Goal: Task Accomplishment & Management: Manage account settings

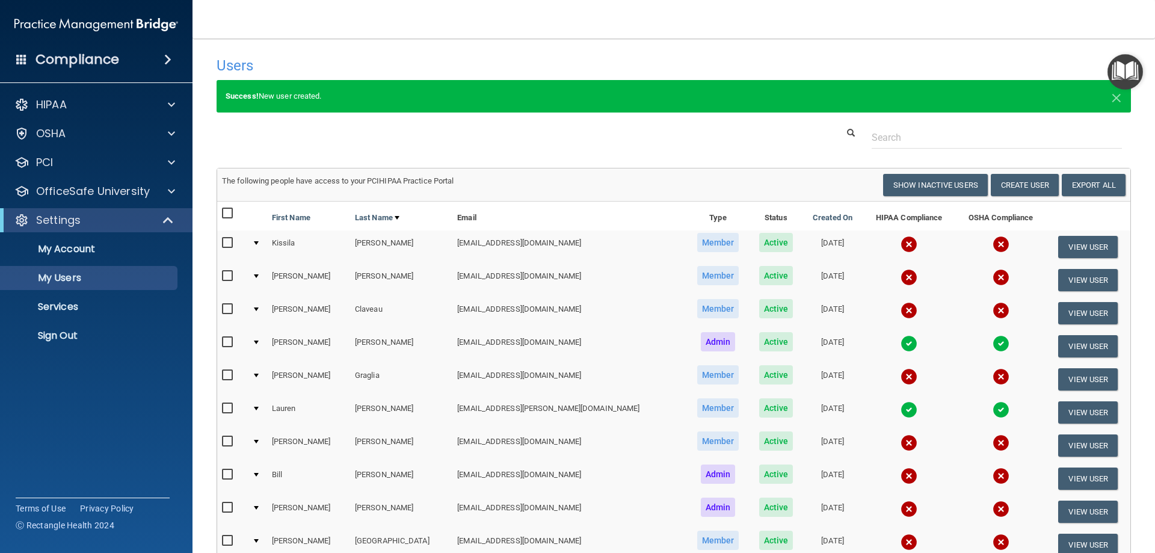
select select "20"
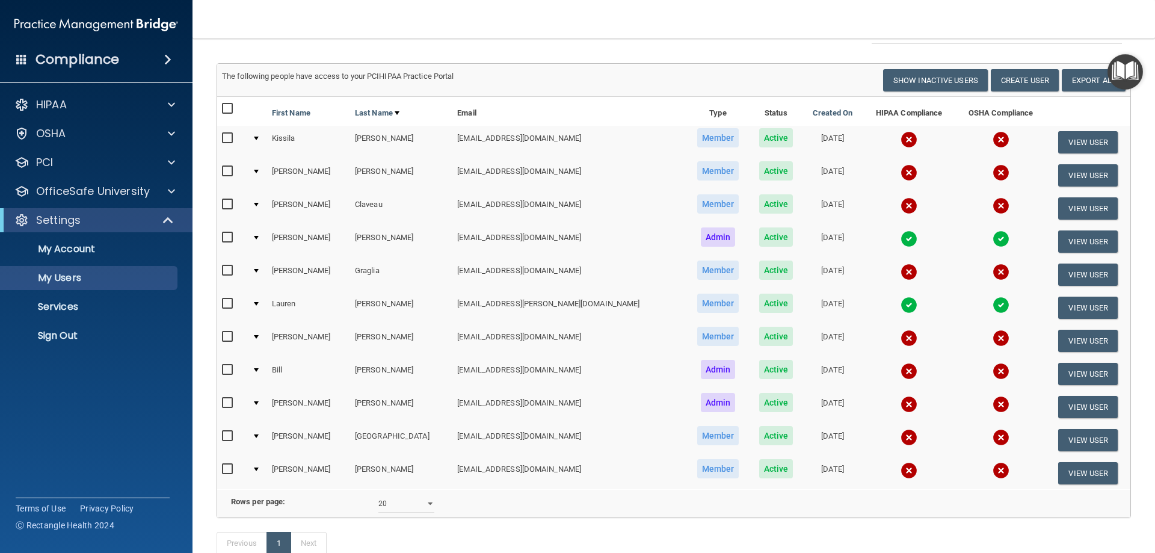
scroll to position [181, 0]
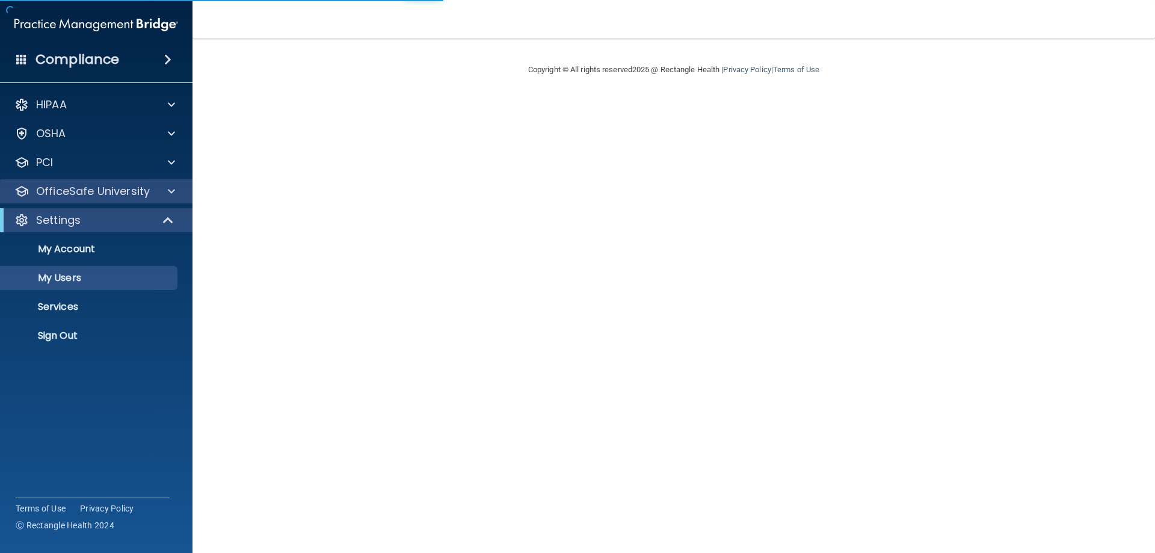
select select "20"
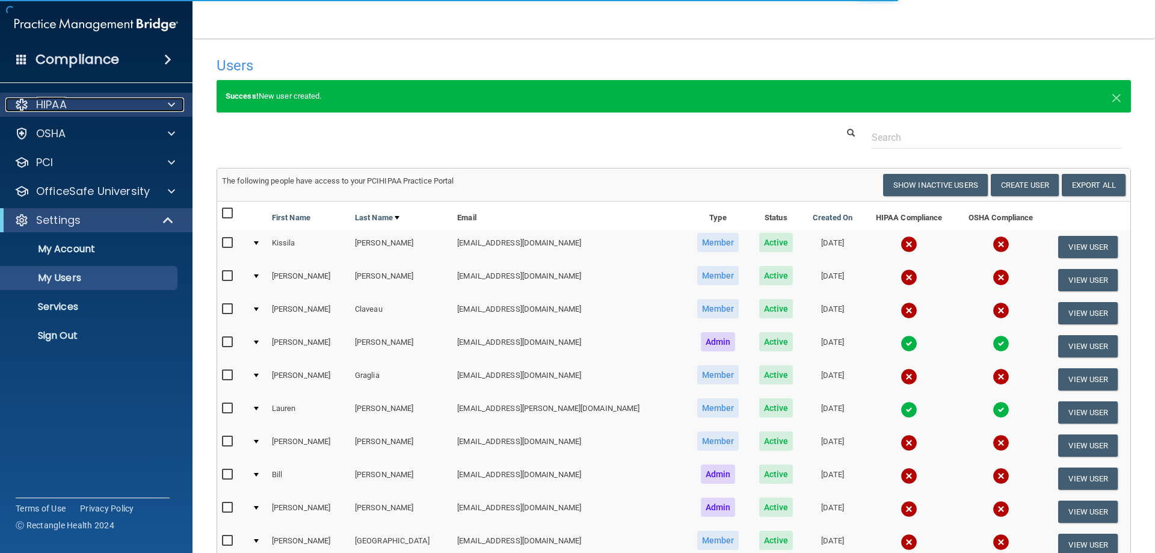
click at [150, 106] on div "HIPAA" at bounding box center [79, 104] width 149 height 14
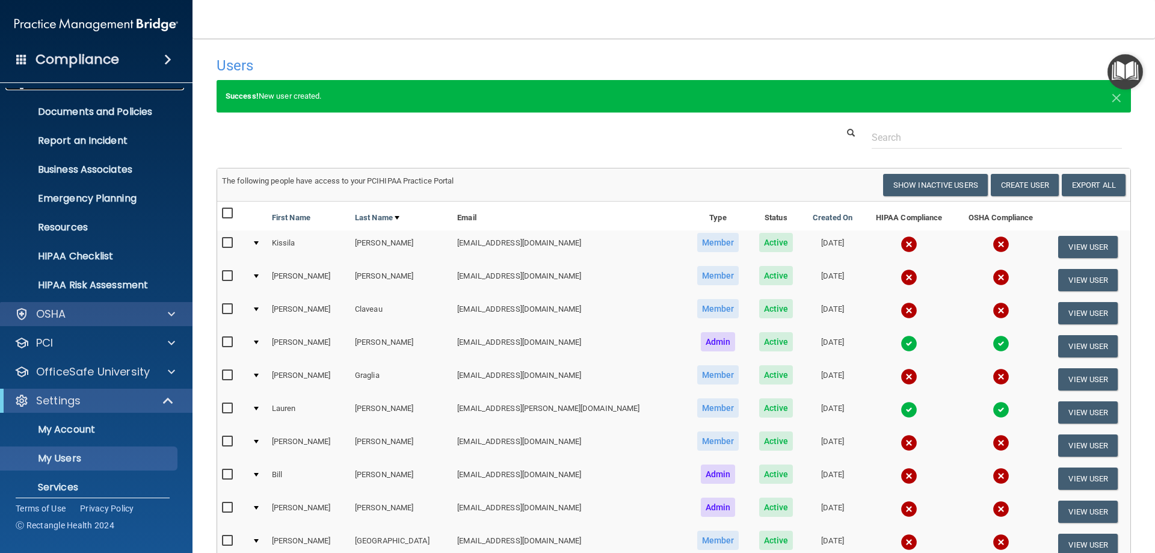
scroll to position [60, 0]
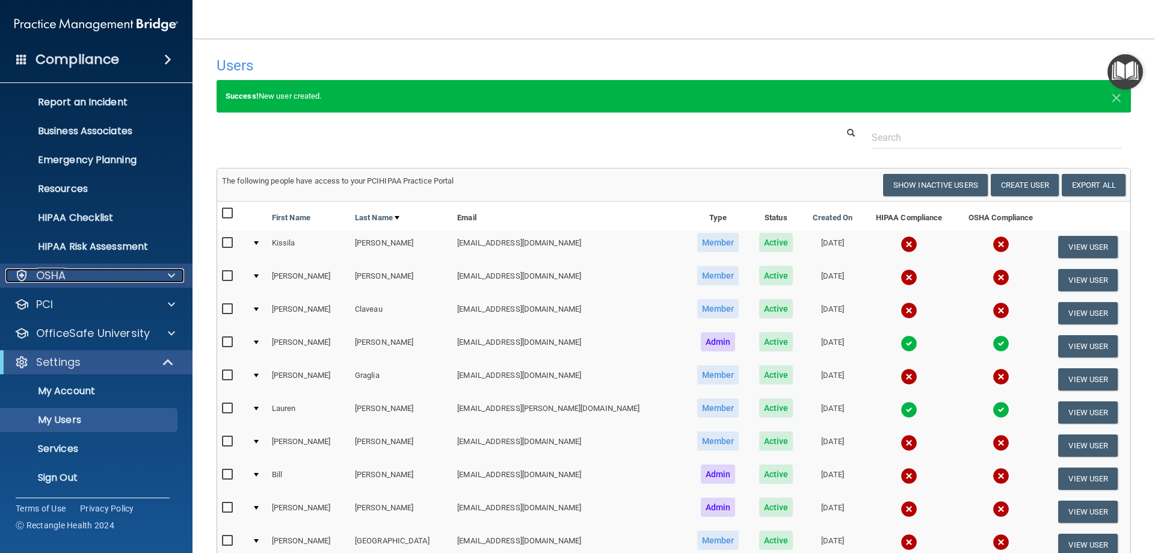
click at [146, 273] on div "OSHA" at bounding box center [79, 275] width 149 height 14
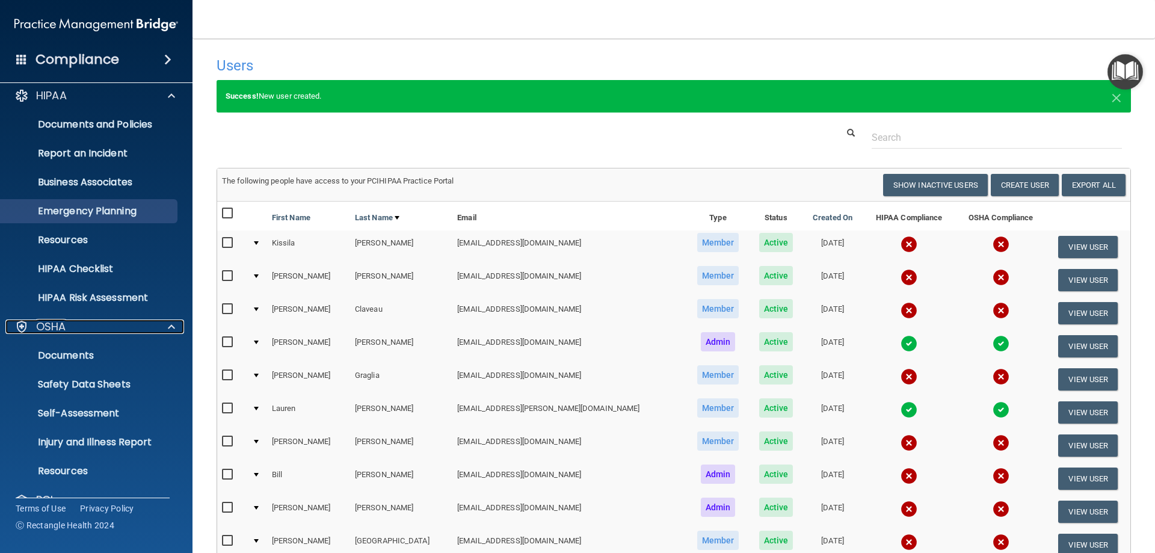
scroll to position [0, 0]
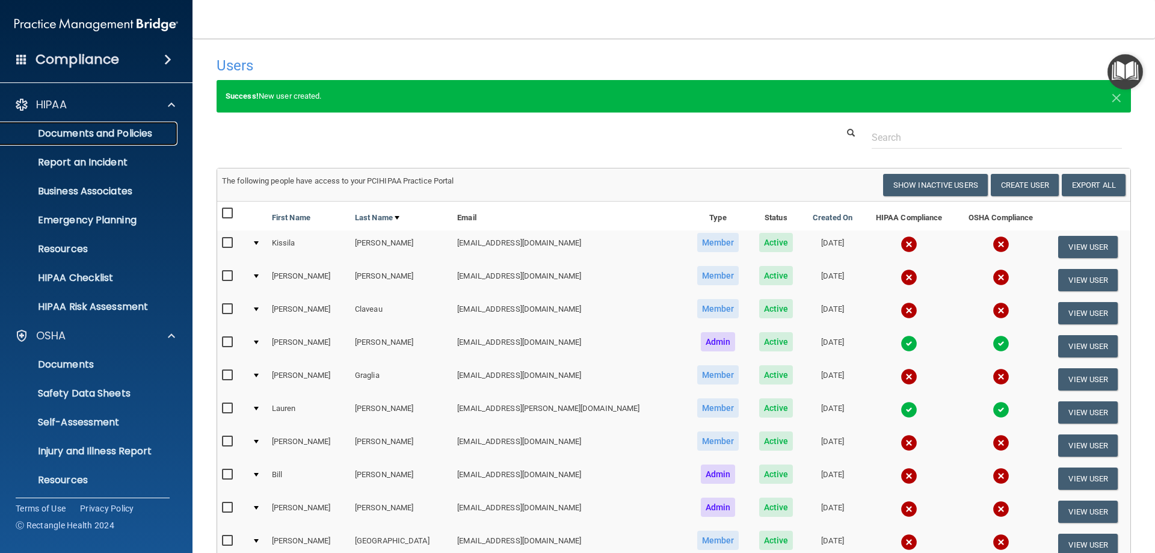
click at [87, 134] on p "Documents and Policies" at bounding box center [90, 134] width 164 height 12
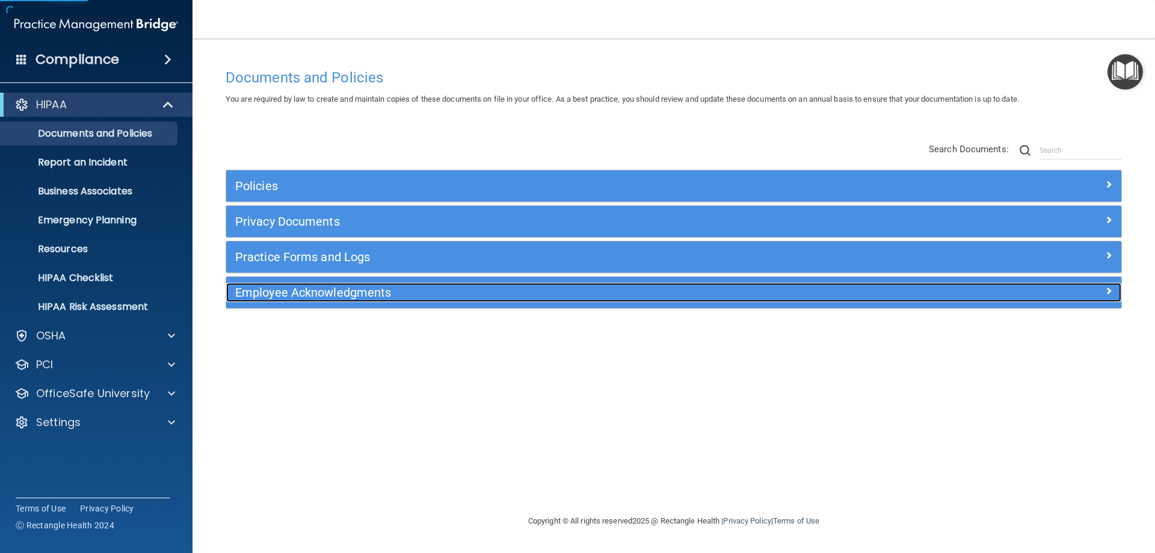
click at [320, 298] on h5 "Employee Acknowledgments" at bounding box center [562, 292] width 654 height 13
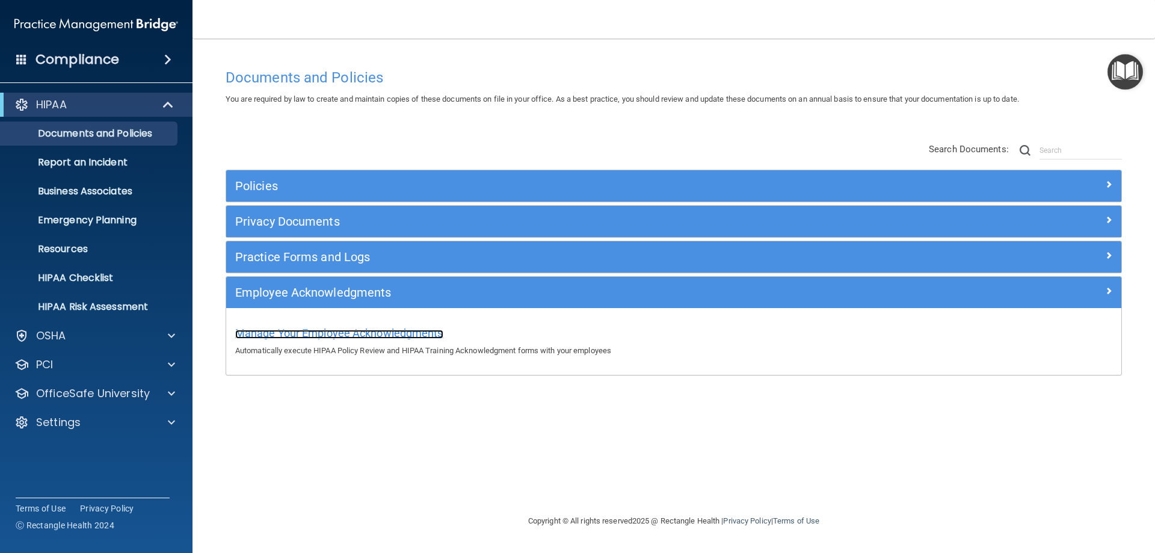
click at [343, 335] on span "Manage Your Employee Acknowledgments" at bounding box center [339, 333] width 208 height 13
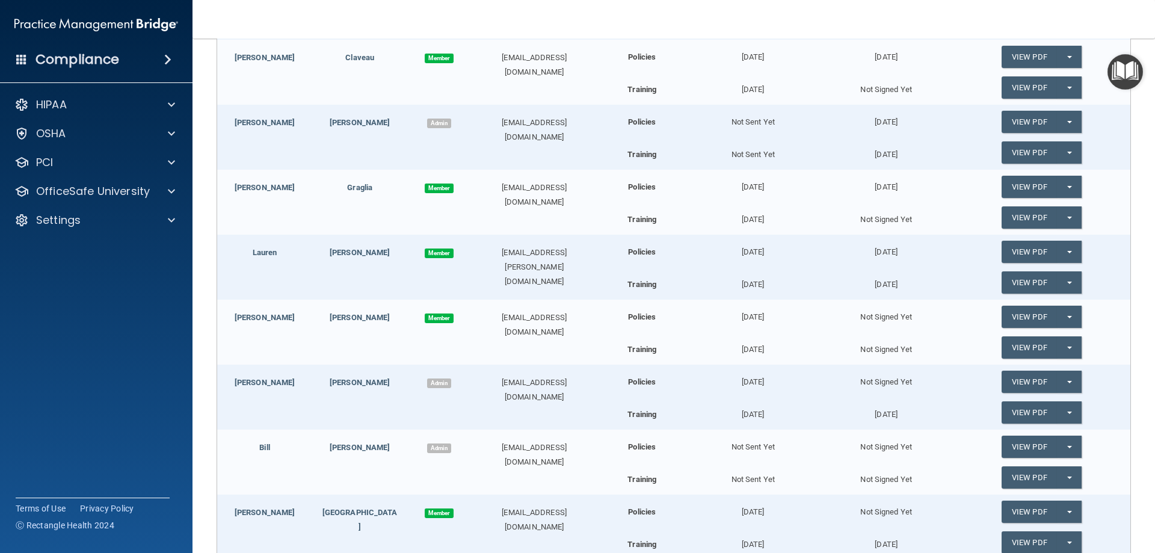
scroll to position [421, 0]
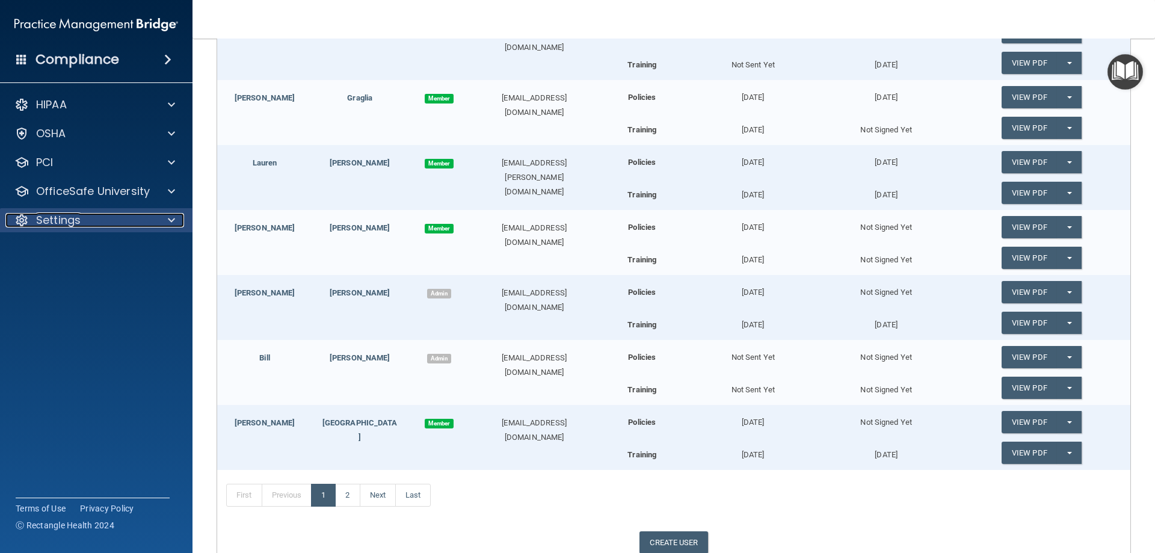
click at [141, 214] on div "Settings" at bounding box center [79, 220] width 149 height 14
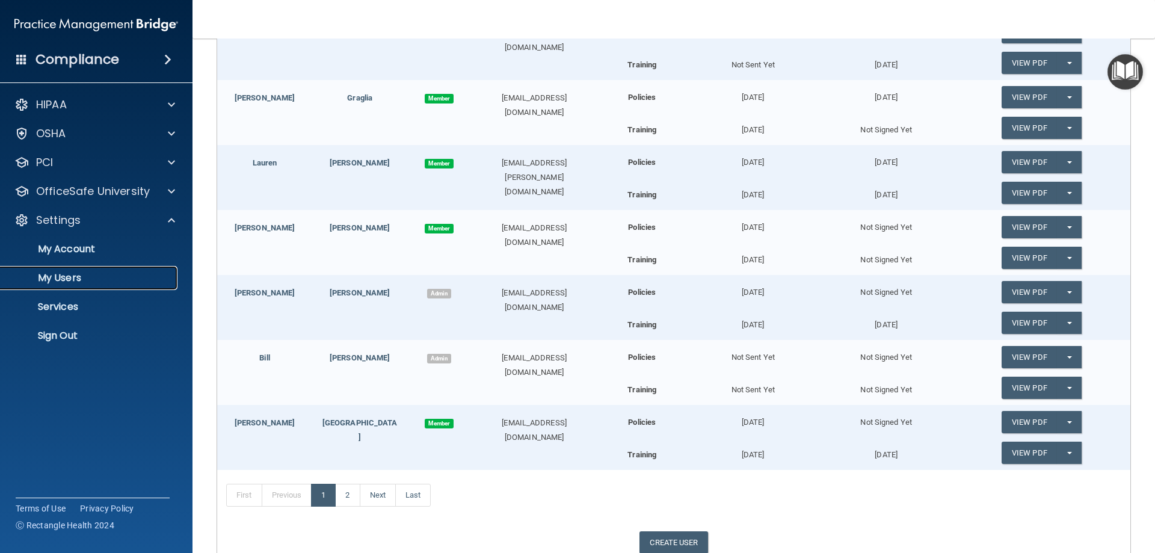
click at [109, 284] on link "My Users" at bounding box center [83, 278] width 190 height 24
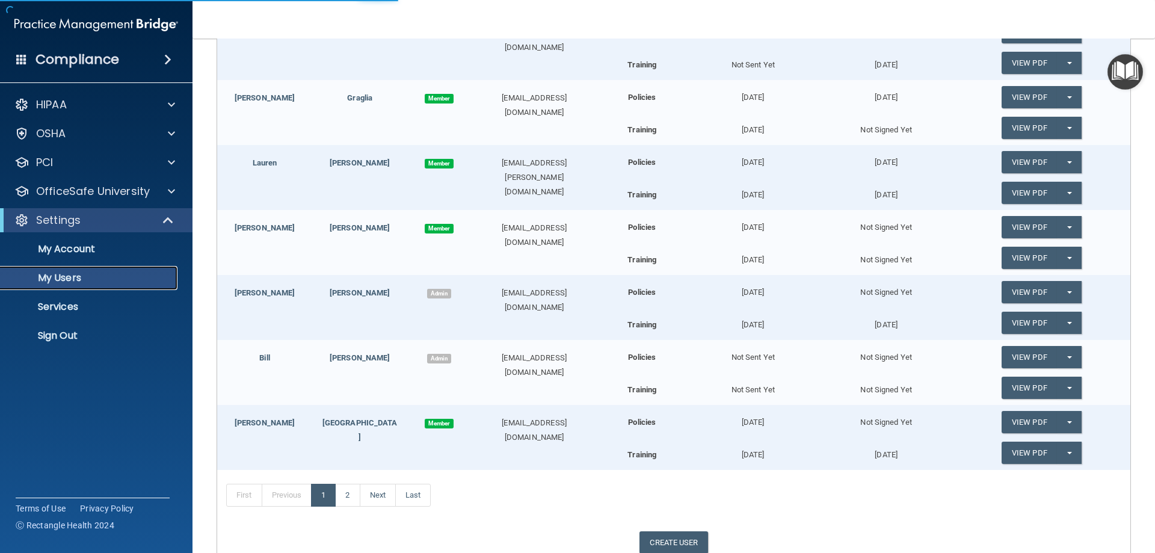
scroll to position [145, 0]
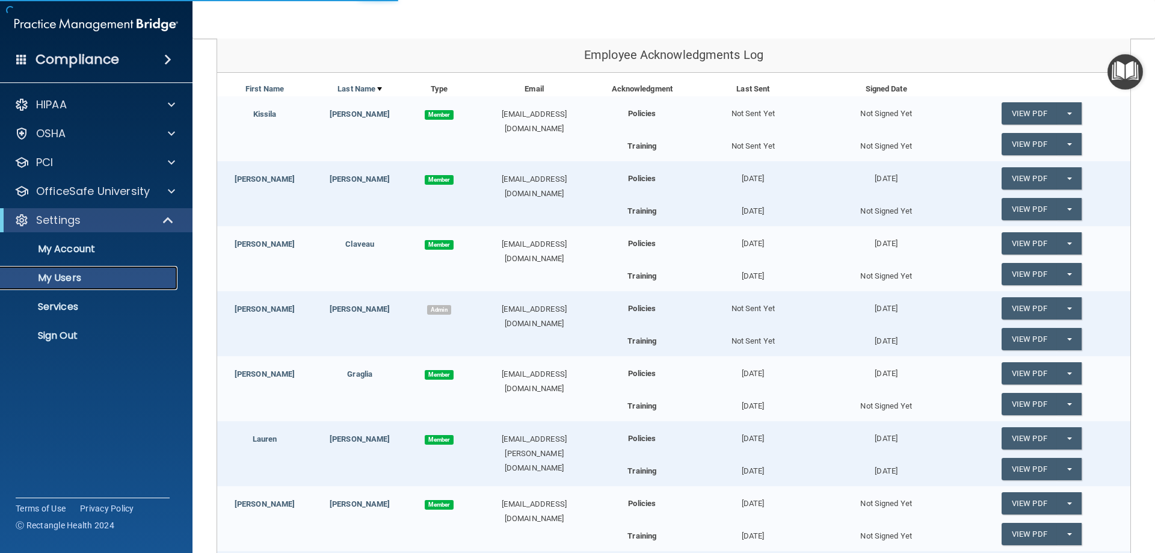
select select "20"
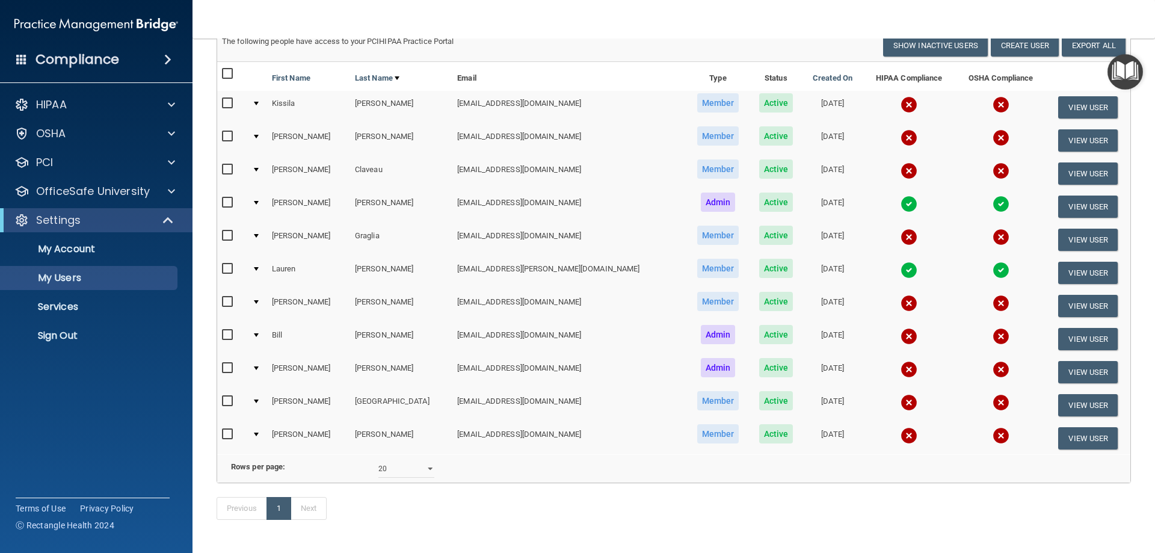
scroll to position [120, 0]
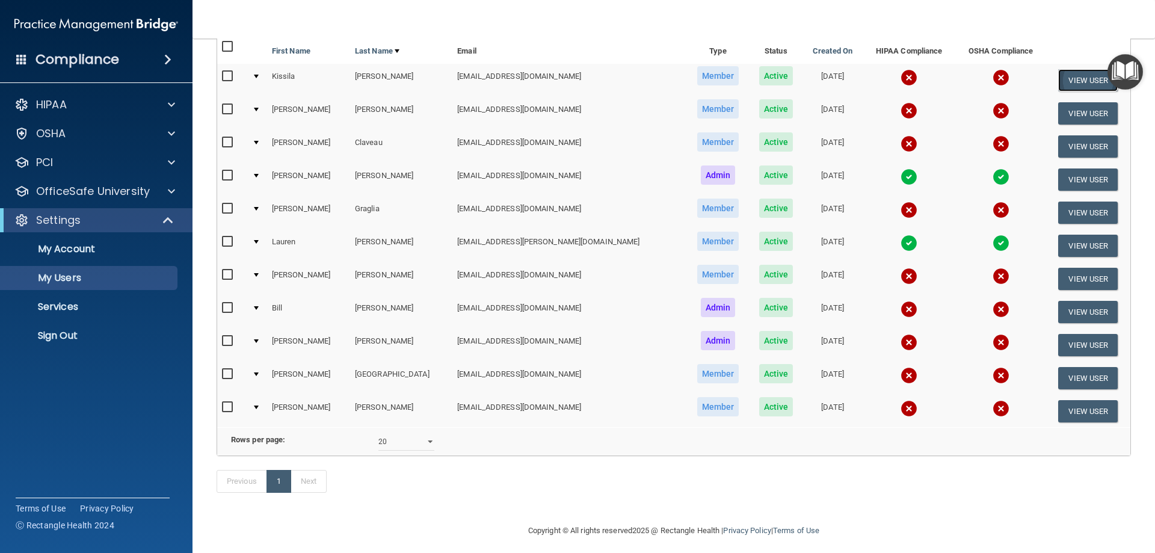
click at [1060, 81] on button "View User" at bounding box center [1088, 80] width 60 height 22
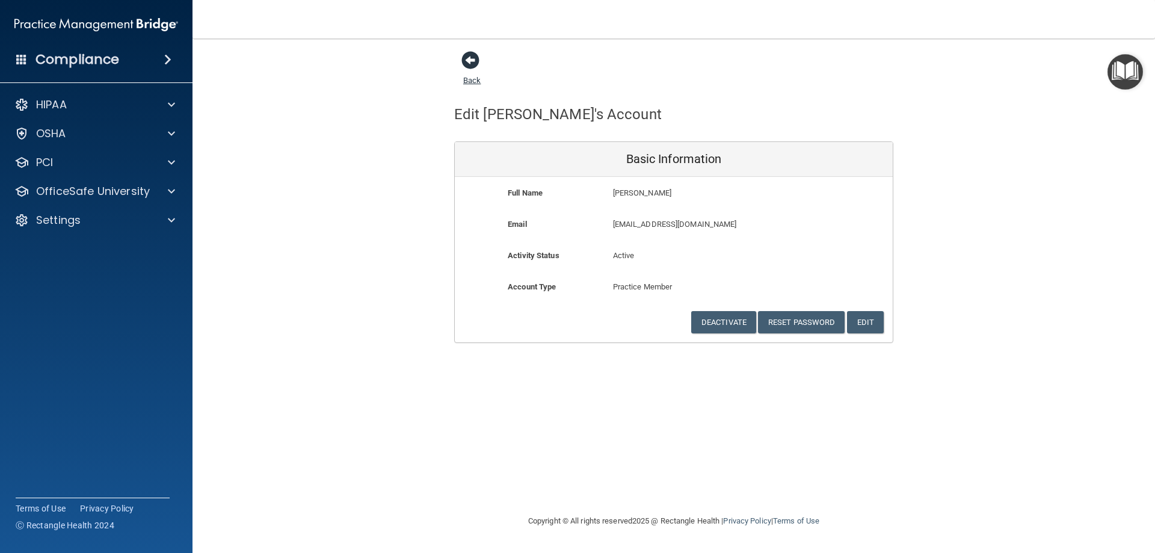
click at [469, 63] on span at bounding box center [471, 60] width 18 height 18
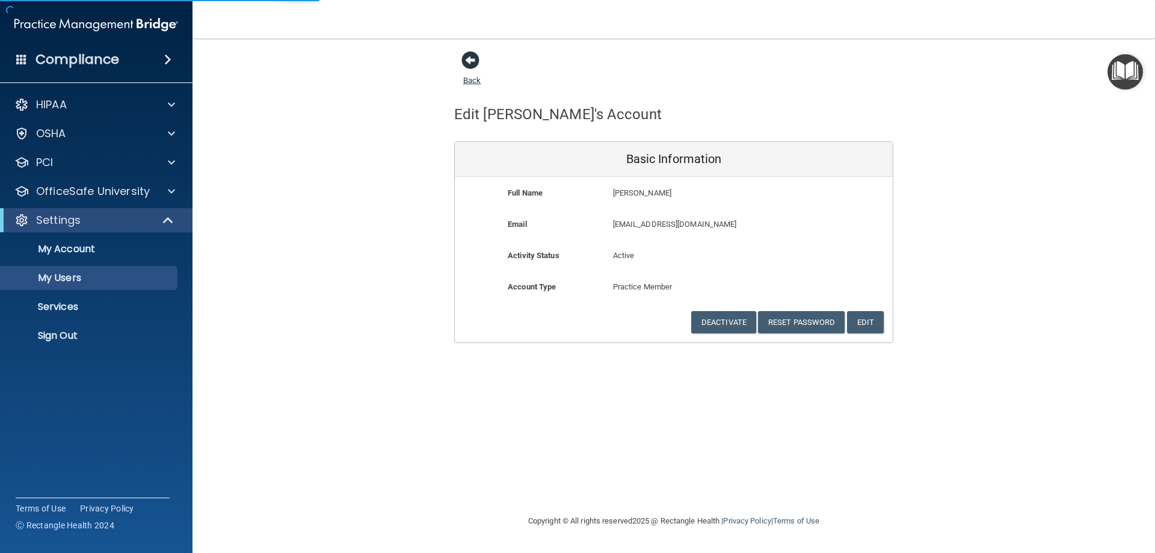
select select "20"
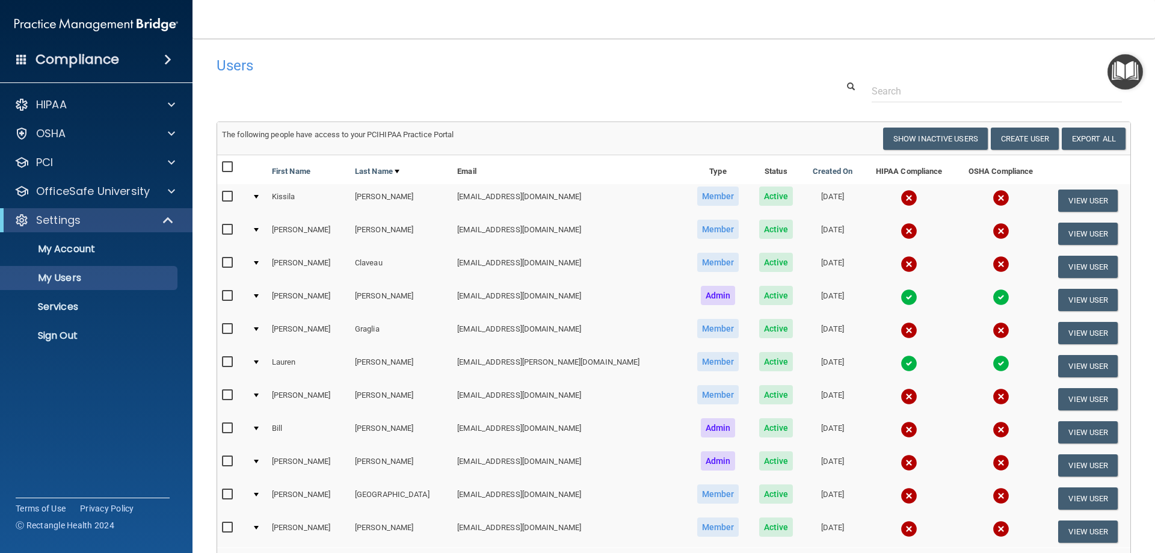
scroll to position [60, 0]
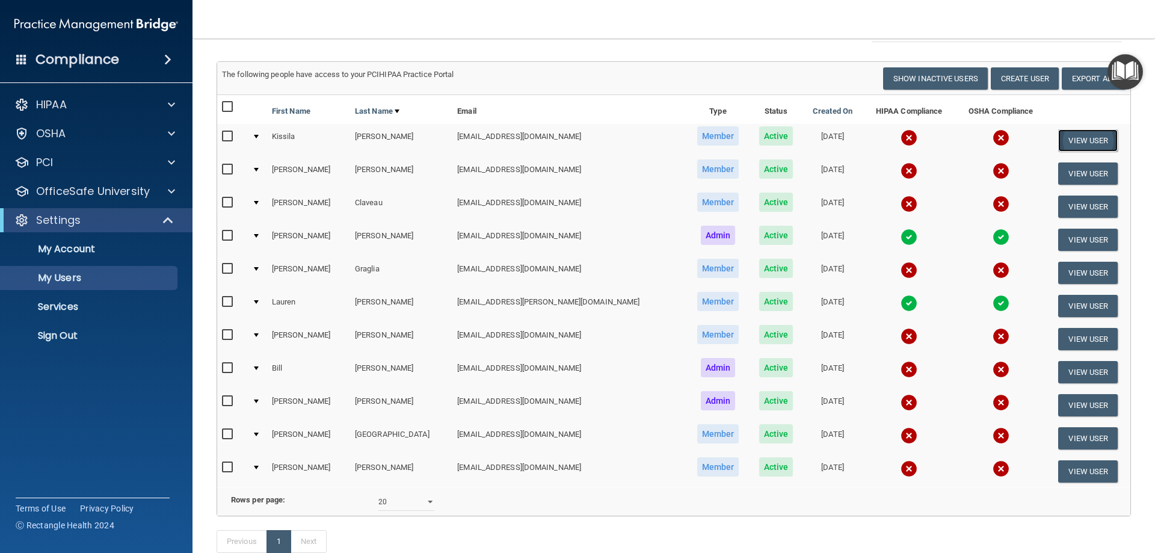
click at [1072, 138] on button "View User" at bounding box center [1088, 140] width 60 height 22
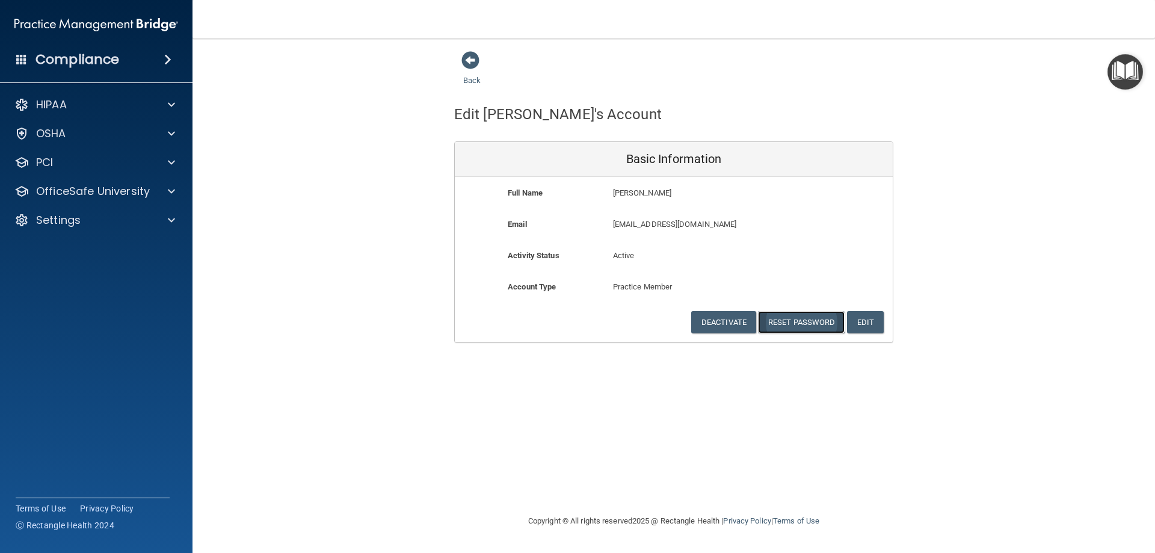
click at [787, 317] on button "Reset Password" at bounding box center [801, 322] width 87 height 22
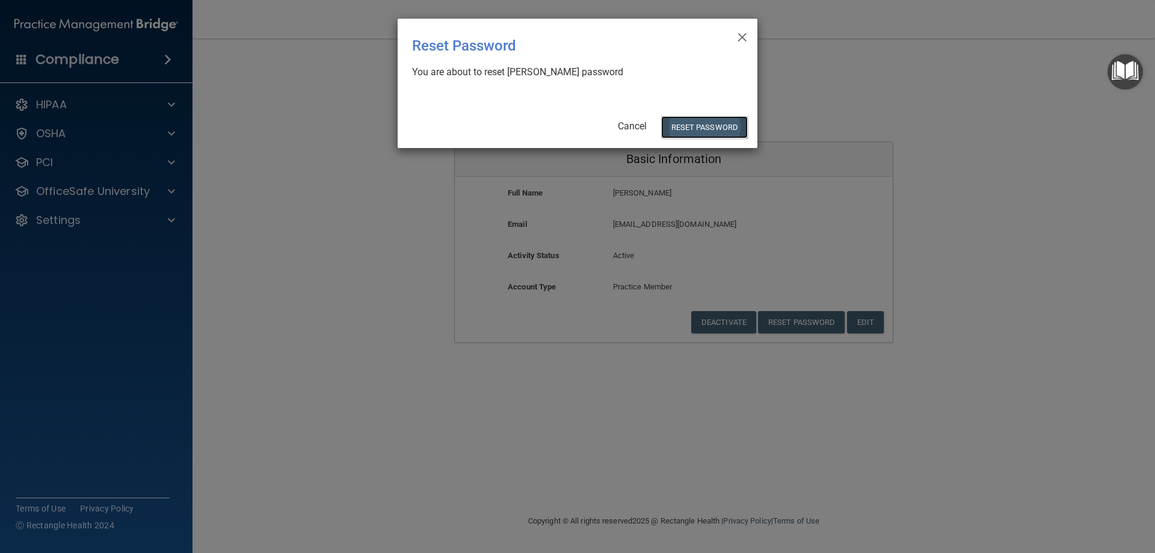
click at [700, 129] on button "Reset Password" at bounding box center [704, 127] width 87 height 22
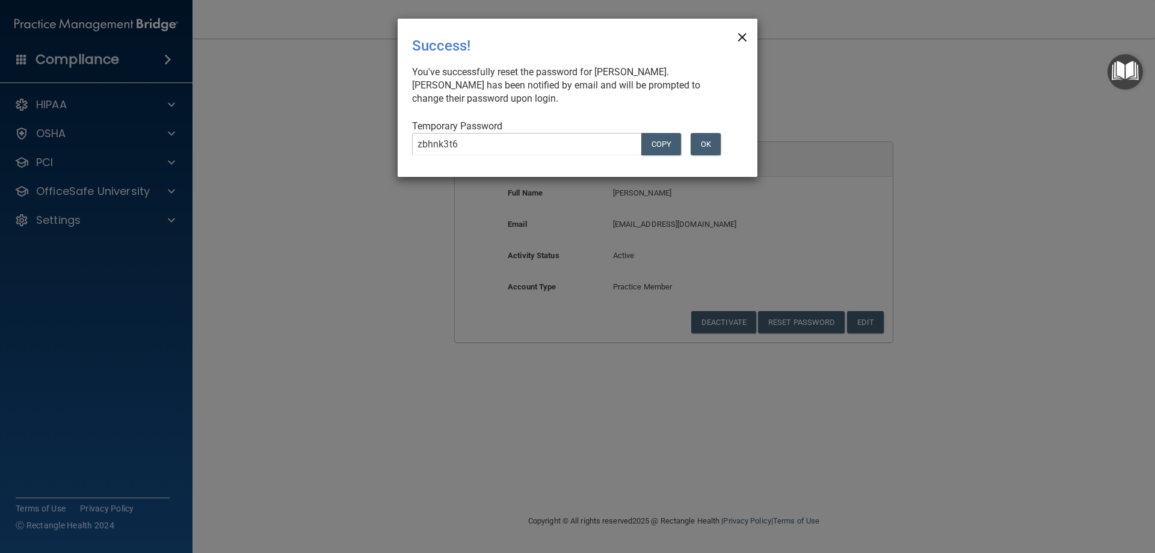
click at [743, 32] on span "×" at bounding box center [742, 35] width 11 height 24
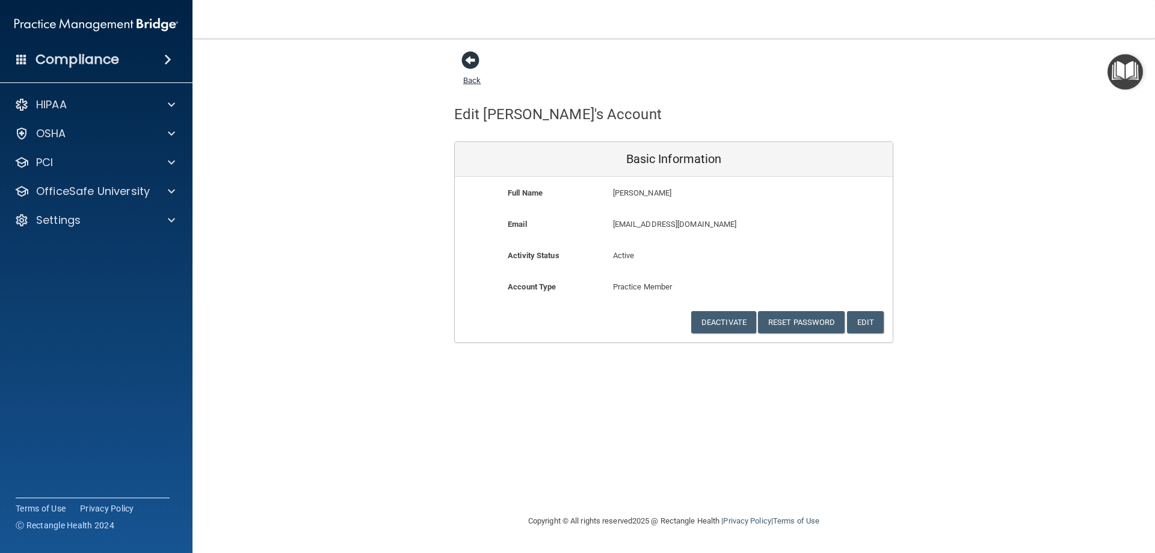
click at [463, 57] on span at bounding box center [471, 60] width 18 height 18
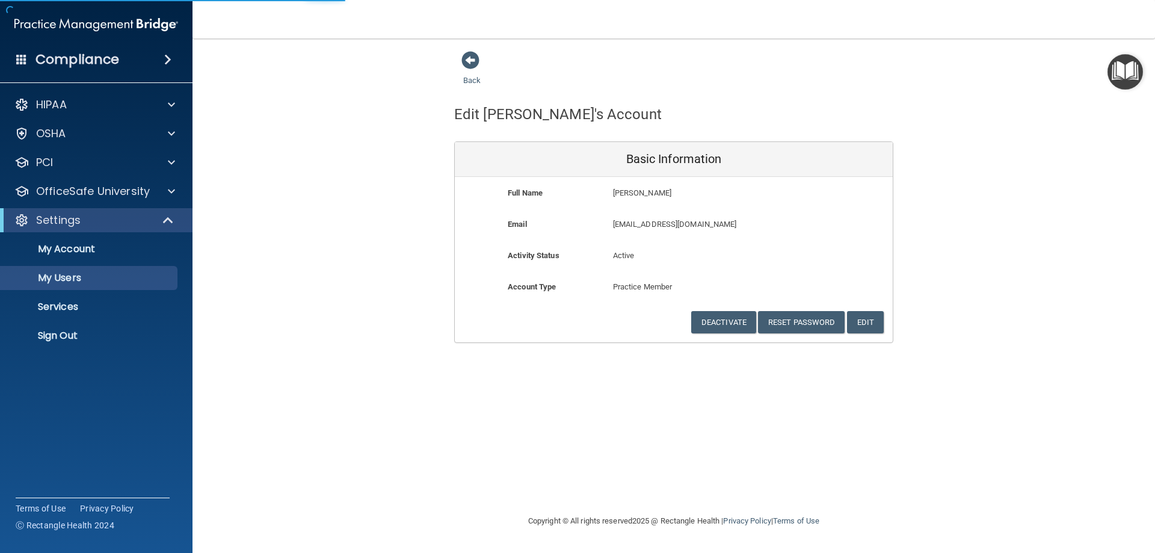
select select "20"
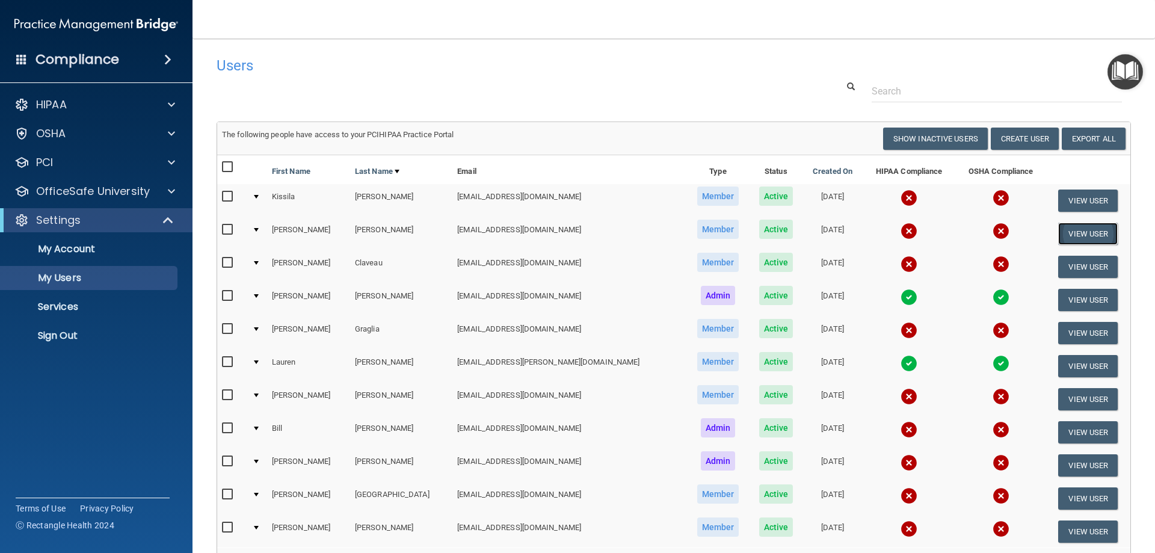
click at [1068, 227] on button "View User" at bounding box center [1088, 234] width 60 height 22
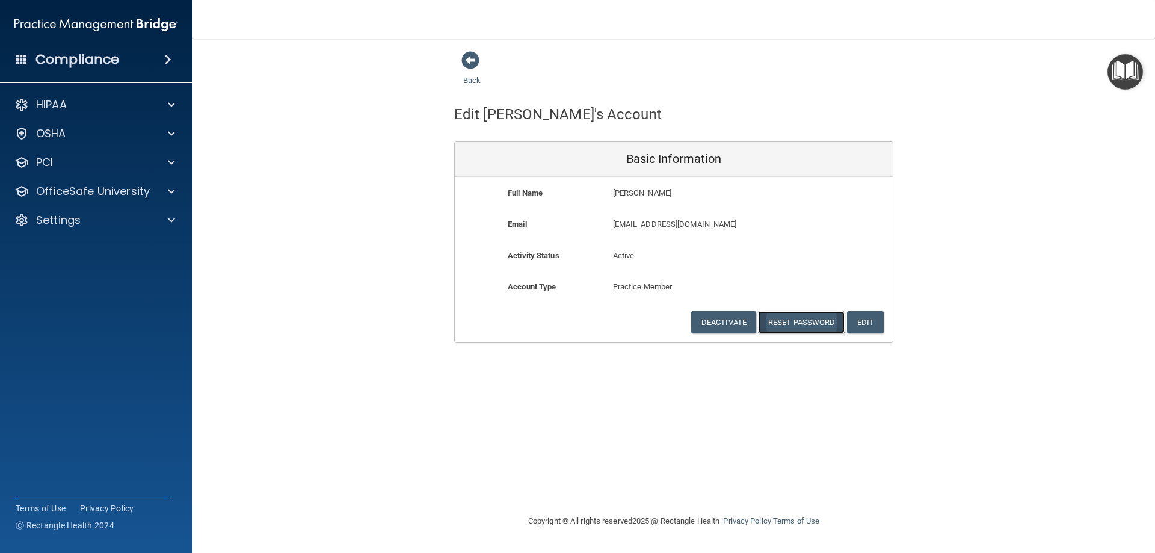
click at [818, 320] on button "Reset Password" at bounding box center [801, 322] width 87 height 22
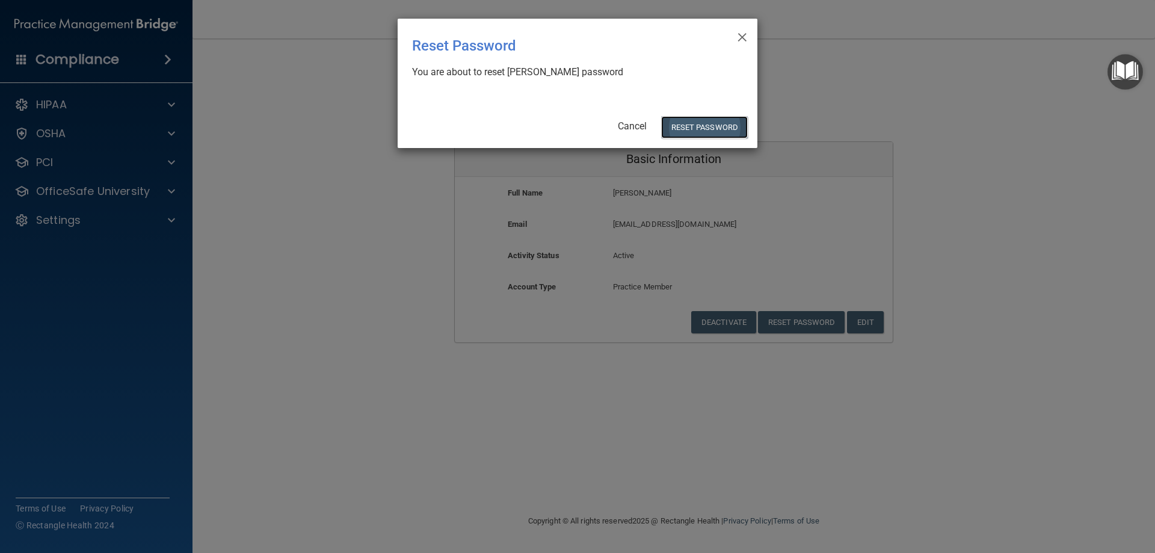
click at [720, 125] on button "Reset Password" at bounding box center [704, 127] width 87 height 22
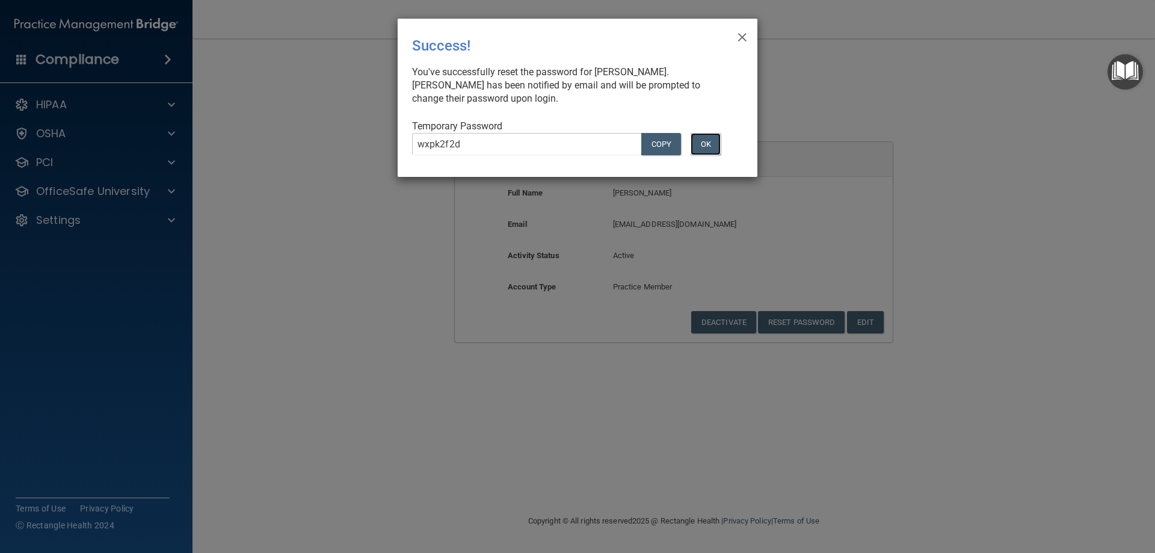
click at [711, 144] on button "OK" at bounding box center [706, 144] width 30 height 22
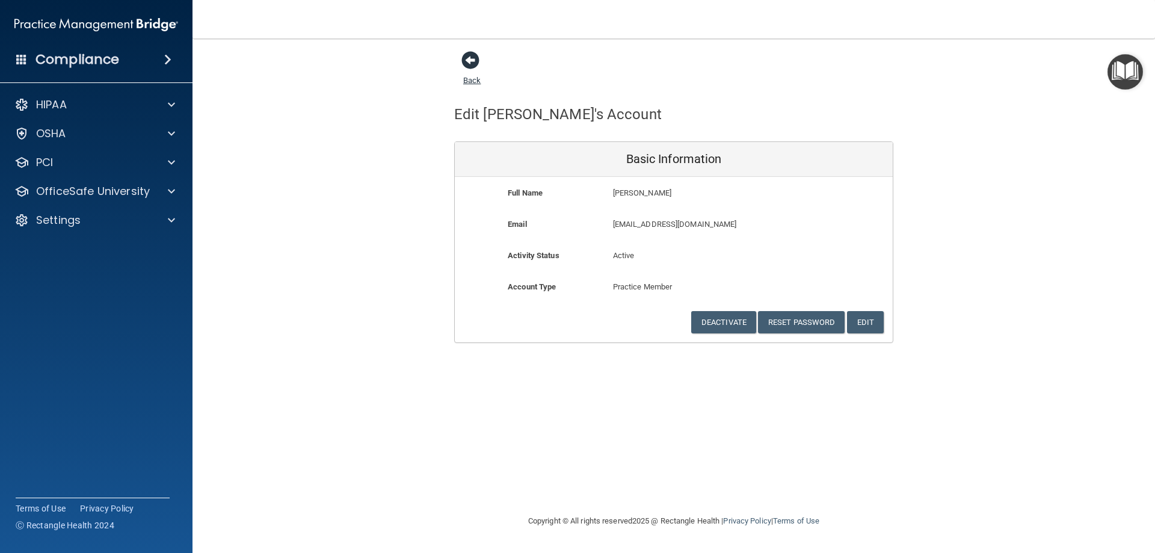
click at [476, 61] on span at bounding box center [471, 60] width 18 height 18
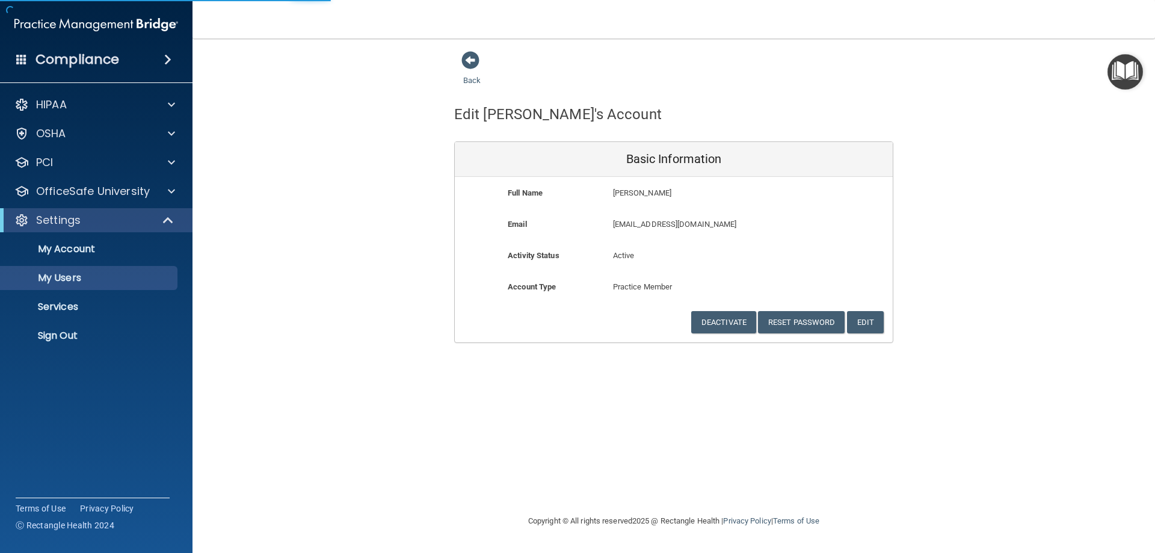
select select "20"
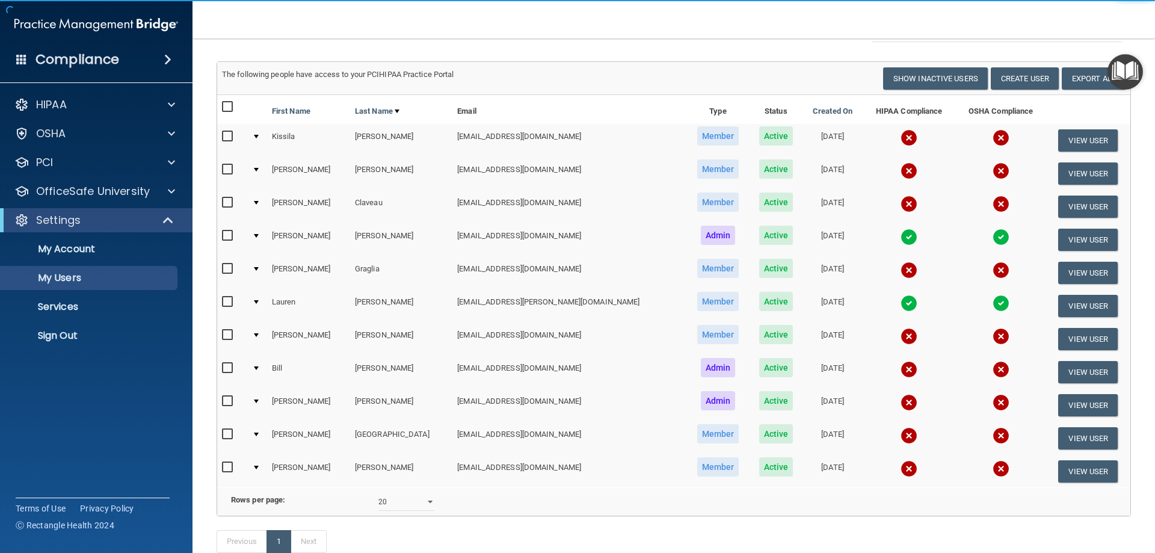
scroll to position [120, 0]
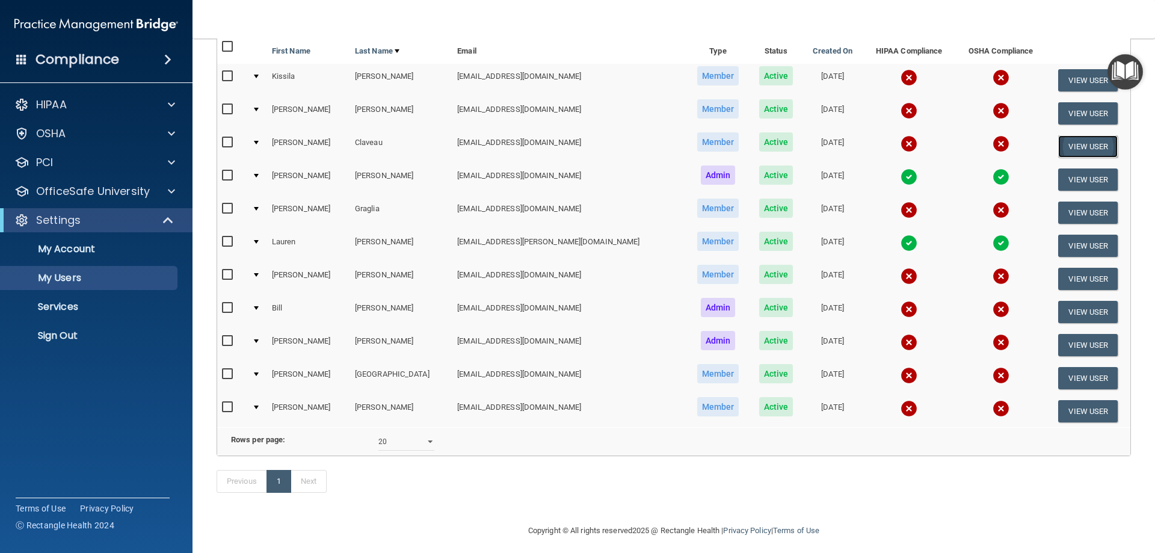
click at [1083, 141] on button "View User" at bounding box center [1088, 146] width 60 height 22
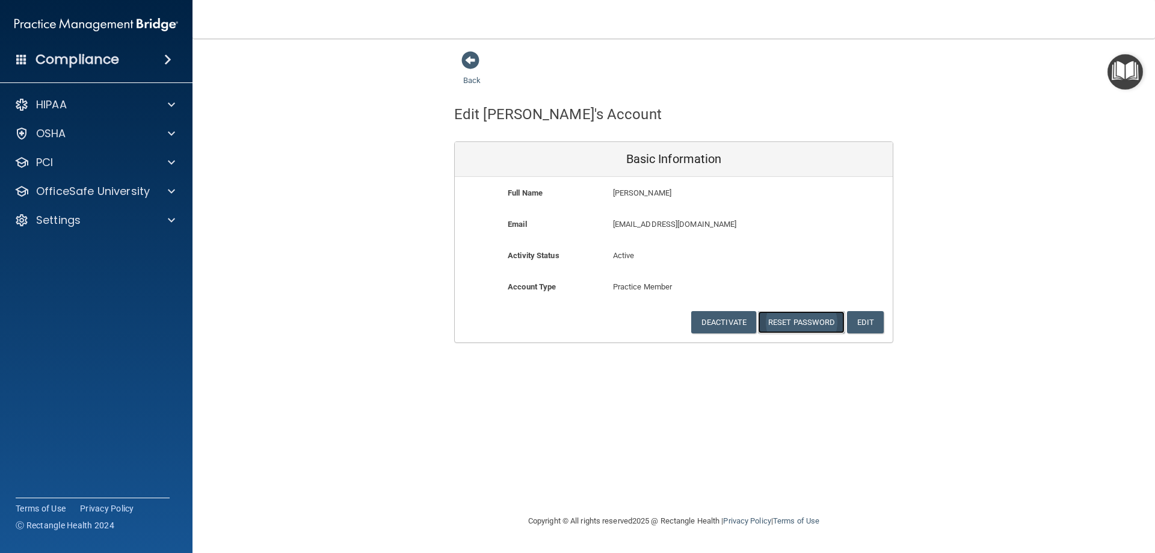
click at [780, 324] on button "Reset Password" at bounding box center [801, 322] width 87 height 22
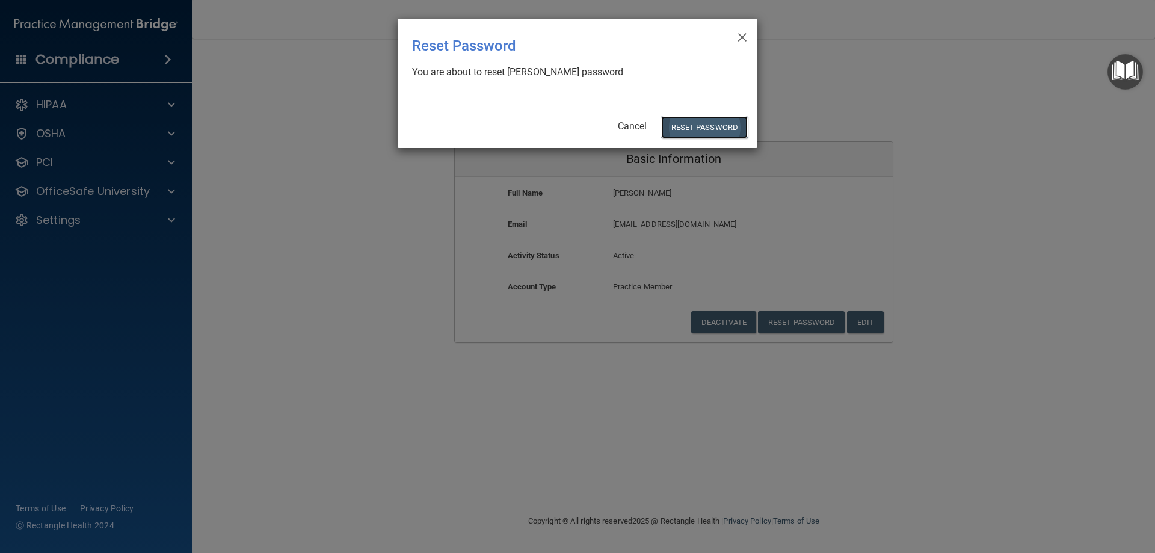
click at [699, 122] on button "Reset Password" at bounding box center [704, 127] width 87 height 22
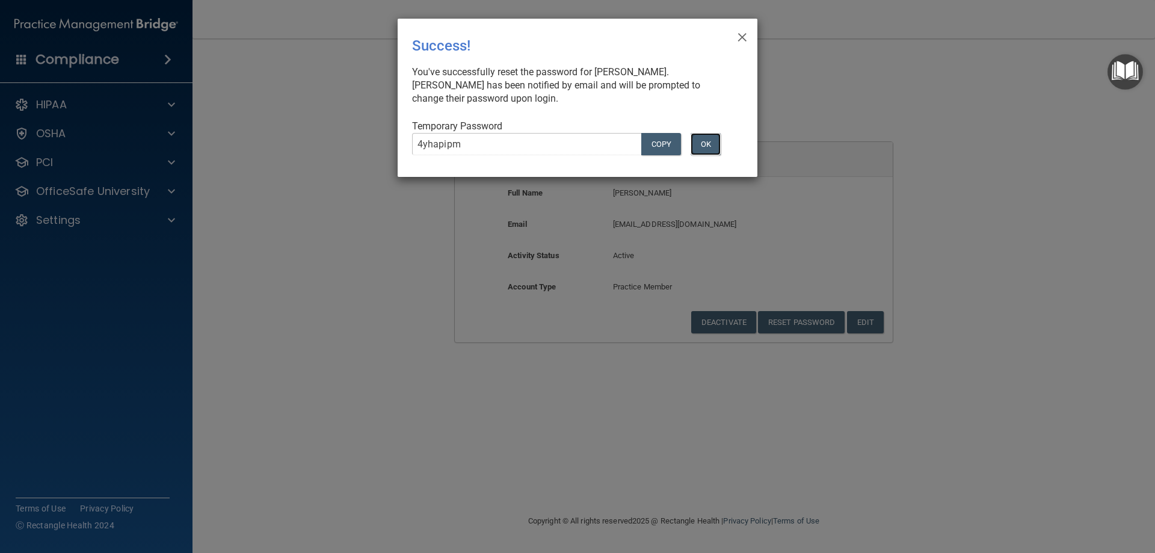
click at [706, 146] on button "OK" at bounding box center [706, 144] width 30 height 22
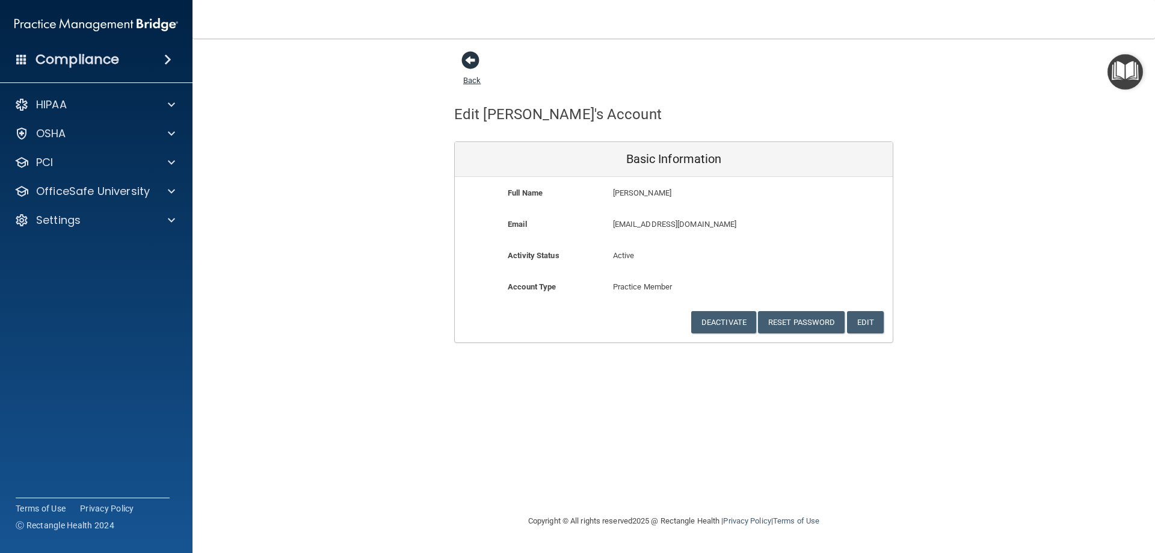
click at [477, 58] on span at bounding box center [471, 60] width 18 height 18
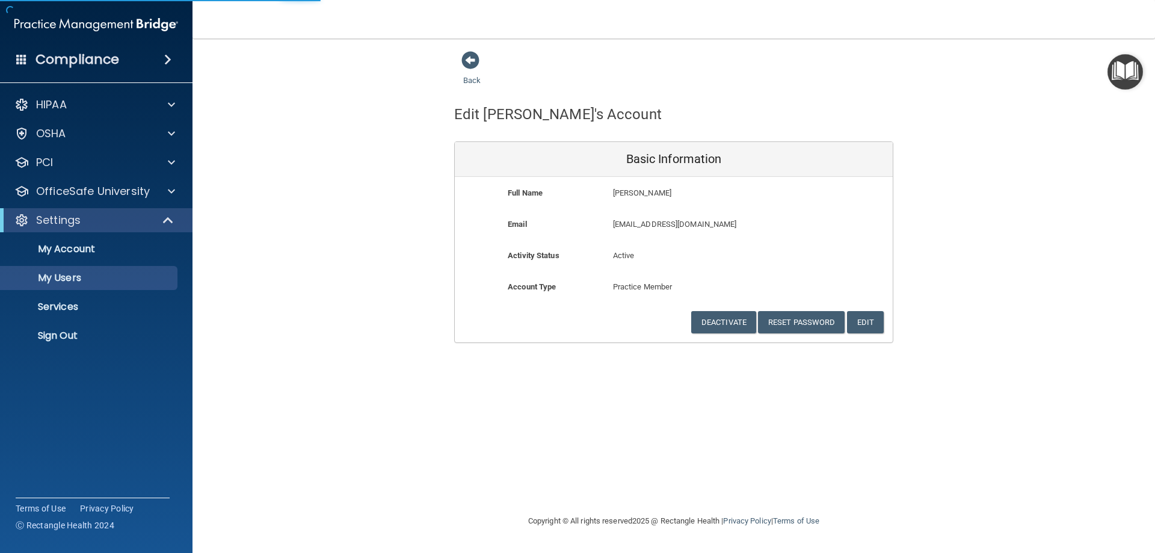
select select "20"
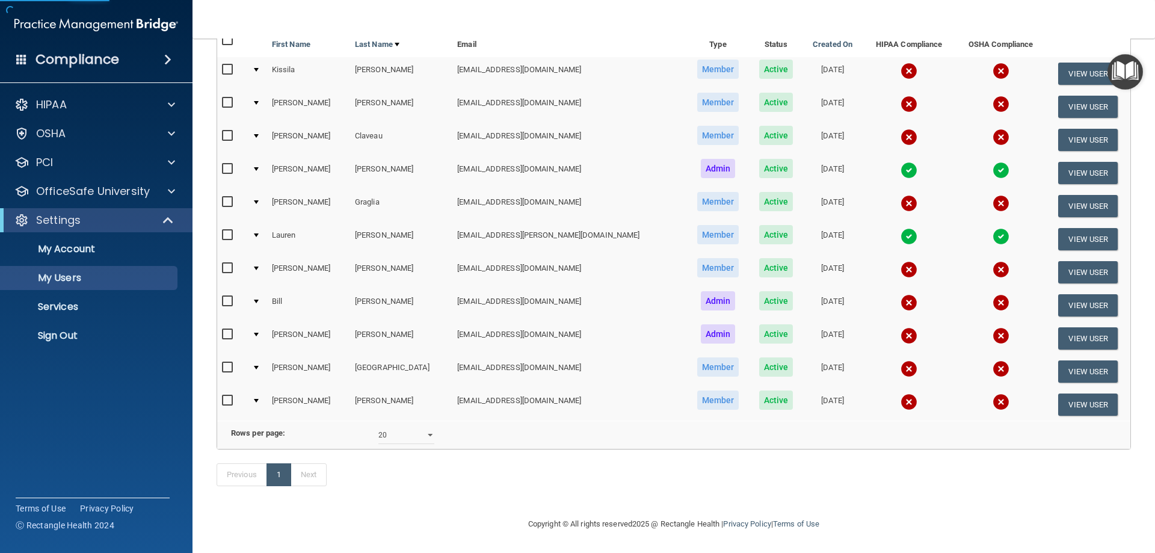
scroll to position [145, 0]
click at [1070, 195] on button "View User" at bounding box center [1088, 206] width 60 height 22
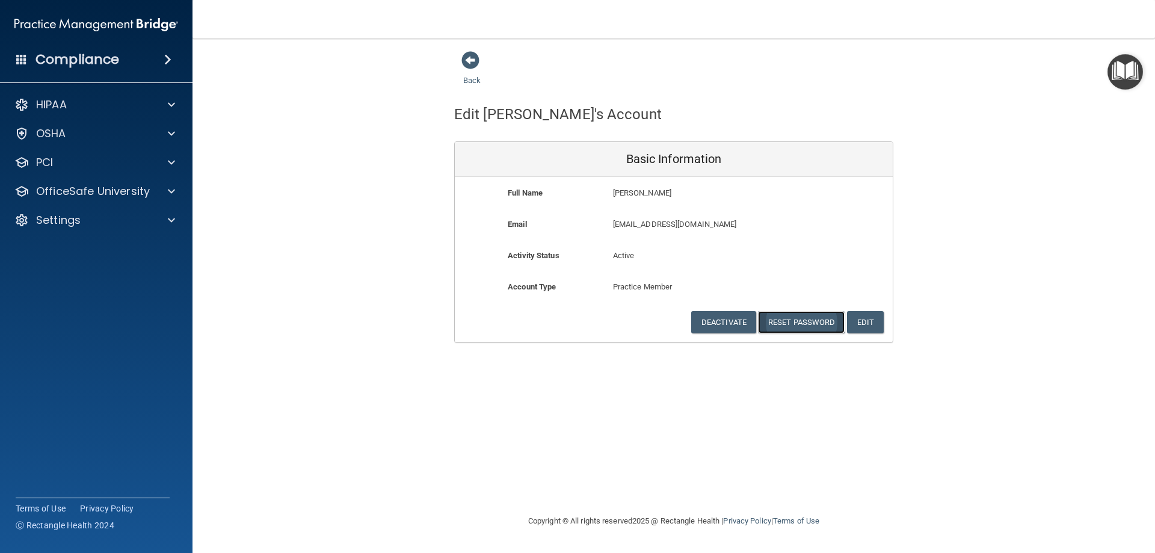
click at [793, 315] on button "Reset Password" at bounding box center [801, 322] width 87 height 22
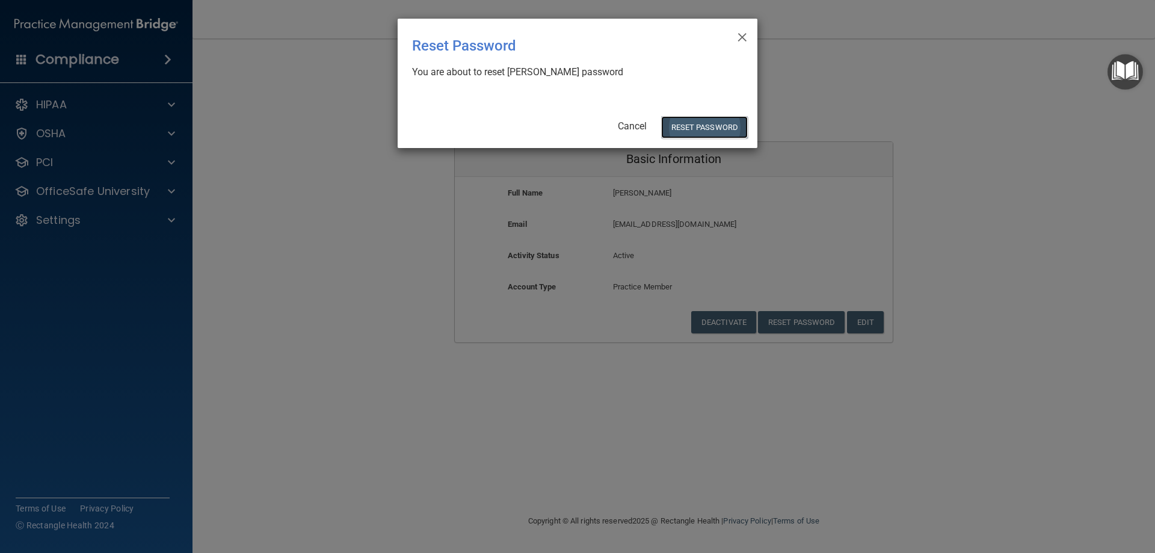
click at [703, 123] on button "Reset Password" at bounding box center [704, 127] width 87 height 22
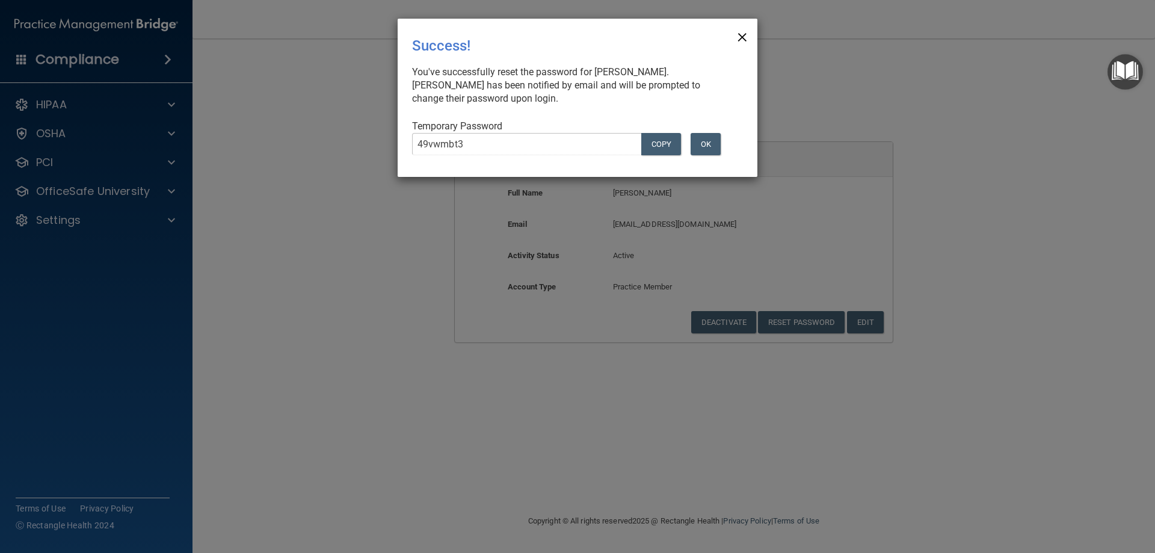
click at [738, 40] on span "×" at bounding box center [742, 35] width 11 height 24
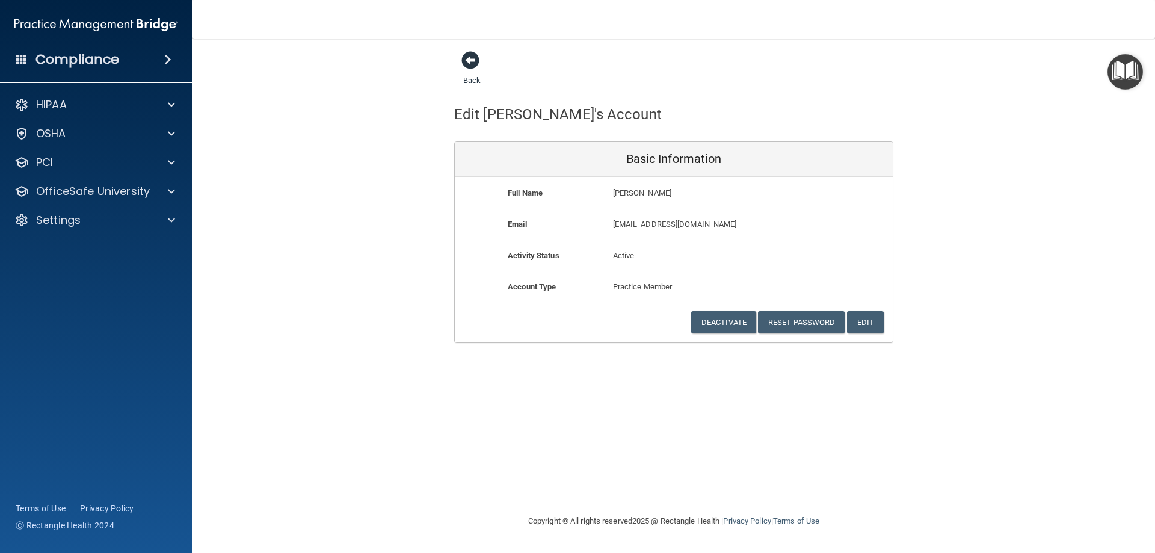
click at [463, 62] on span at bounding box center [471, 60] width 18 height 18
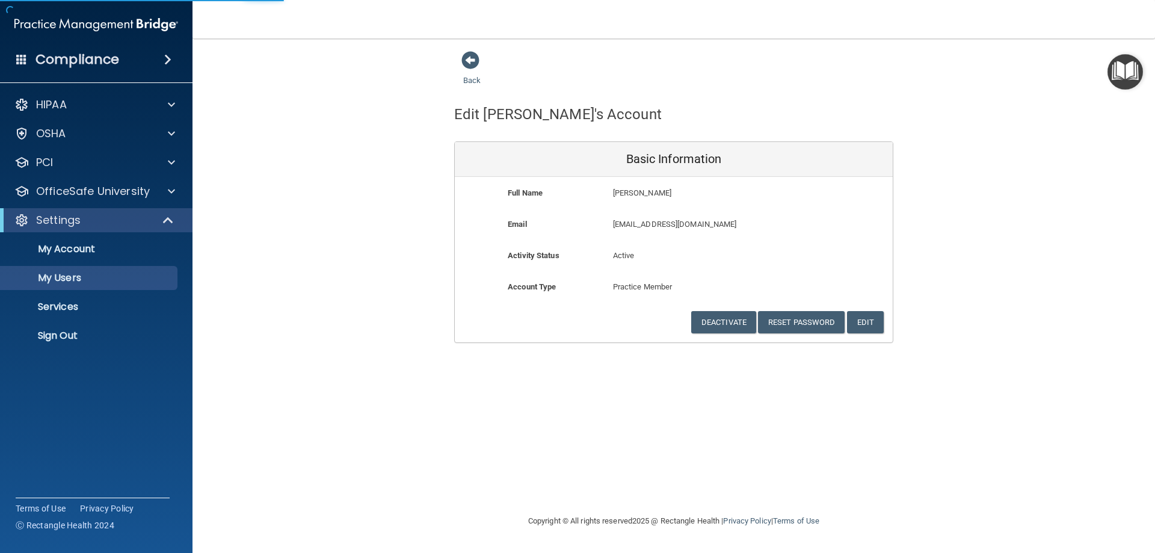
select select "20"
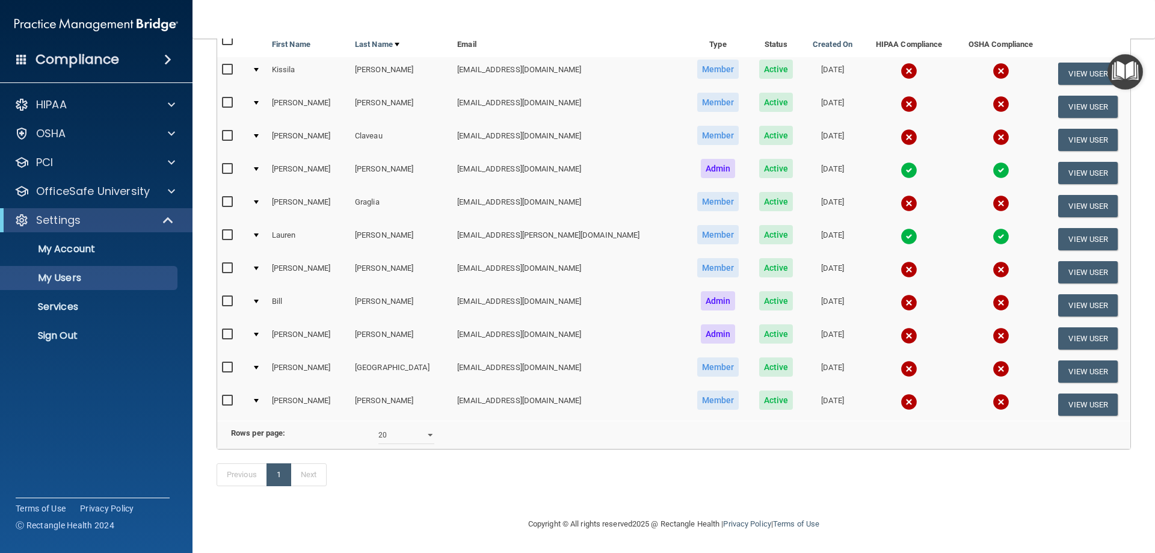
scroll to position [145, 0]
click at [1075, 261] on button "View User" at bounding box center [1088, 272] width 60 height 22
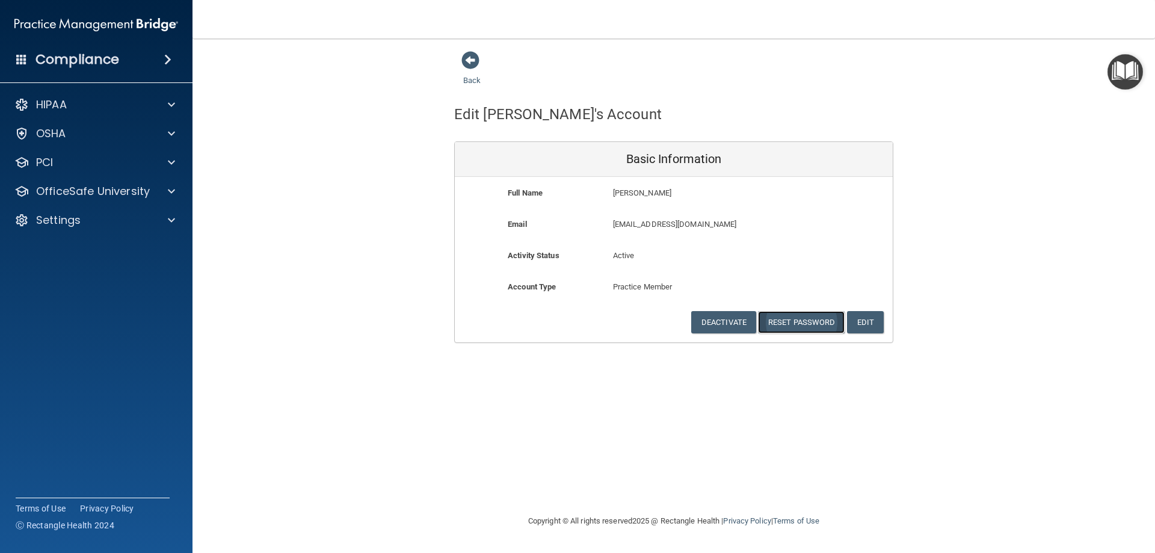
click at [794, 320] on button "Reset Password" at bounding box center [801, 322] width 87 height 22
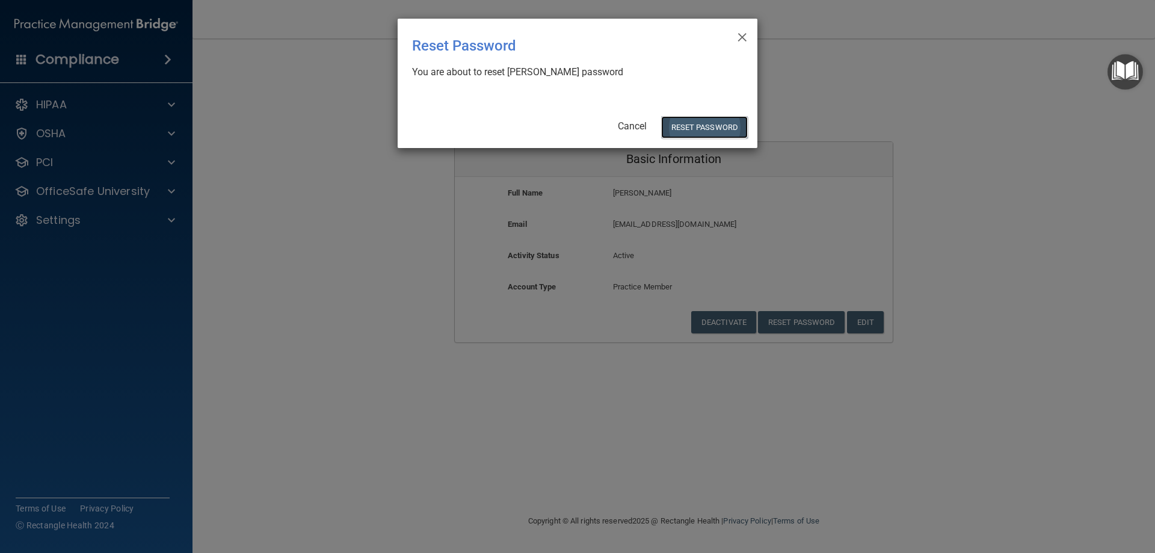
click at [693, 125] on button "Reset Password" at bounding box center [704, 127] width 87 height 22
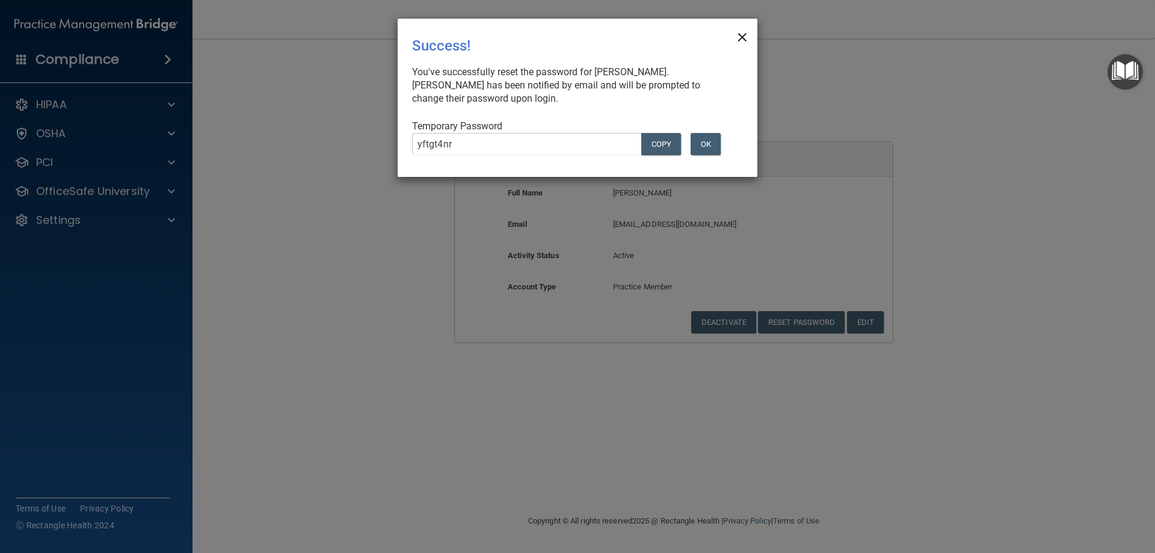
click at [741, 34] on span "×" at bounding box center [742, 35] width 11 height 24
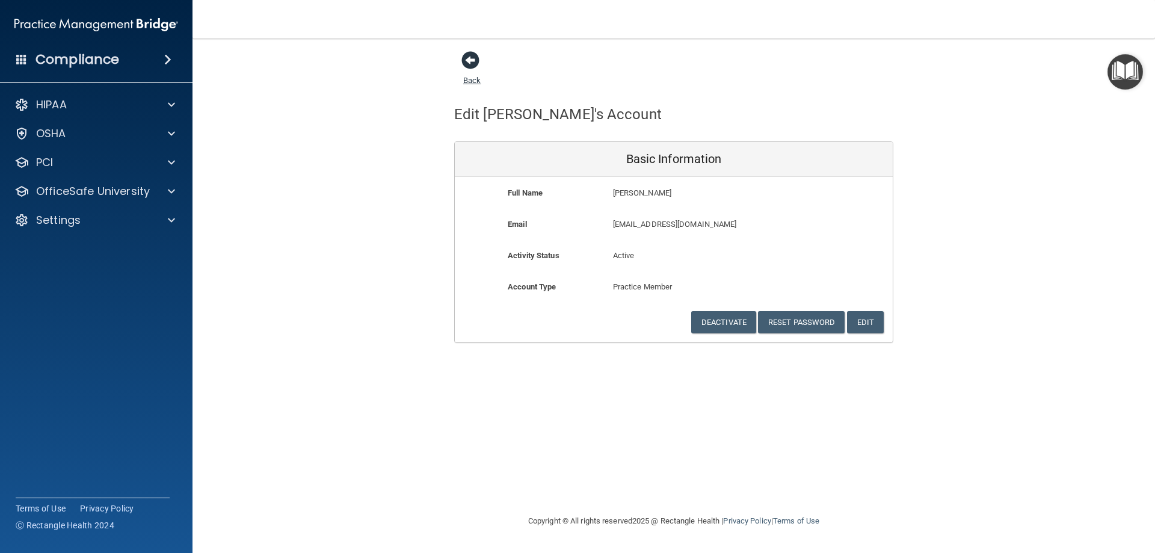
click at [467, 62] on span at bounding box center [471, 60] width 18 height 18
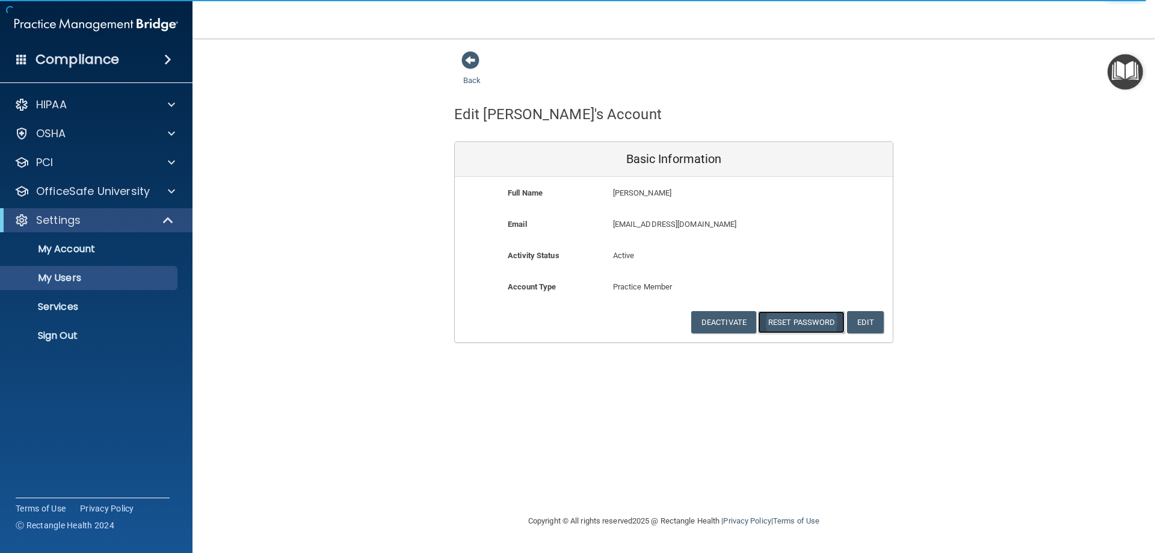
click at [803, 324] on button "Reset Password" at bounding box center [801, 322] width 87 height 22
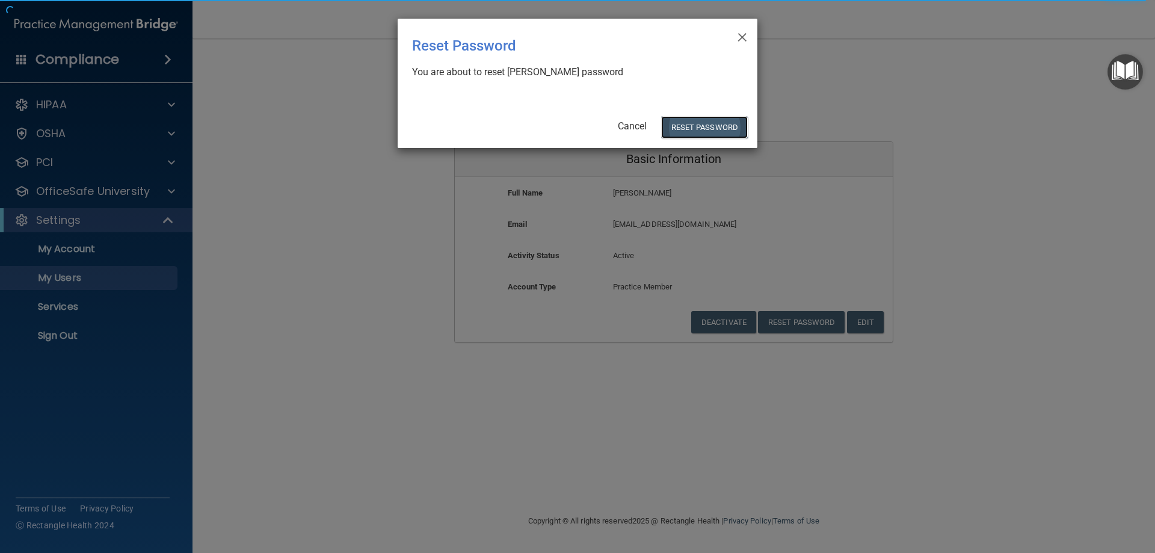
click at [703, 117] on button "Reset Password" at bounding box center [704, 127] width 87 height 22
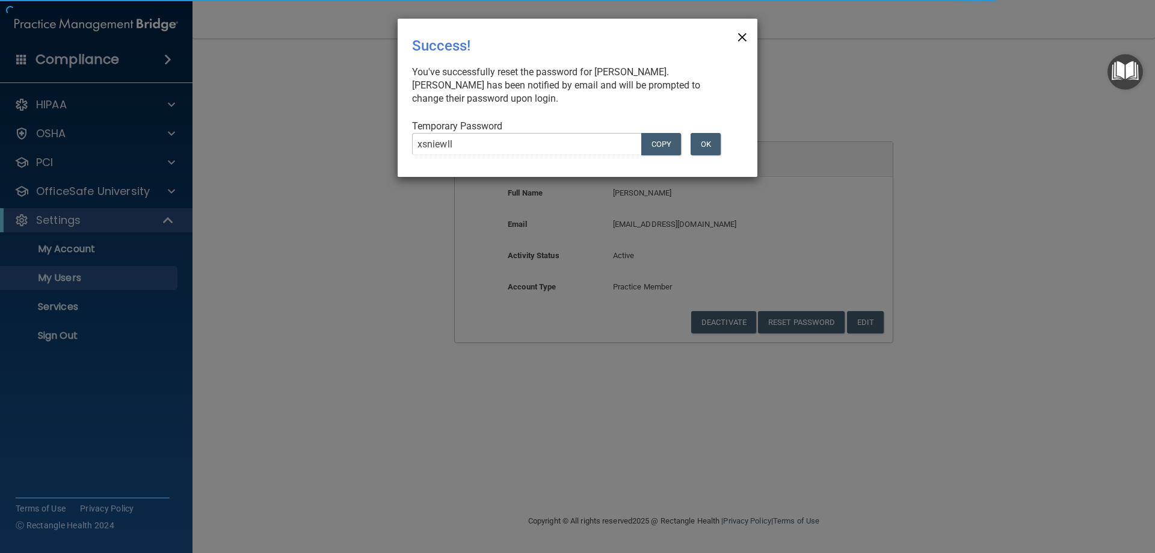
click at [744, 36] on span "×" at bounding box center [742, 35] width 11 height 24
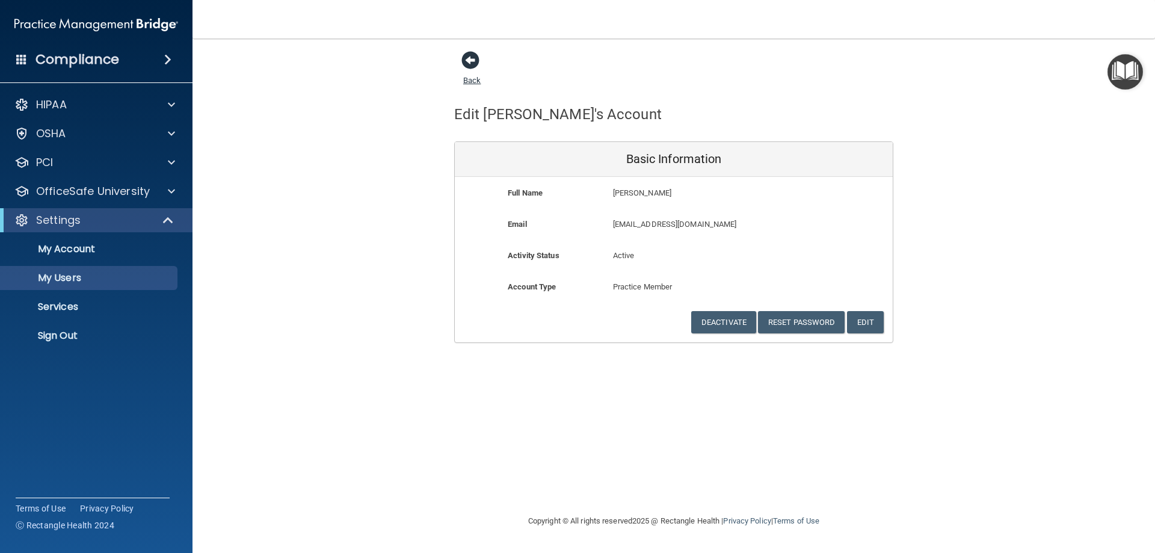
click at [469, 60] on span at bounding box center [471, 60] width 18 height 18
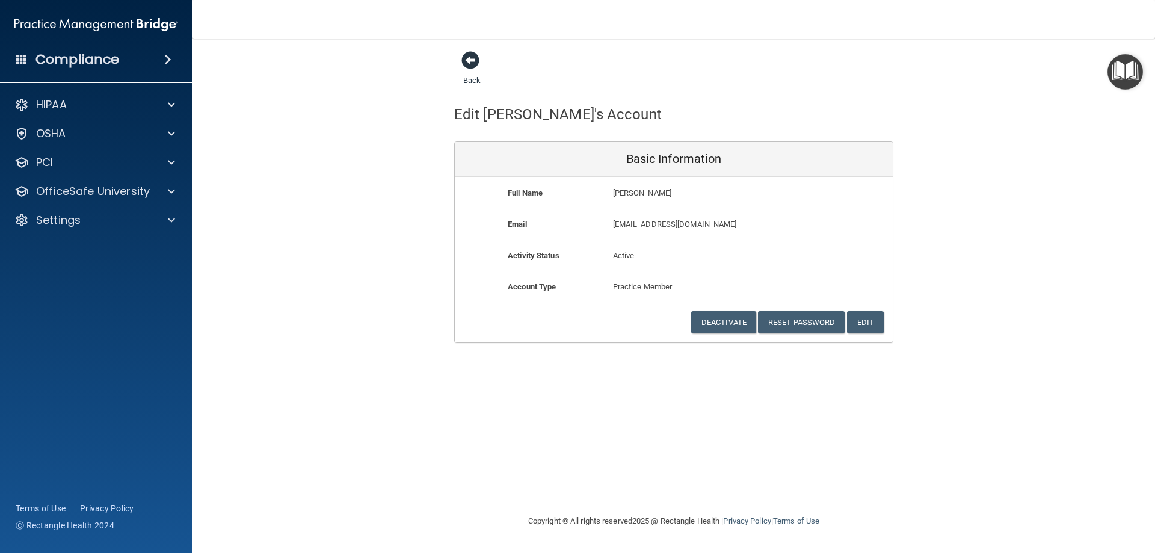
click at [476, 78] on link "Back" at bounding box center [471, 72] width 17 height 23
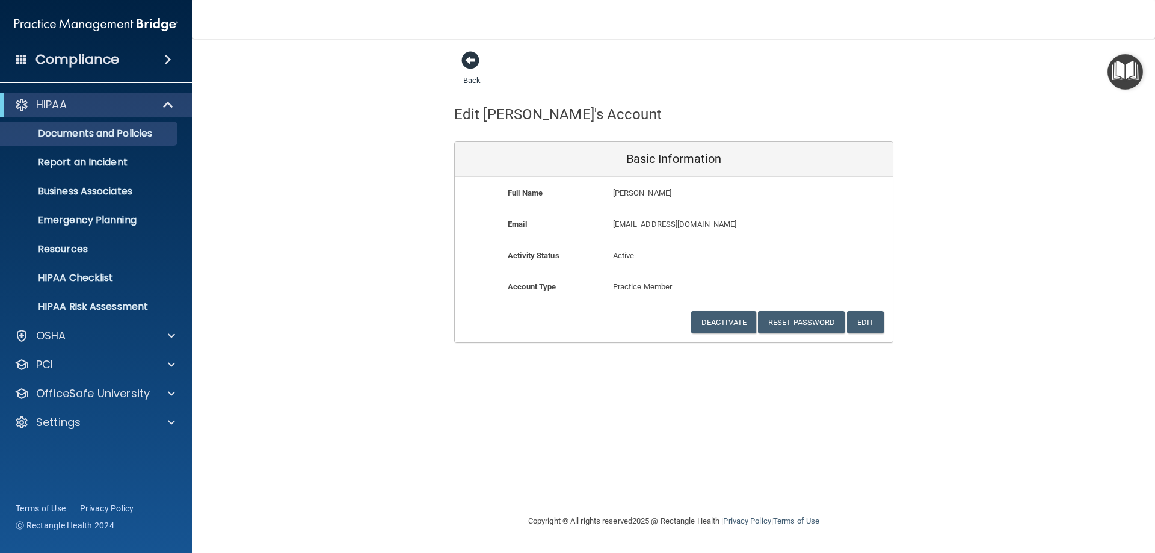
click at [472, 66] on span at bounding box center [471, 60] width 18 height 18
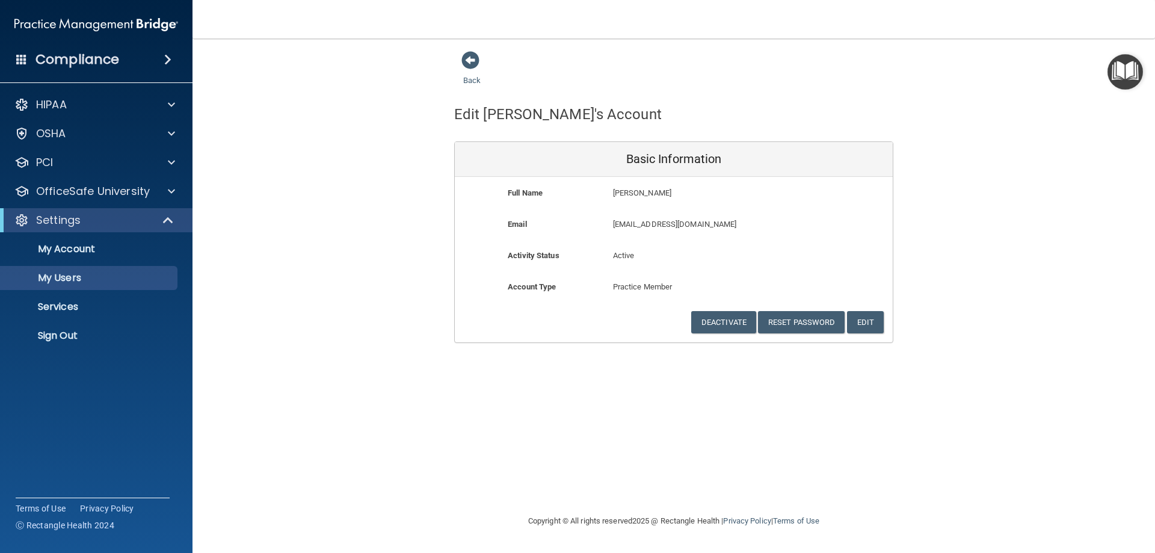
select select "20"
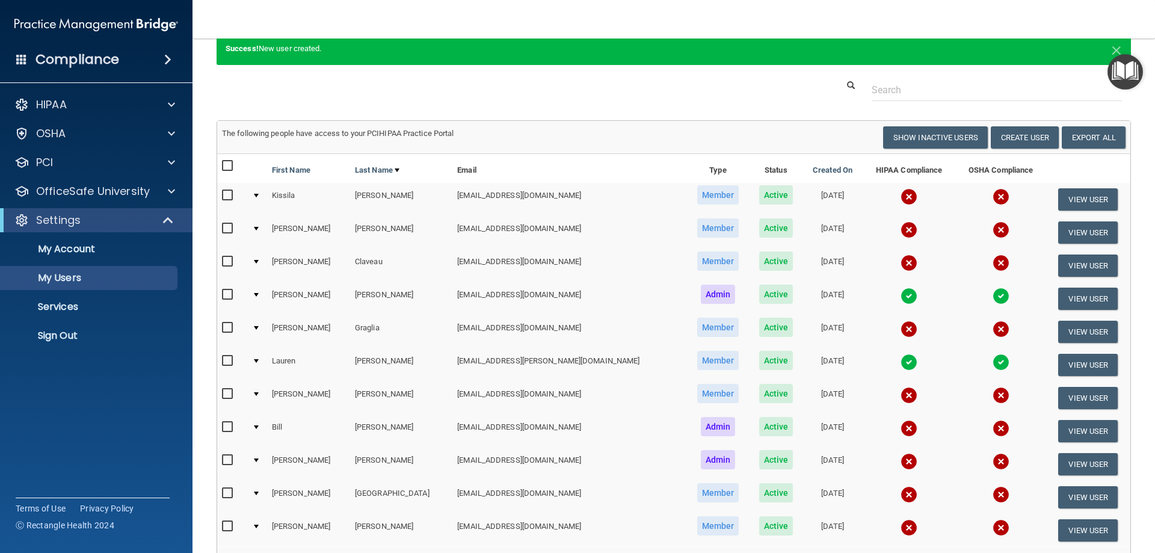
scroll to position [191, 0]
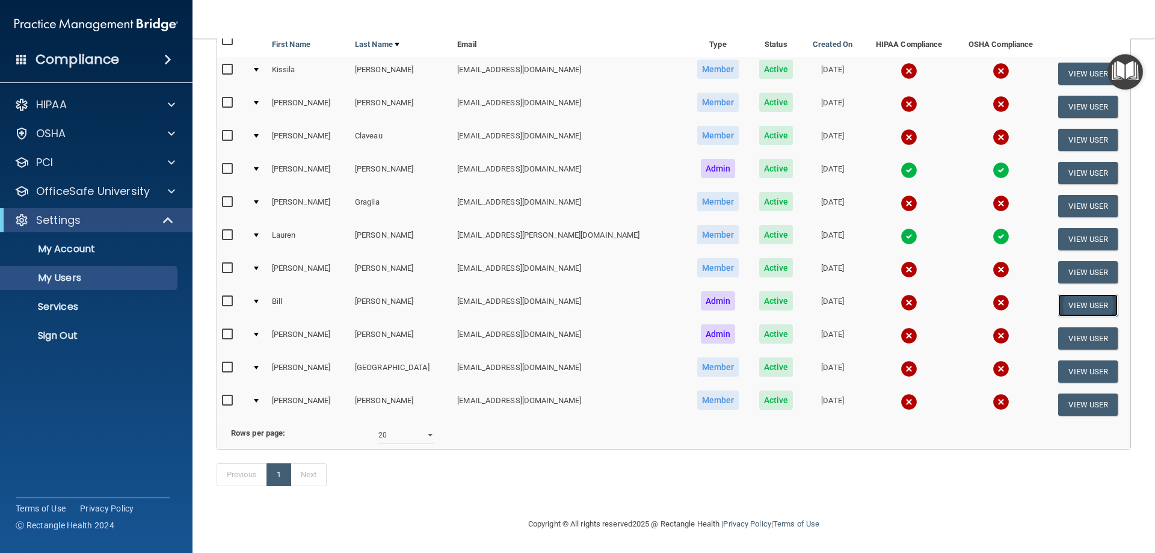
click at [1065, 294] on button "View User" at bounding box center [1088, 305] width 60 height 22
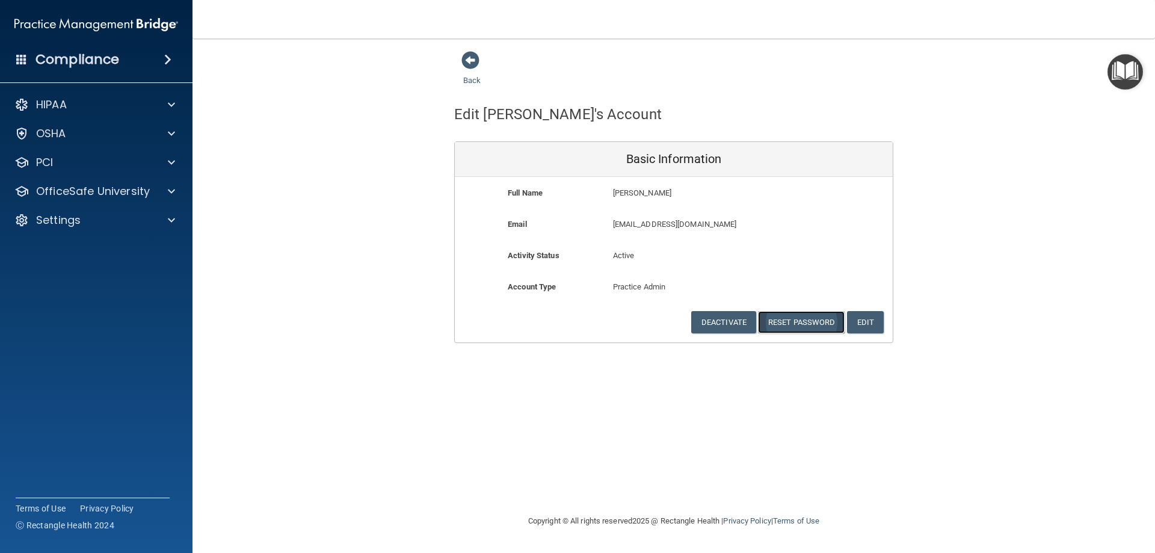
click at [809, 320] on button "Reset Password" at bounding box center [801, 322] width 87 height 22
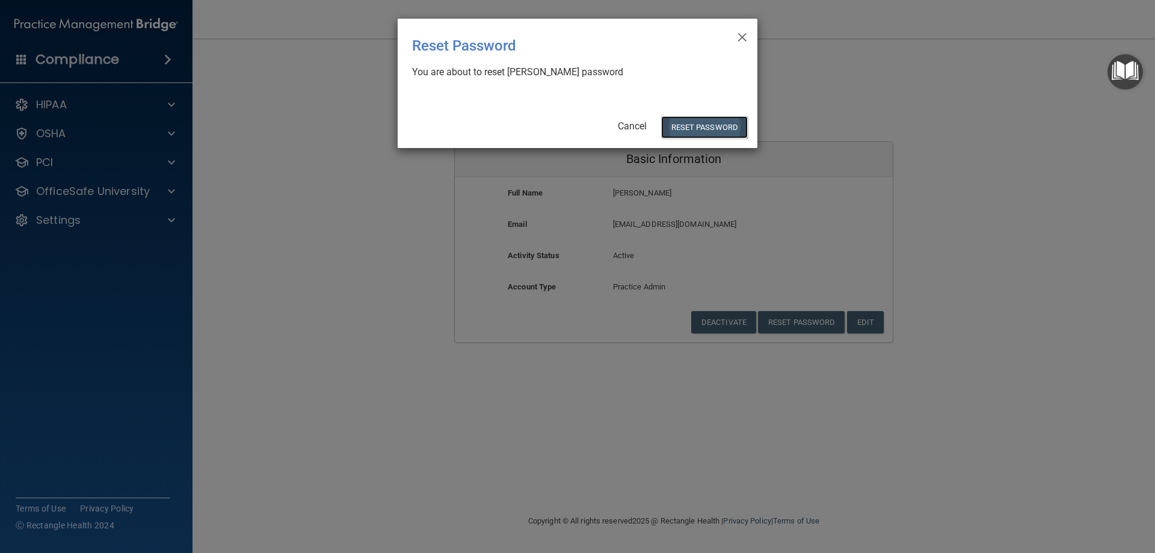
click at [706, 123] on button "Reset Password" at bounding box center [704, 127] width 87 height 22
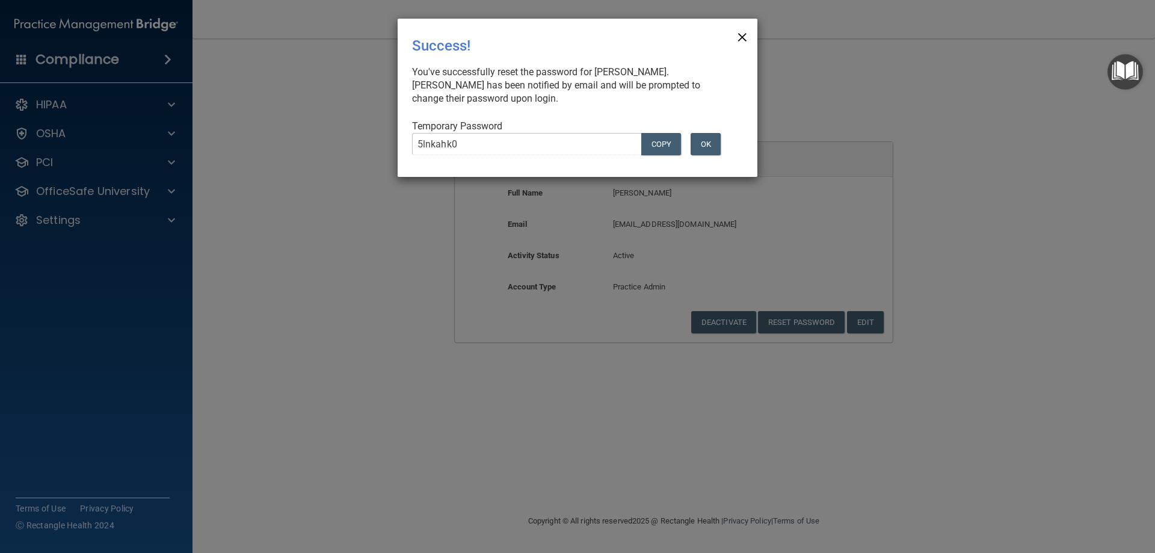
click at [746, 39] on span "×" at bounding box center [742, 35] width 11 height 24
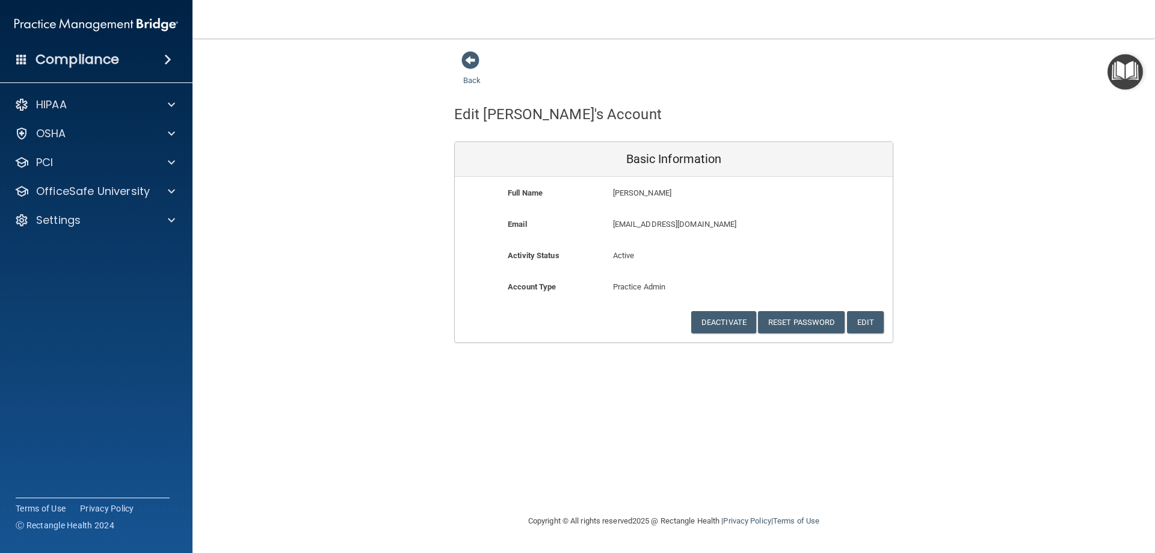
click at [478, 72] on div "Back" at bounding box center [490, 69] width 73 height 37
click at [470, 62] on span at bounding box center [471, 60] width 18 height 18
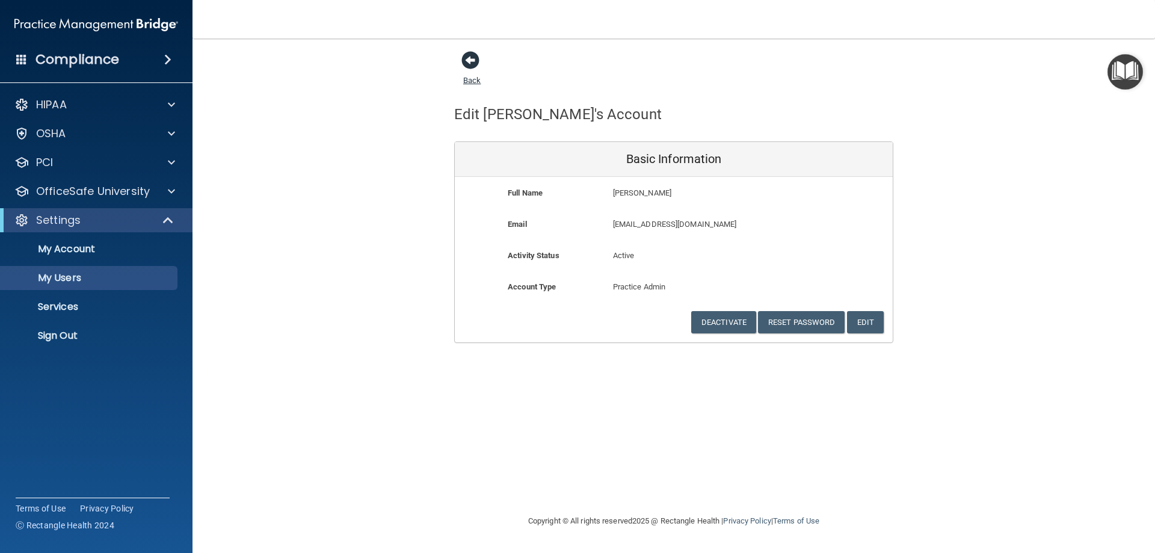
click at [472, 58] on span at bounding box center [471, 60] width 18 height 18
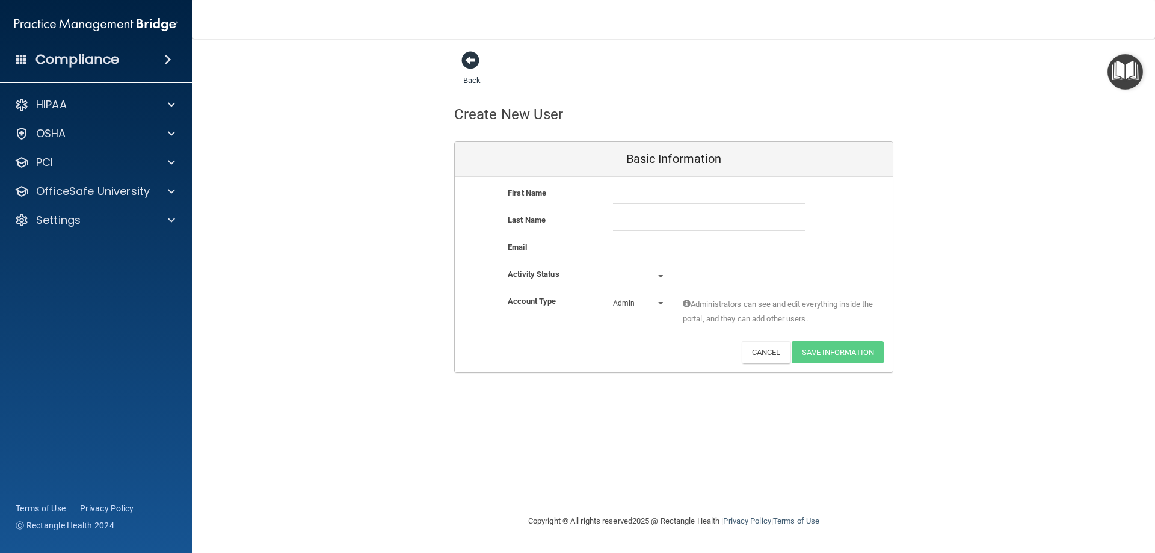
click at [465, 59] on span at bounding box center [471, 60] width 18 height 18
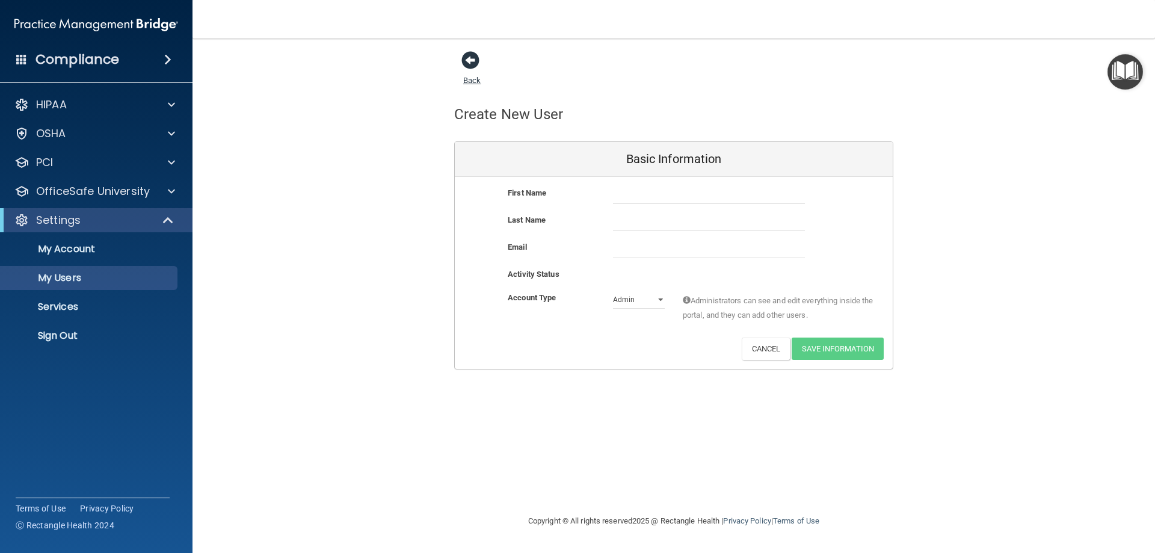
click at [465, 69] on span at bounding box center [471, 60] width 18 height 18
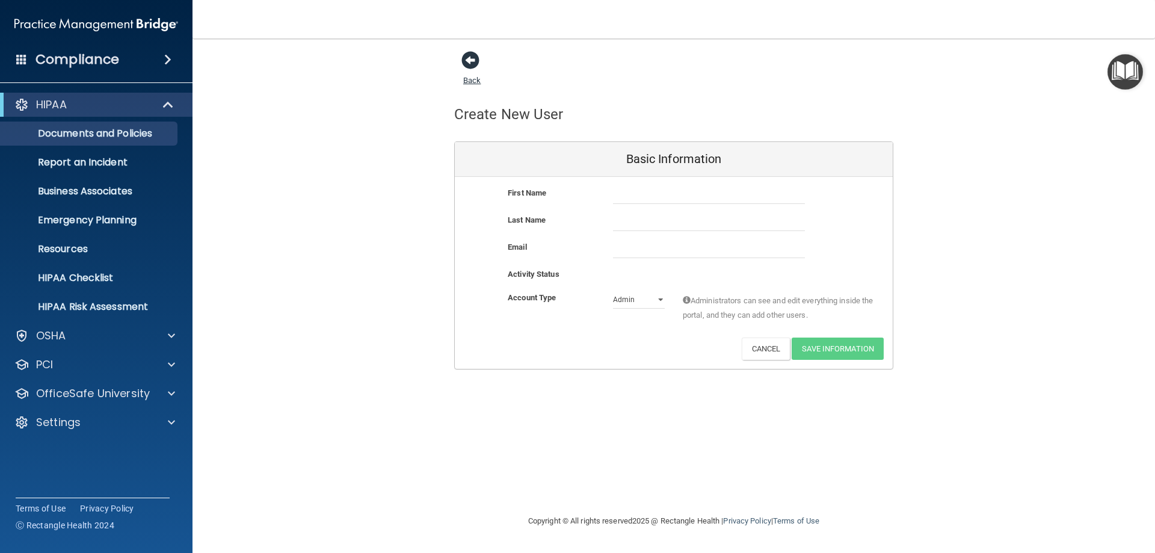
click at [476, 61] on span at bounding box center [471, 60] width 18 height 18
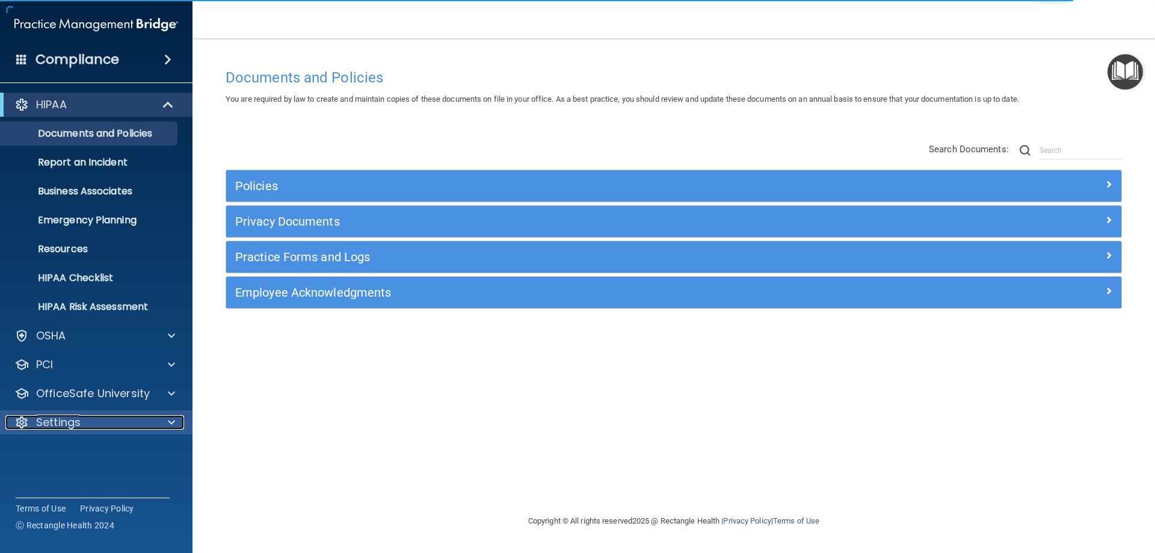
click at [107, 425] on div "Settings" at bounding box center [79, 422] width 149 height 14
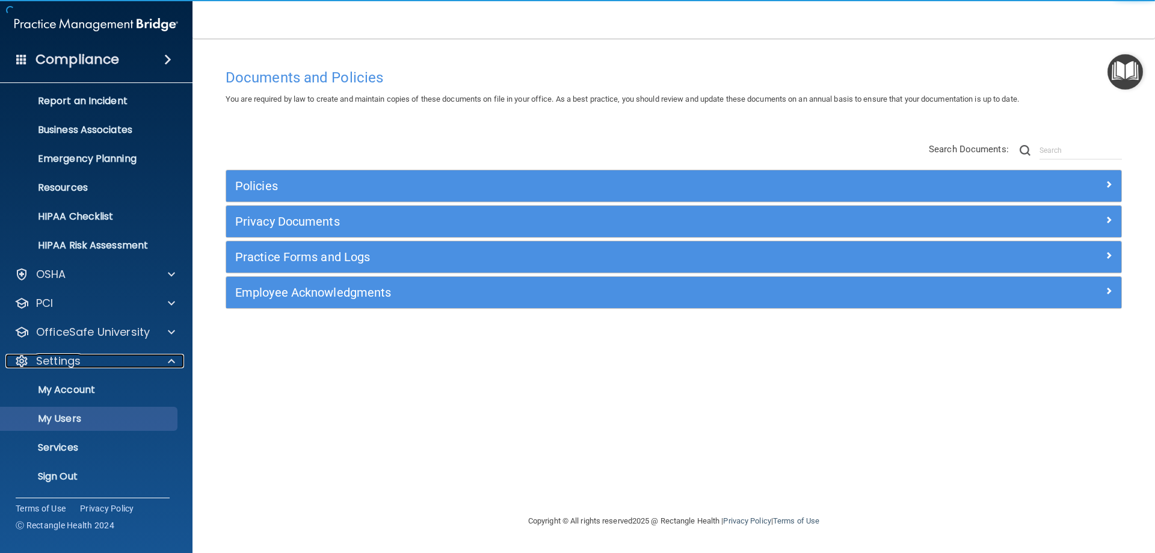
scroll to position [62, 0]
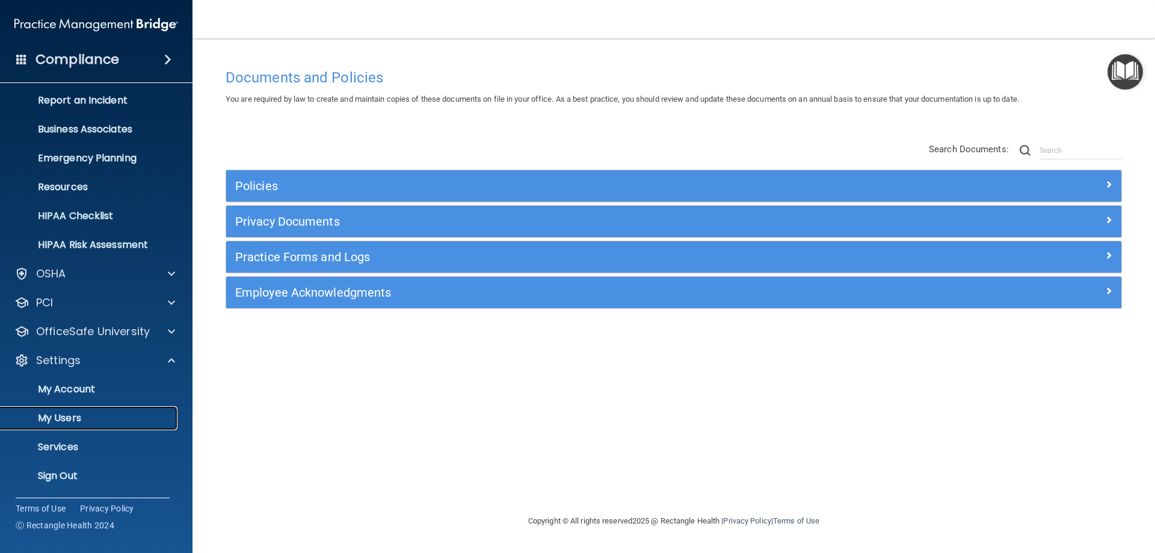
click at [100, 419] on p "My Users" at bounding box center [90, 418] width 164 height 12
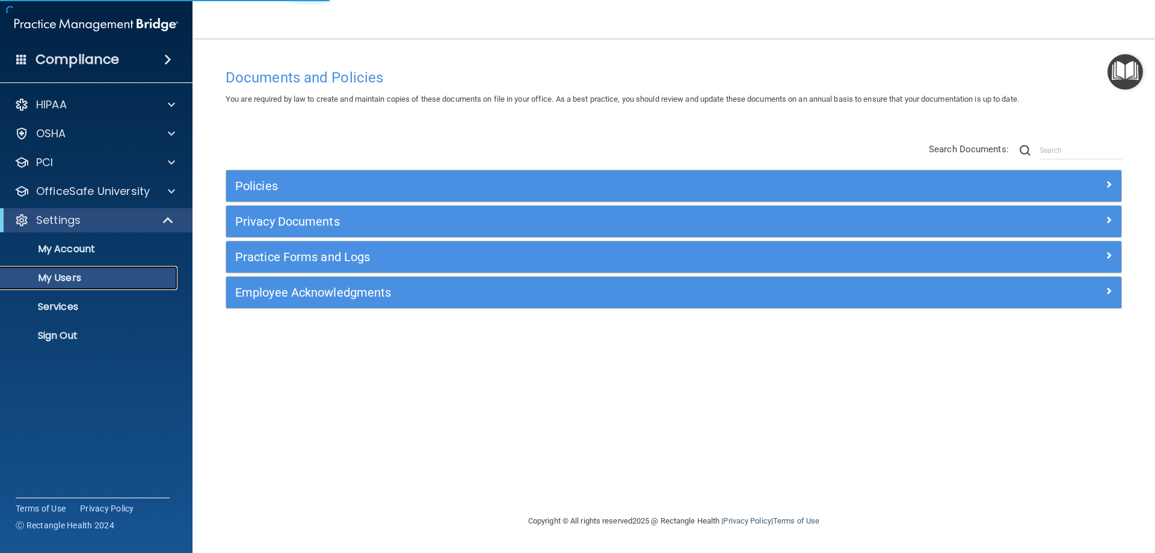
select select "20"
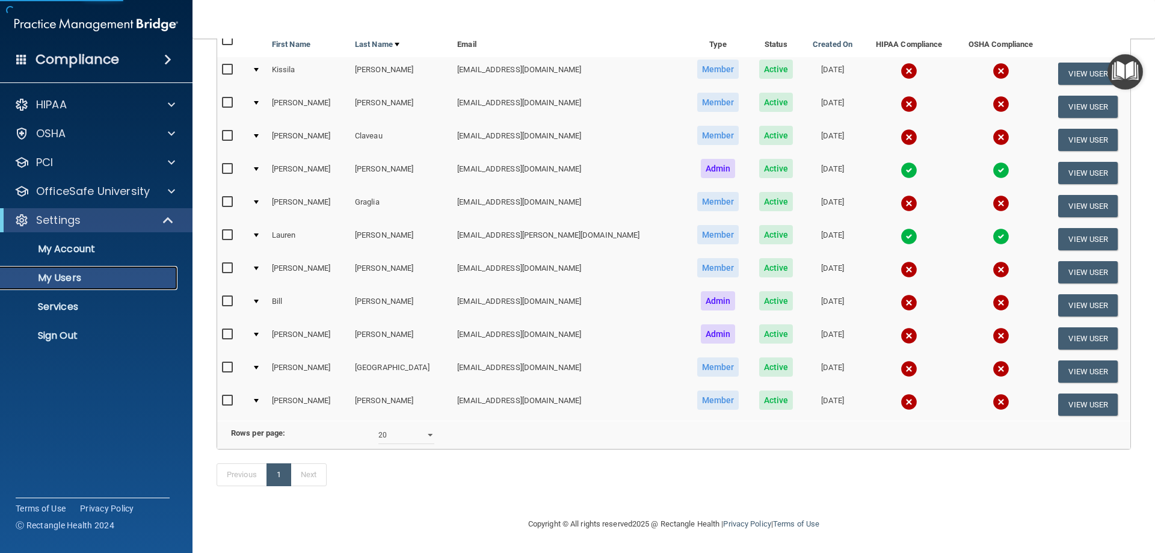
scroll to position [145, 0]
click at [1062, 327] on button "View User" at bounding box center [1088, 338] width 60 height 22
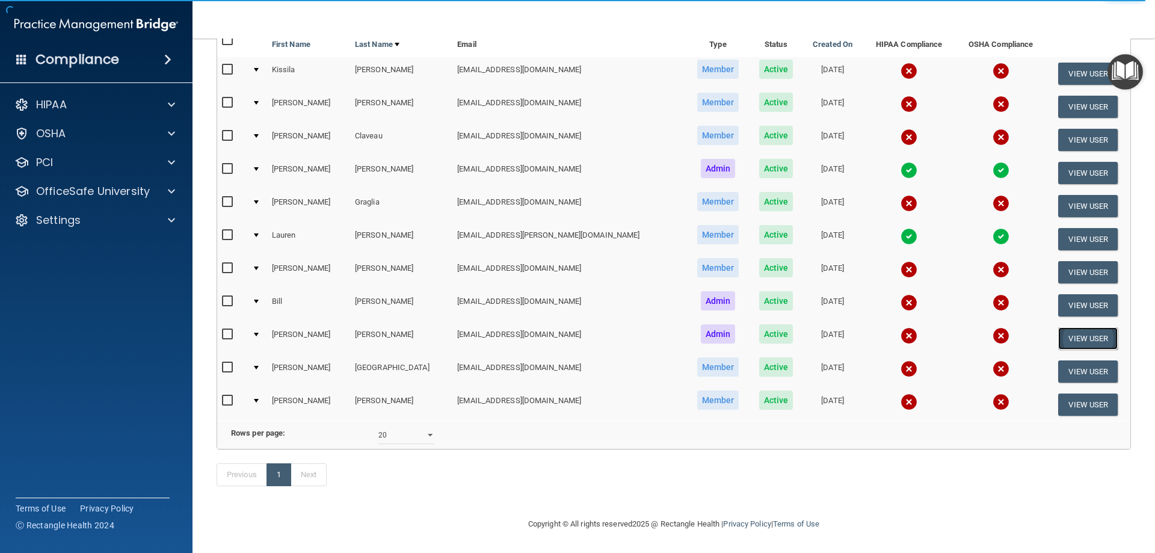
click at [1063, 327] on button "View User" at bounding box center [1088, 338] width 60 height 22
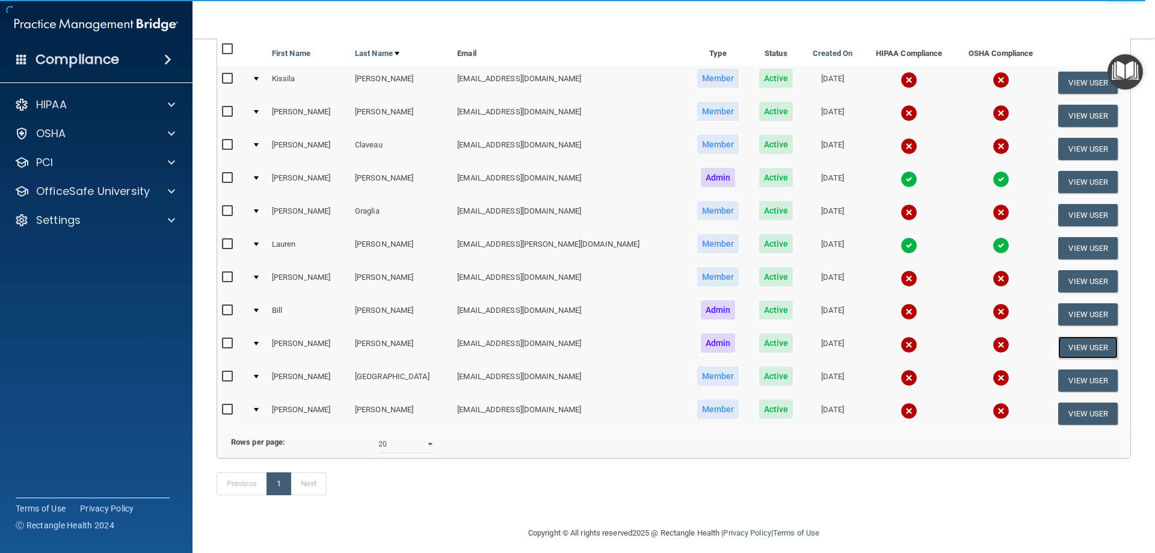
scroll to position [145, 0]
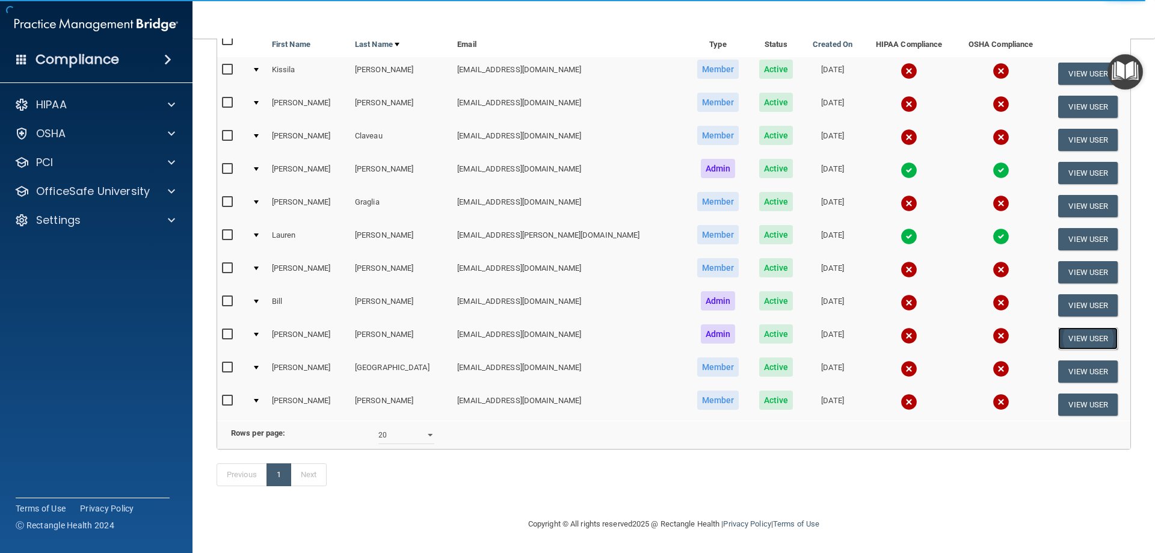
click at [1065, 327] on button "View User" at bounding box center [1088, 338] width 60 height 22
click at [1063, 327] on button "View User" at bounding box center [1088, 338] width 60 height 22
click at [1058, 327] on button "View User" at bounding box center [1088, 338] width 60 height 22
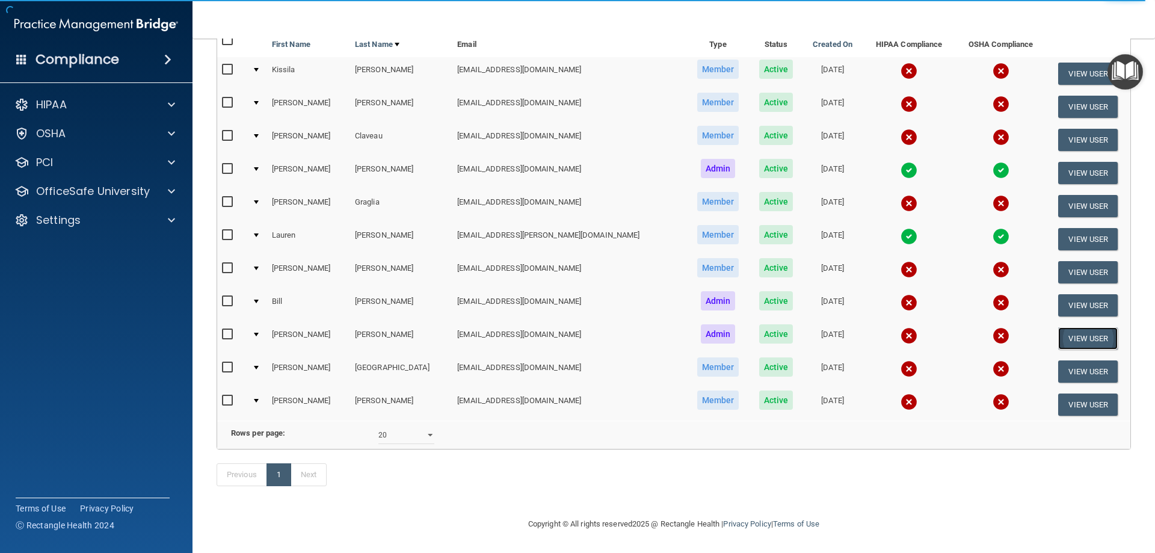
click at [1058, 327] on button "View User" at bounding box center [1088, 338] width 60 height 22
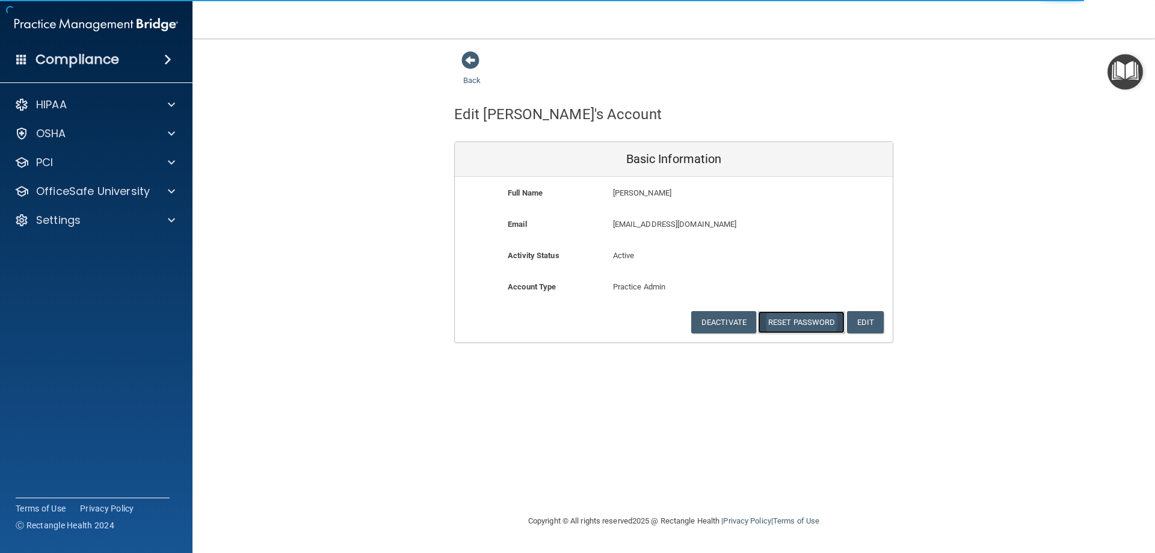
click at [812, 321] on button "Reset Password" at bounding box center [801, 322] width 87 height 22
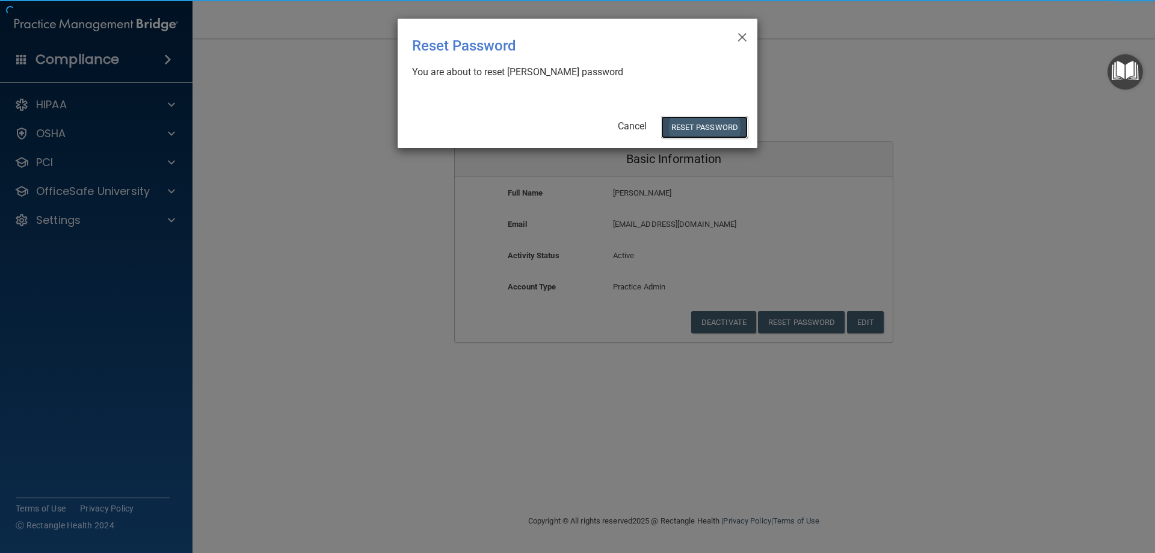
click at [687, 128] on button "Reset Password" at bounding box center [704, 127] width 87 height 22
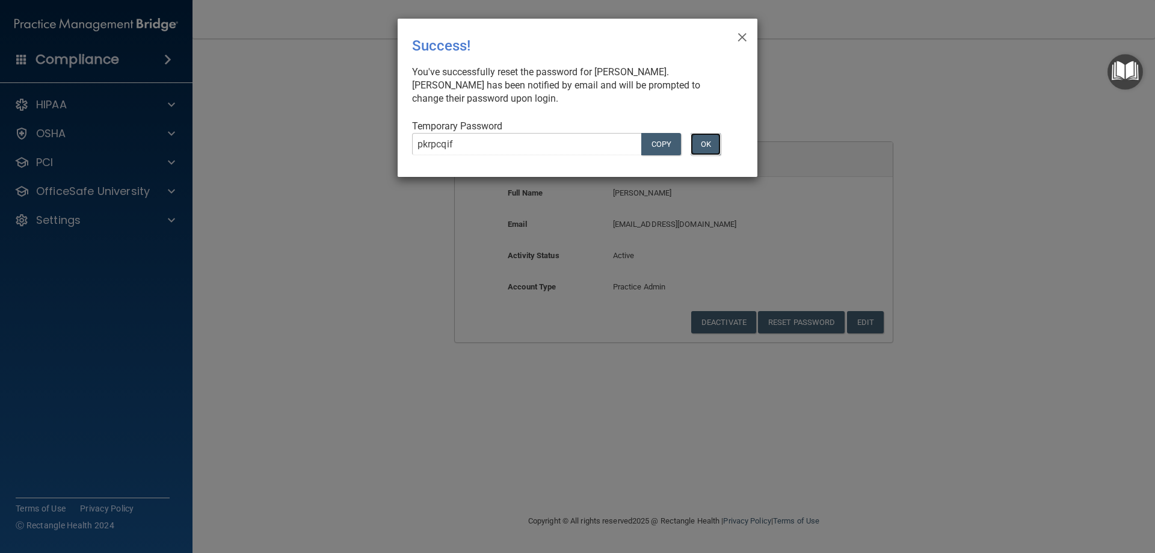
click at [700, 143] on button "OK" at bounding box center [706, 144] width 30 height 22
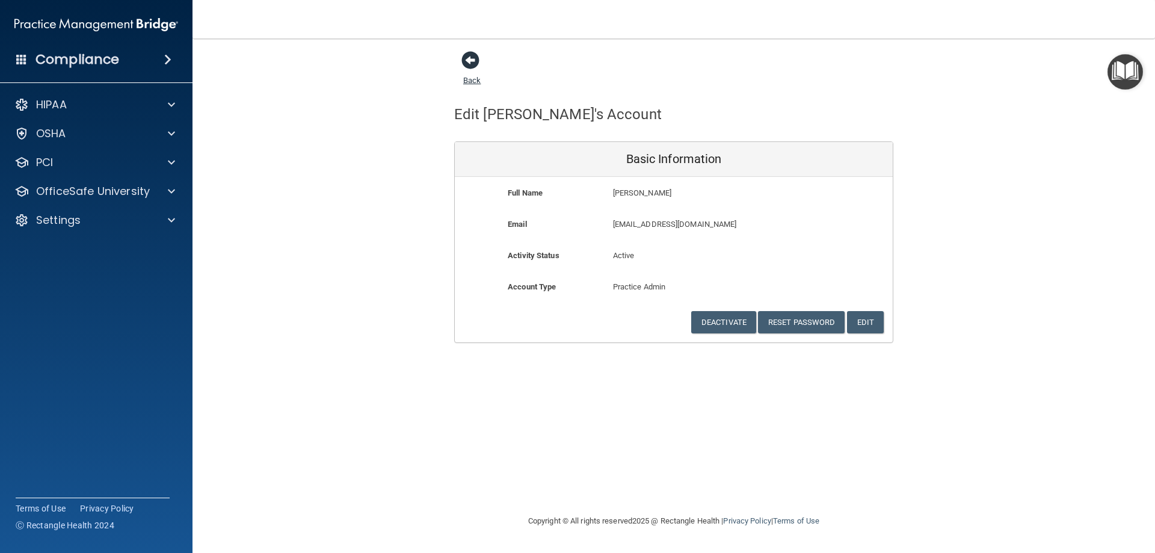
click at [477, 68] on span at bounding box center [471, 60] width 18 height 18
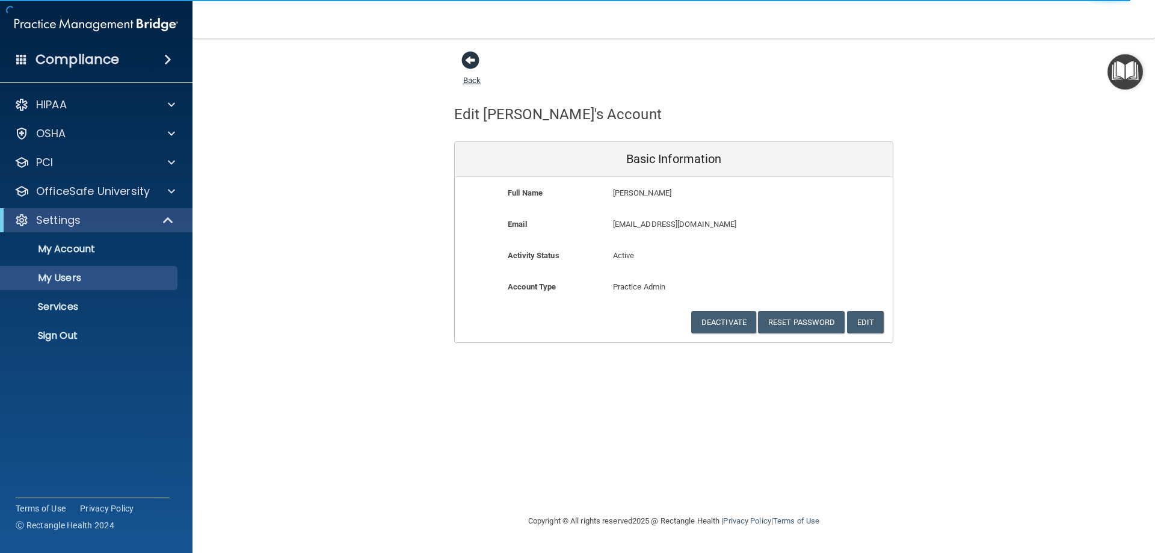
click at [476, 67] on span at bounding box center [471, 60] width 18 height 18
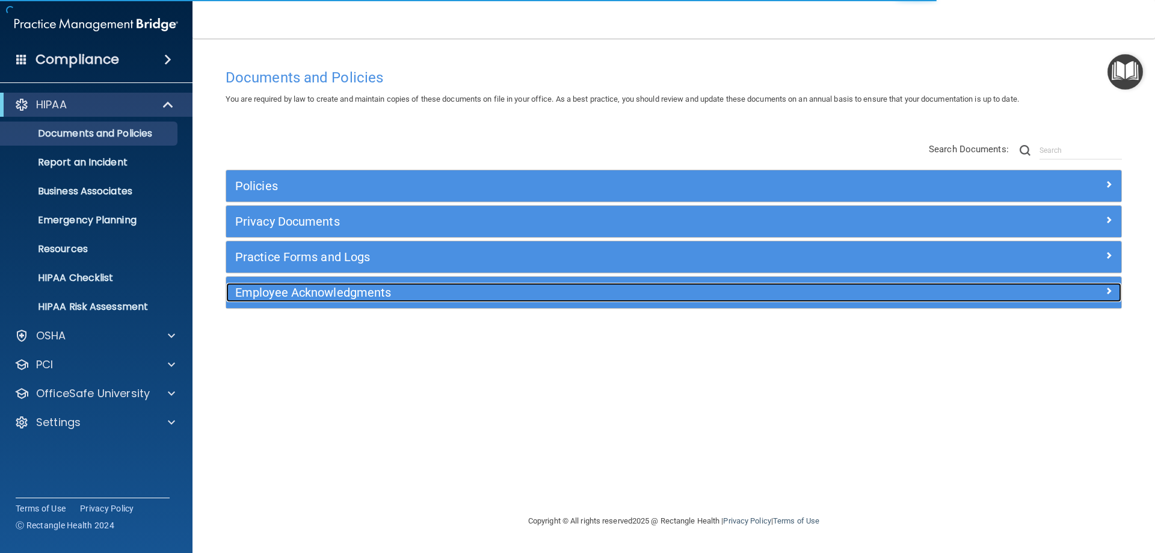
click at [487, 283] on div "Employee Acknowledgments" at bounding box center [562, 292] width 672 height 19
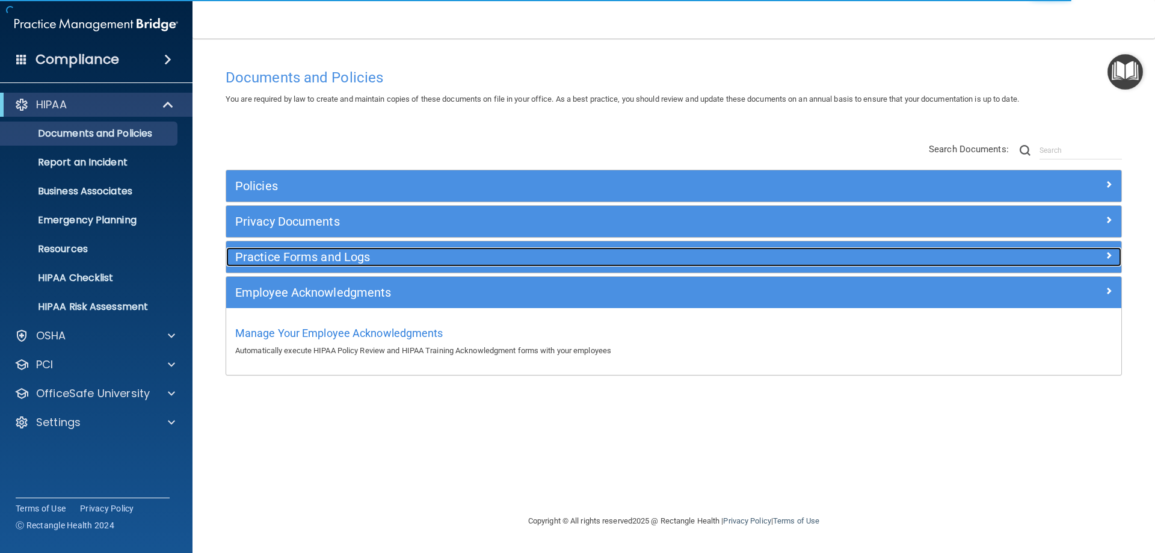
click at [433, 256] on h5 "Practice Forms and Logs" at bounding box center [562, 256] width 654 height 13
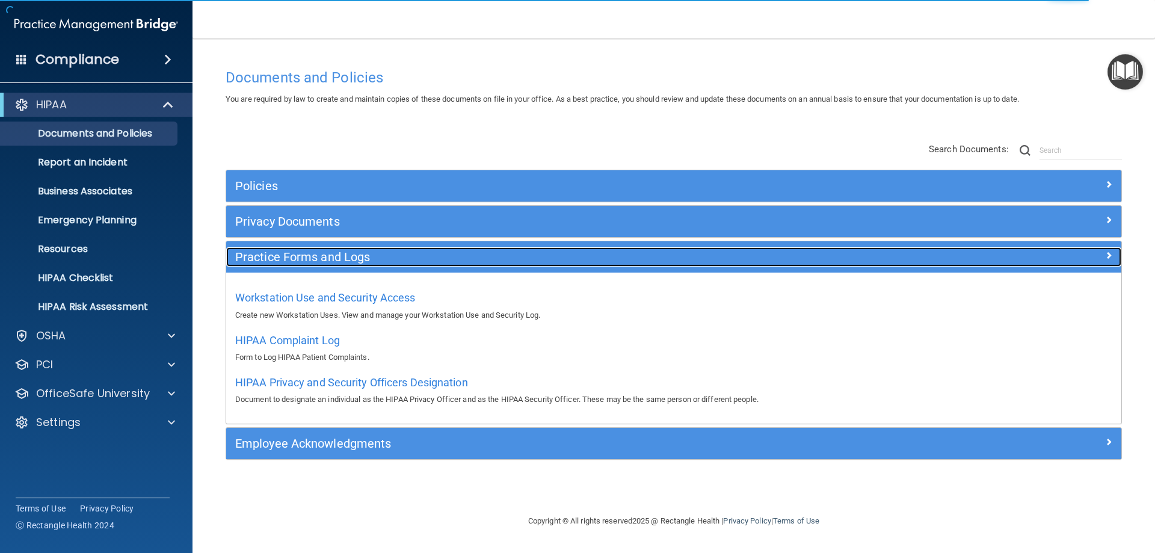
click at [435, 266] on div "Practice Forms and Logs" at bounding box center [562, 256] width 672 height 19
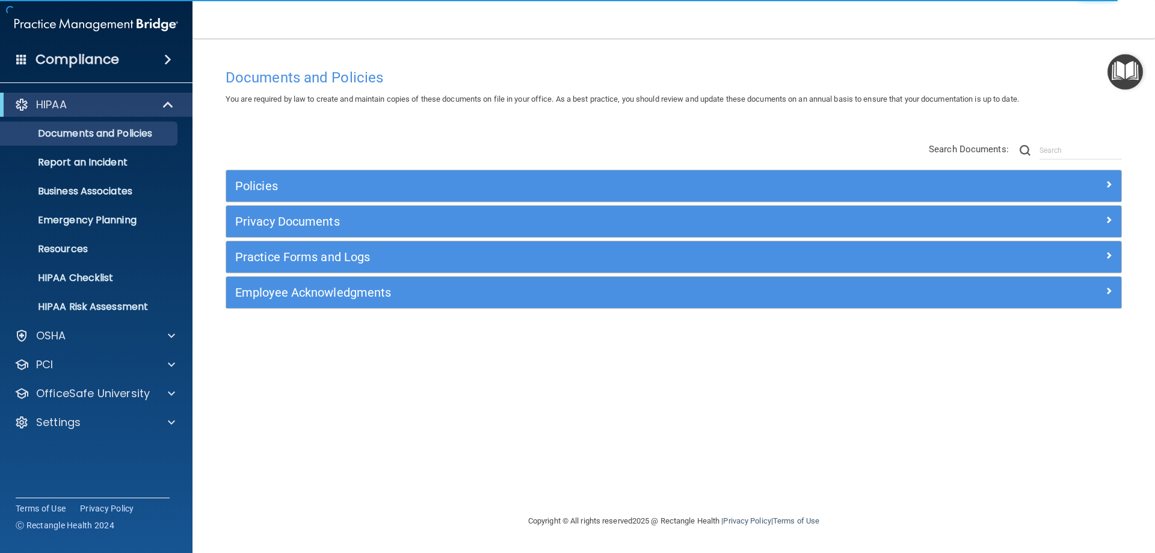
drag, startPoint x: 435, startPoint y: 266, endPoint x: 402, endPoint y: 335, distance: 76.7
click at [402, 335] on div "Documents and Policies You are required by law to create and maintain copies of…" at bounding box center [674, 288] width 915 height 451
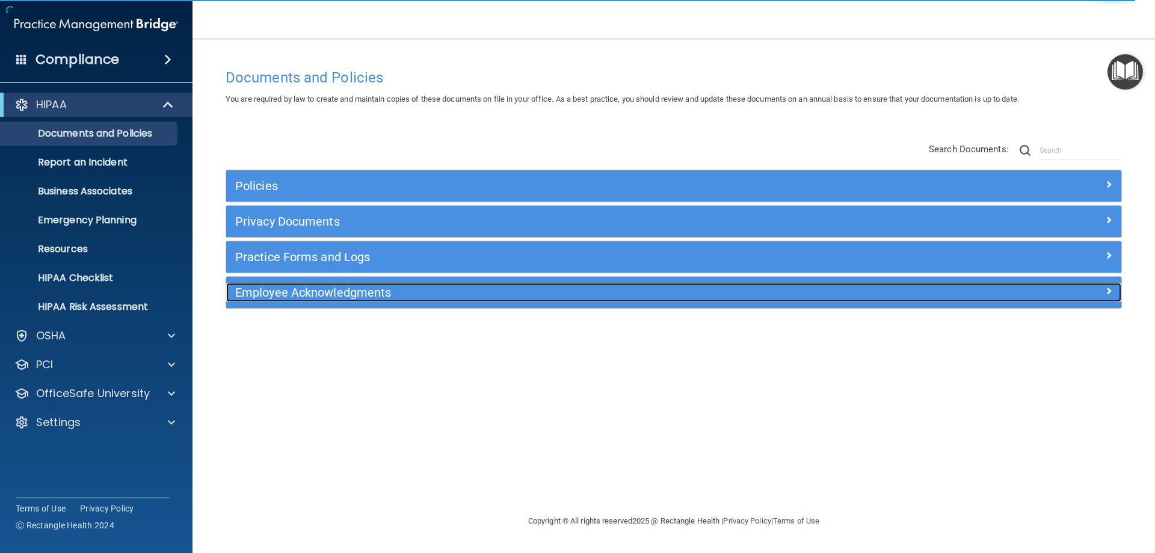
click at [413, 300] on div "Employee Acknowledgments" at bounding box center [562, 292] width 672 height 19
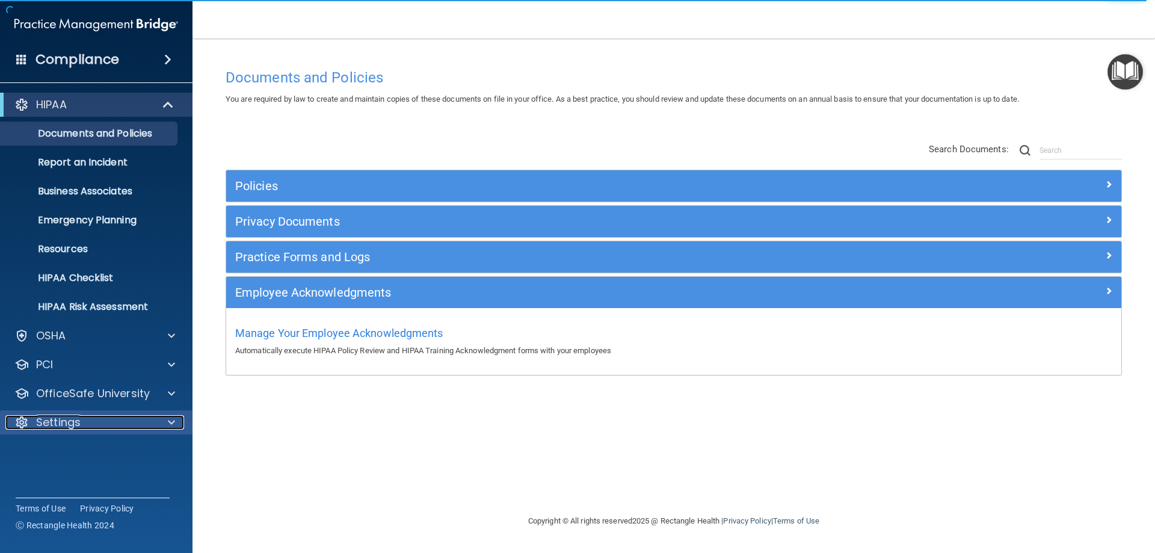
click at [105, 423] on div "Settings" at bounding box center [79, 422] width 149 height 14
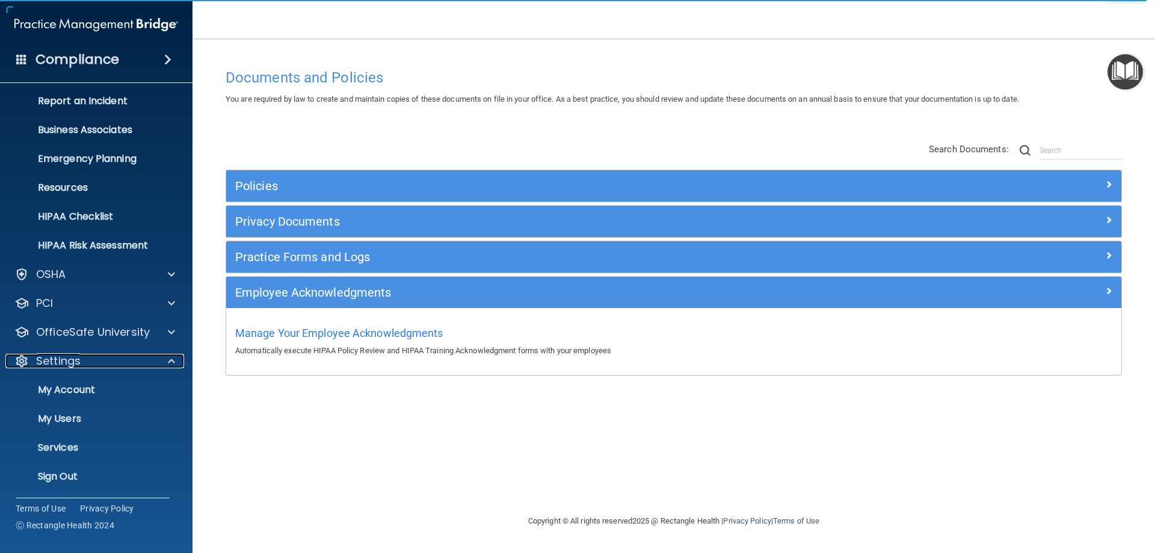
scroll to position [62, 0]
click at [102, 410] on link "My Users" at bounding box center [83, 418] width 190 height 24
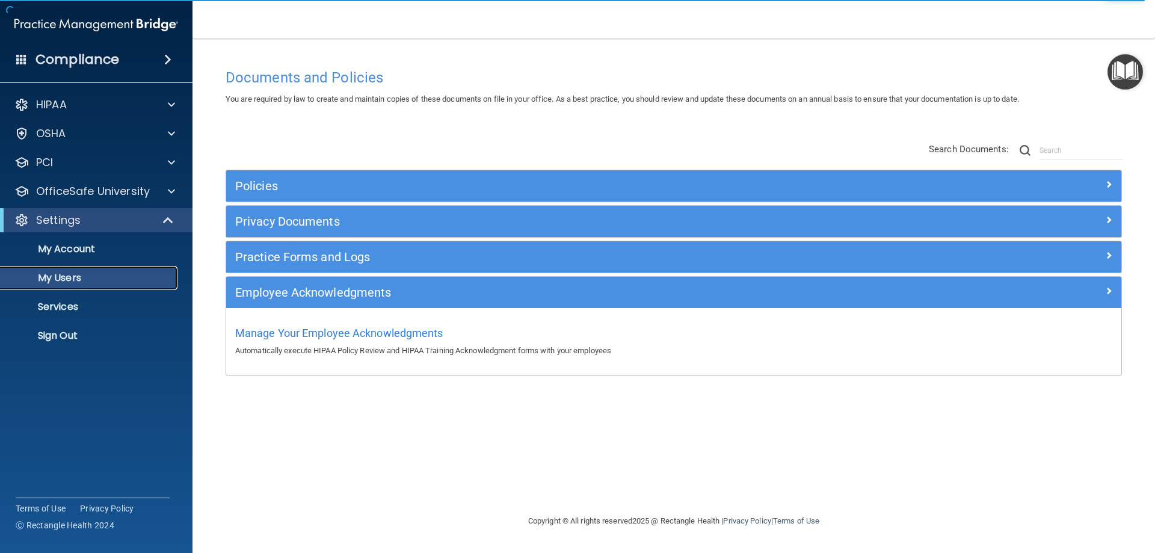
click at [134, 271] on link "My Users" at bounding box center [83, 278] width 190 height 24
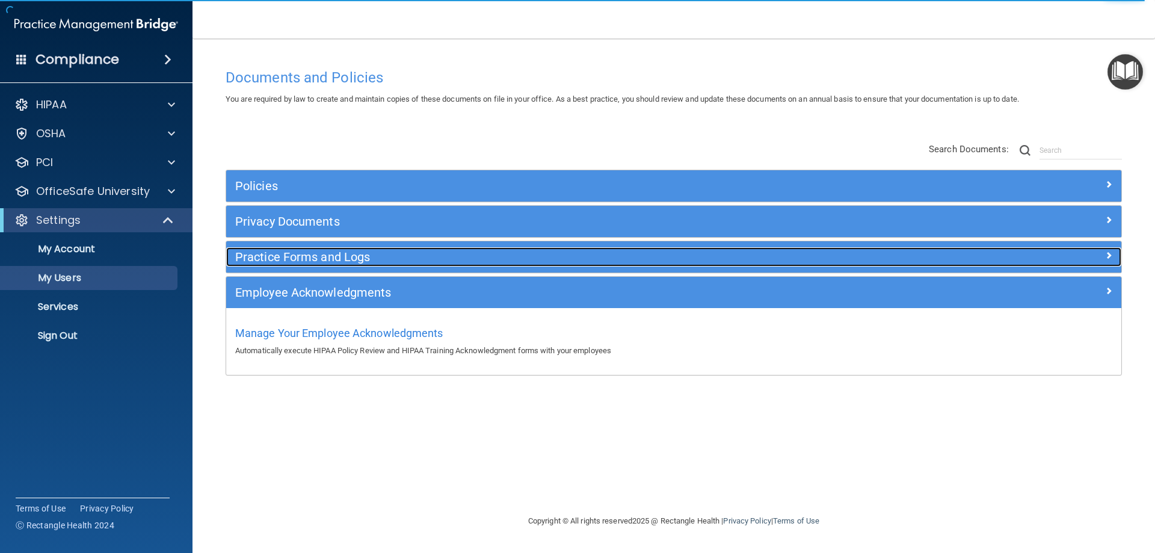
click at [387, 260] on h5 "Practice Forms and Logs" at bounding box center [562, 256] width 654 height 13
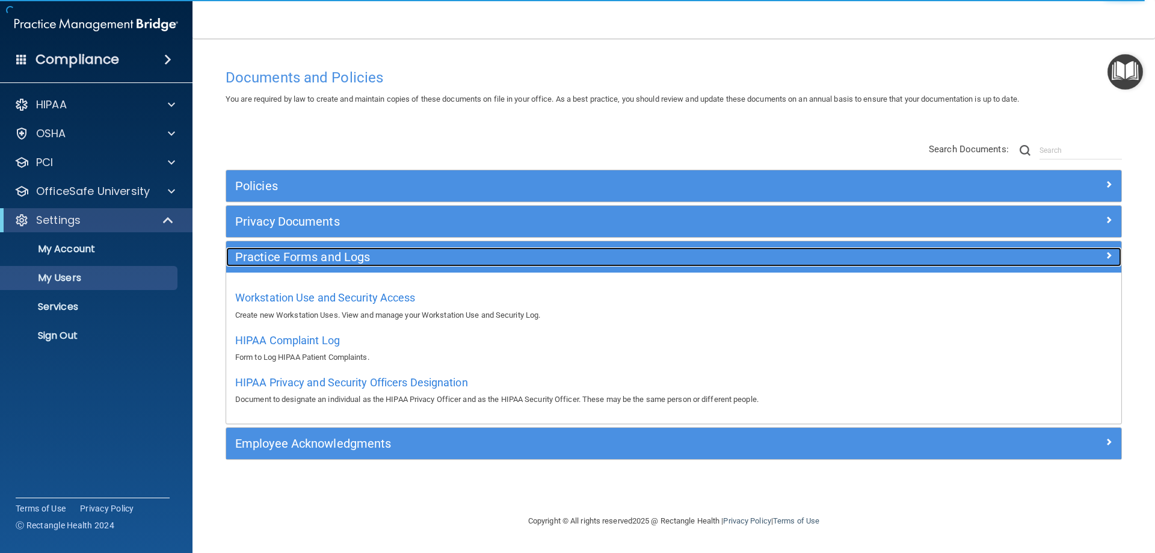
click at [386, 262] on h5 "Practice Forms and Logs" at bounding box center [562, 256] width 654 height 13
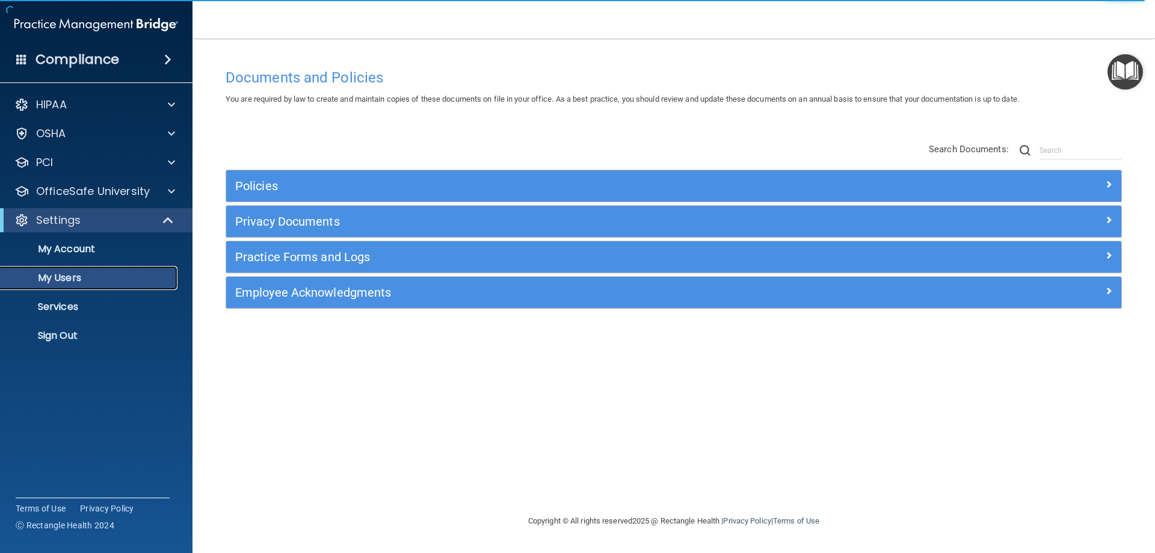
click at [61, 276] on p "My Users" at bounding box center [90, 278] width 164 height 12
select select "20"
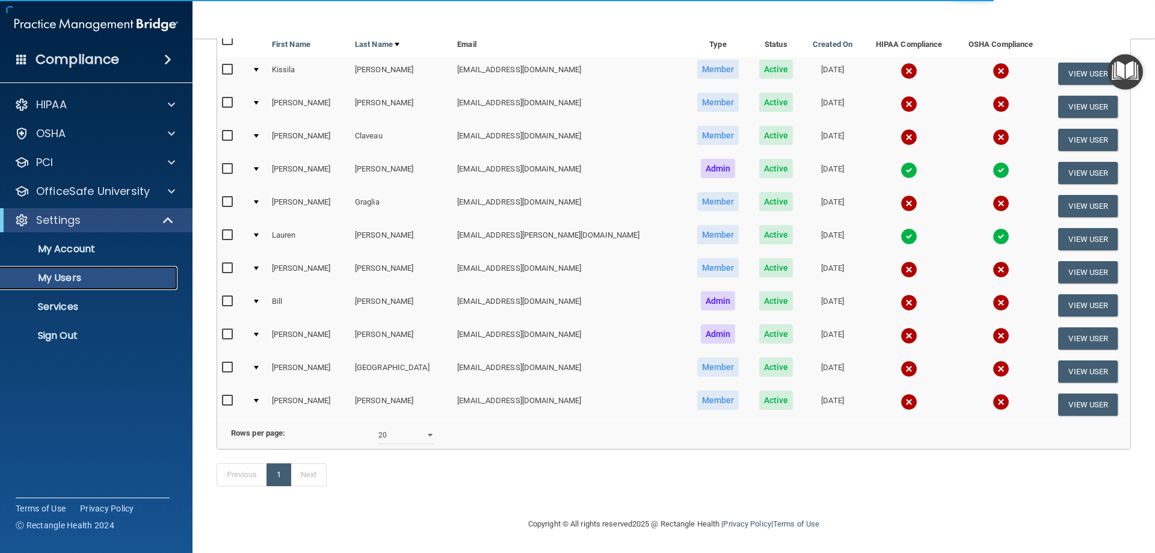
scroll to position [145, 0]
click at [1061, 360] on button "View User" at bounding box center [1088, 371] width 60 height 22
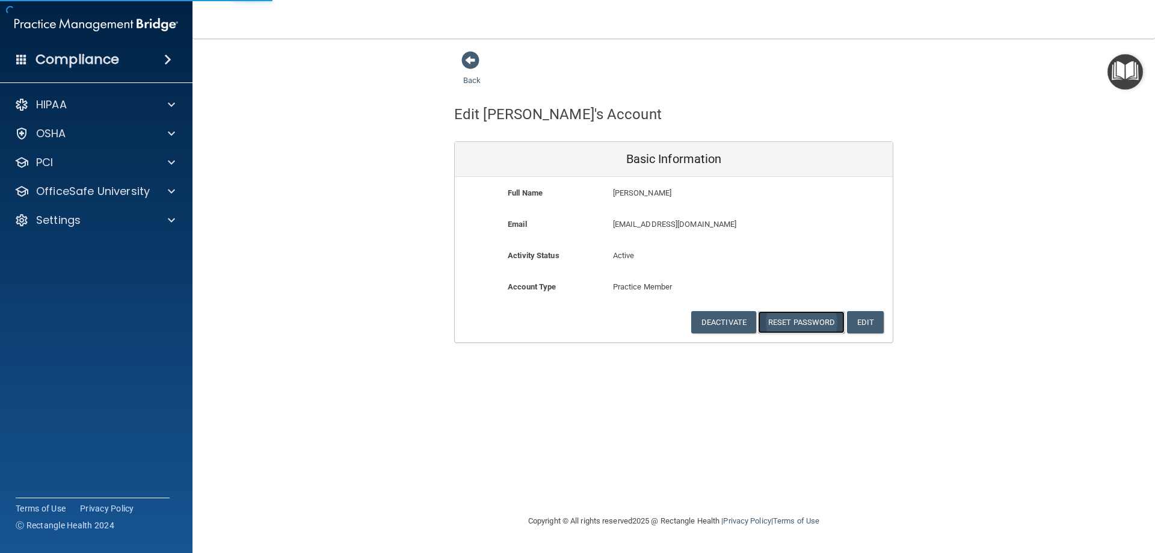
click at [817, 326] on button "Reset Password" at bounding box center [801, 322] width 87 height 22
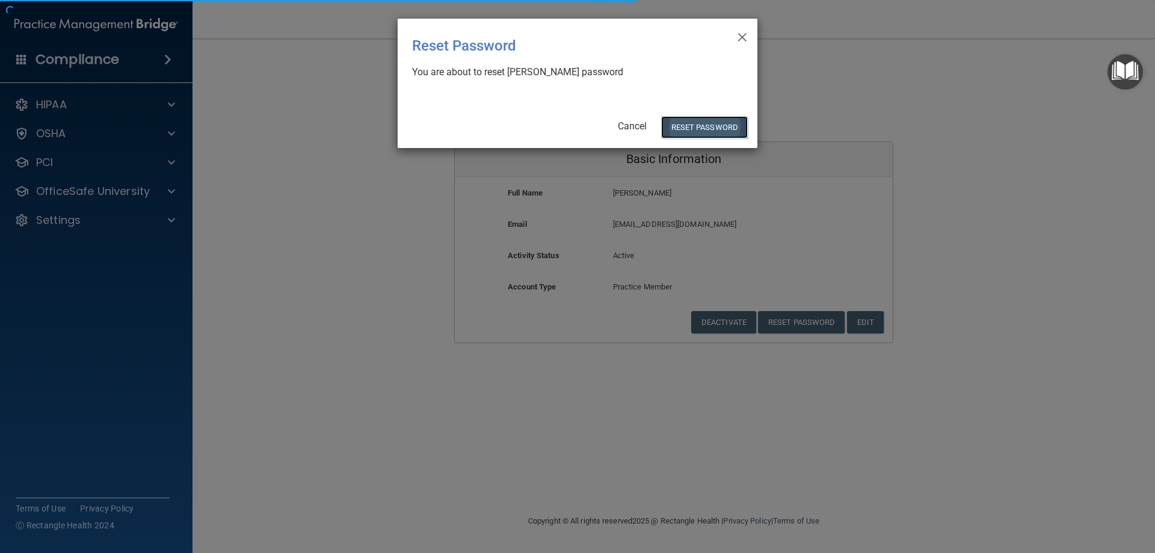
click at [705, 123] on button "Reset Password" at bounding box center [704, 127] width 87 height 22
click at [711, 117] on button "Reset Password" at bounding box center [704, 127] width 87 height 22
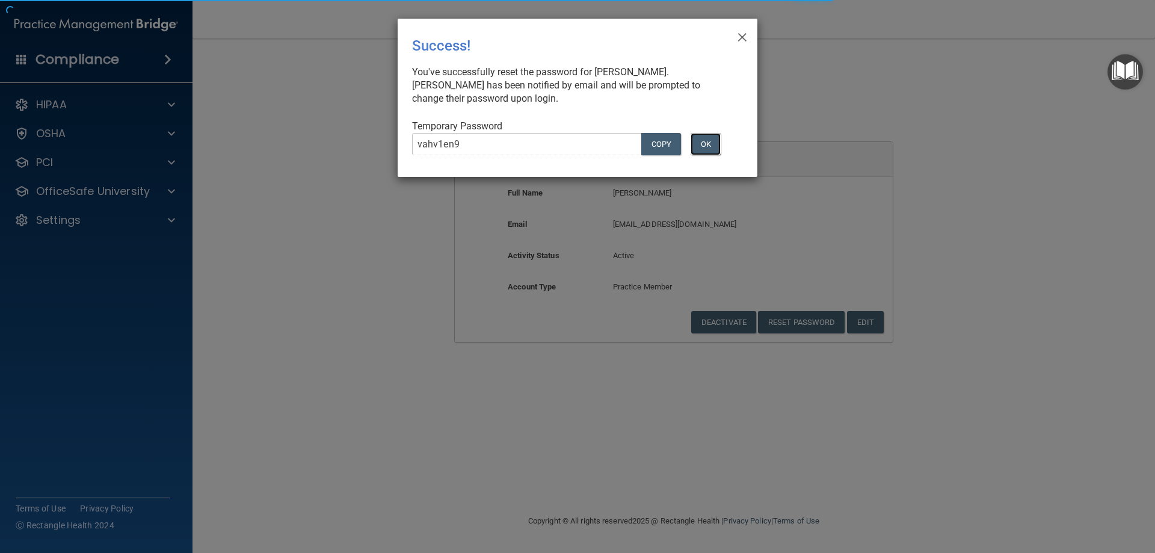
click at [711, 138] on button "OK" at bounding box center [706, 144] width 30 height 22
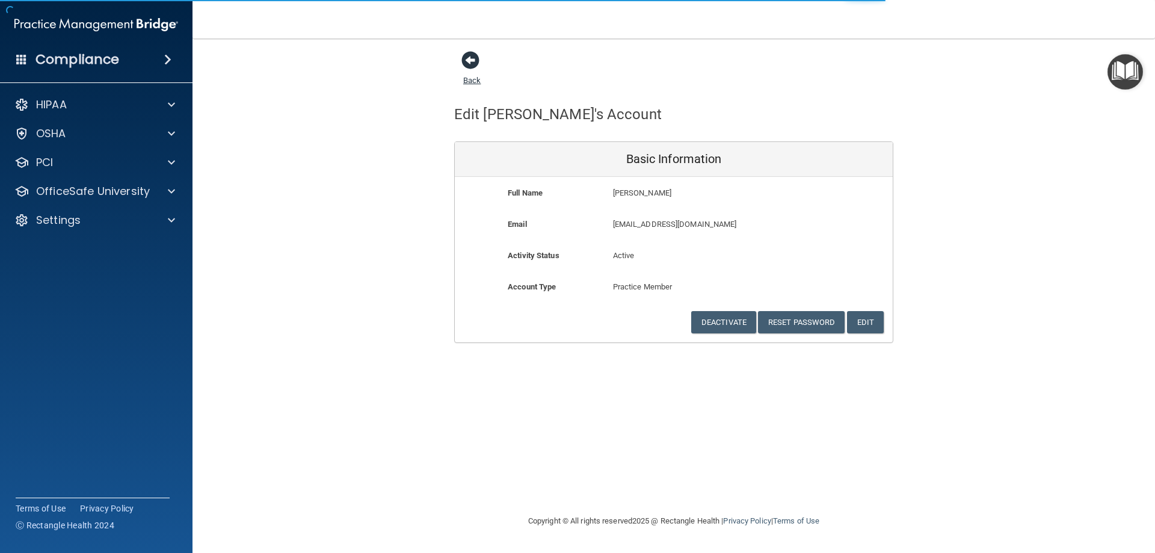
click at [470, 66] on span at bounding box center [471, 60] width 18 height 18
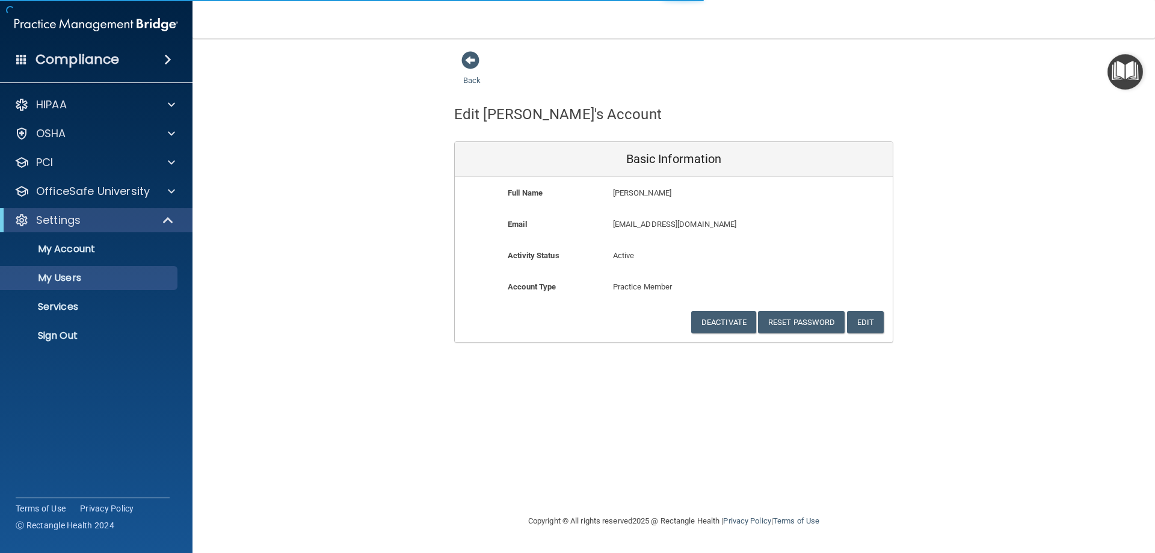
select select "20"
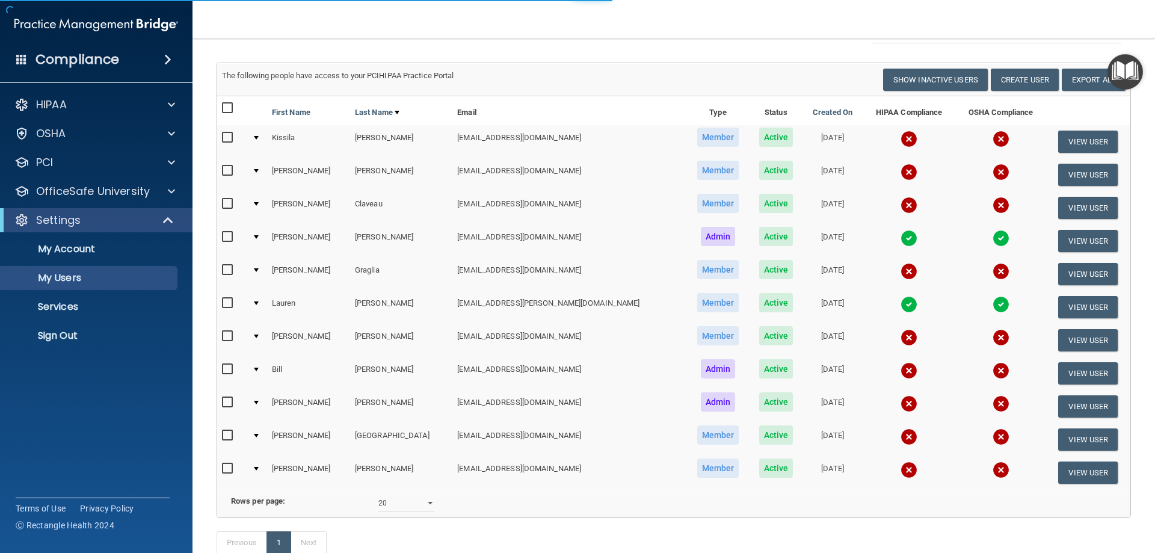
scroll to position [145, 0]
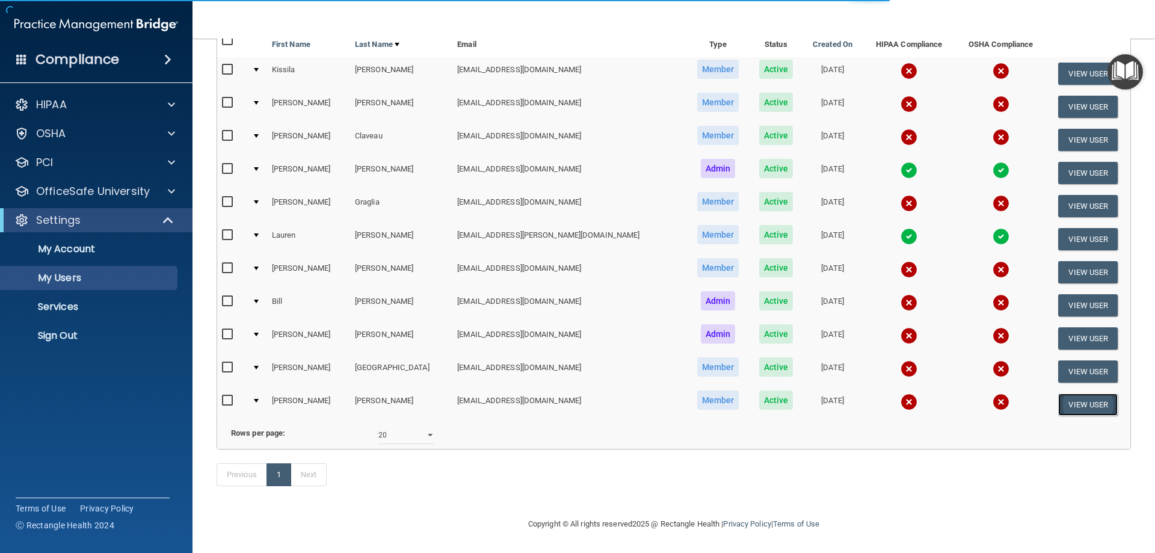
click at [1063, 394] on button "View User" at bounding box center [1088, 405] width 60 height 22
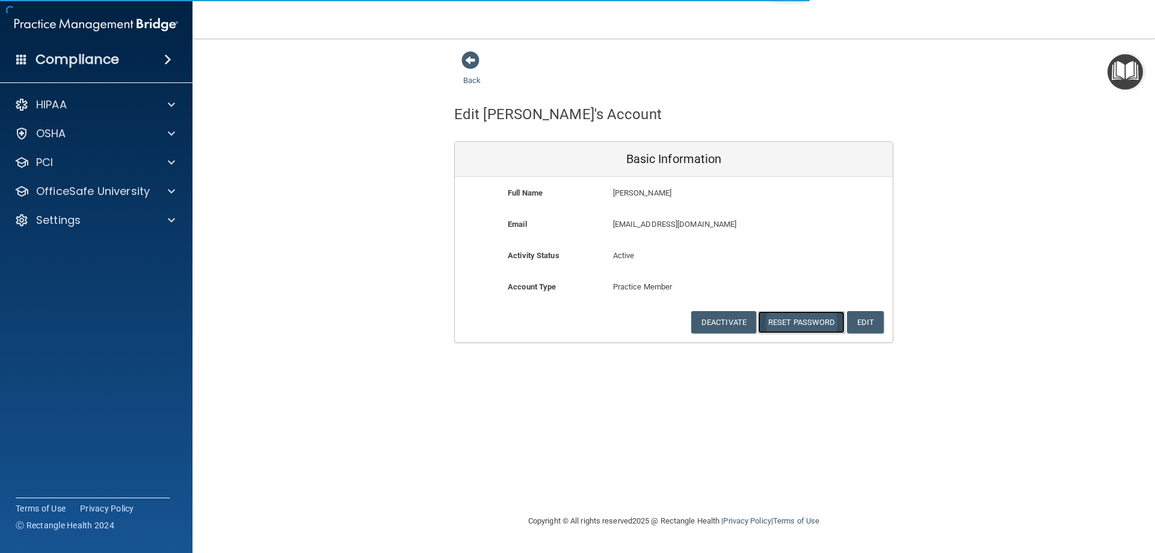
click at [803, 324] on button "Reset Password" at bounding box center [801, 322] width 87 height 22
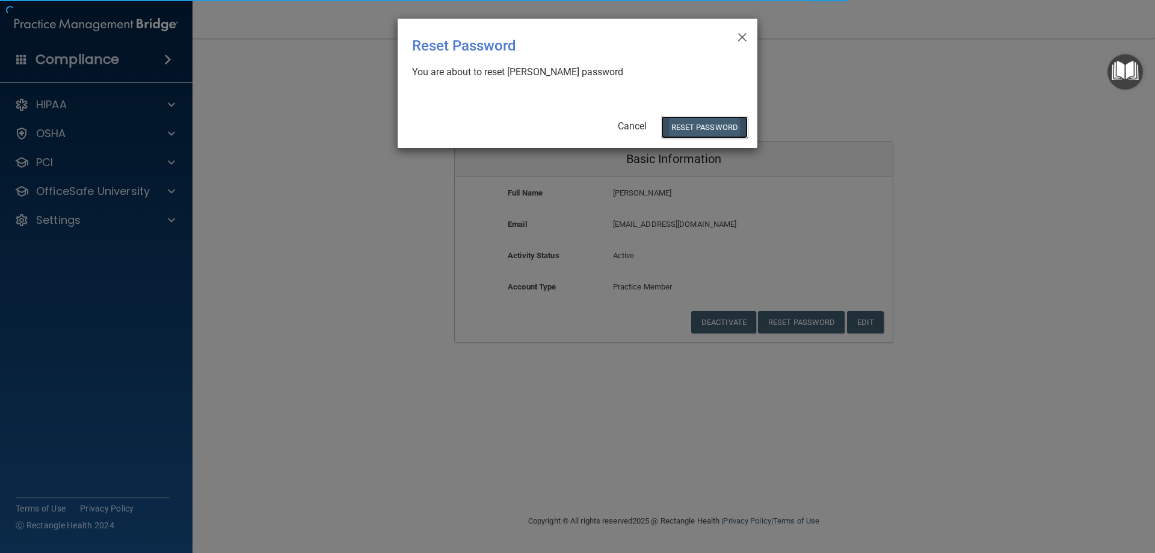
click at [716, 124] on button "Reset Password" at bounding box center [704, 127] width 87 height 22
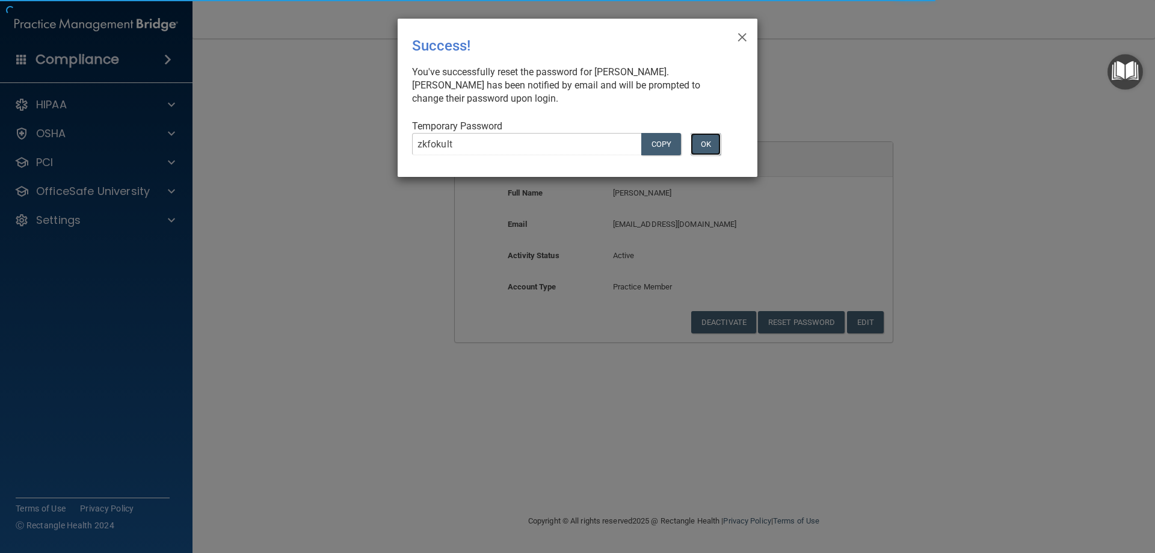
click at [709, 143] on button "OK" at bounding box center [706, 144] width 30 height 22
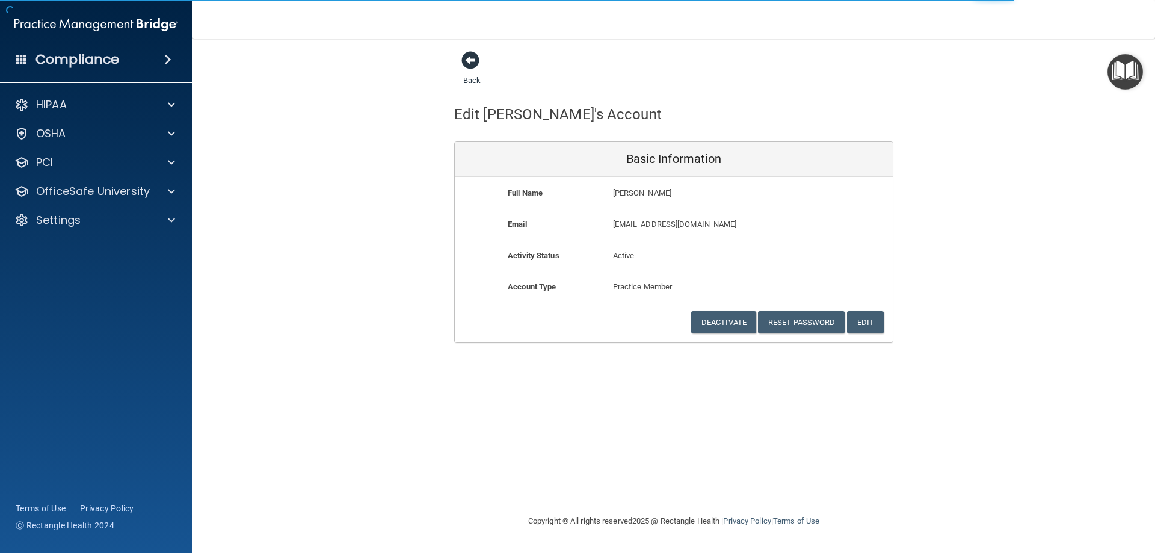
click at [475, 69] on span at bounding box center [471, 60] width 18 height 18
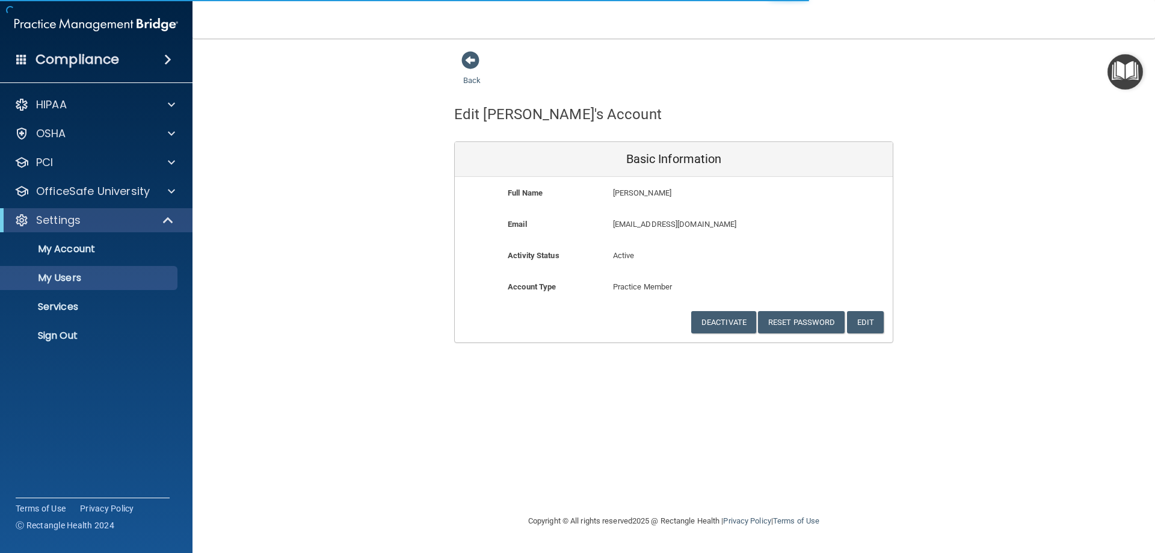
select select "20"
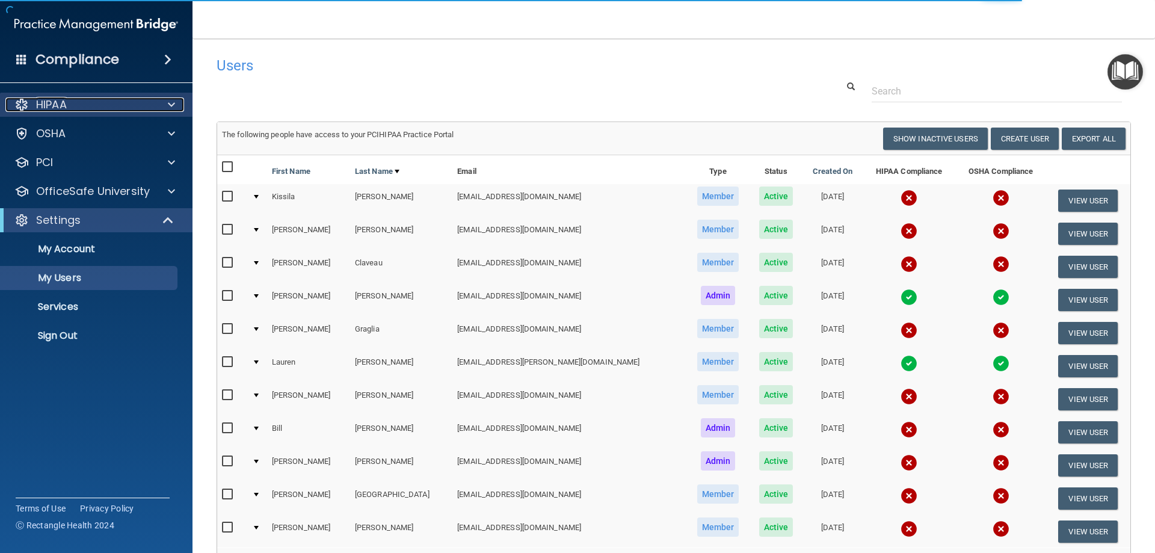
click at [100, 108] on div "HIPAA" at bounding box center [79, 104] width 149 height 14
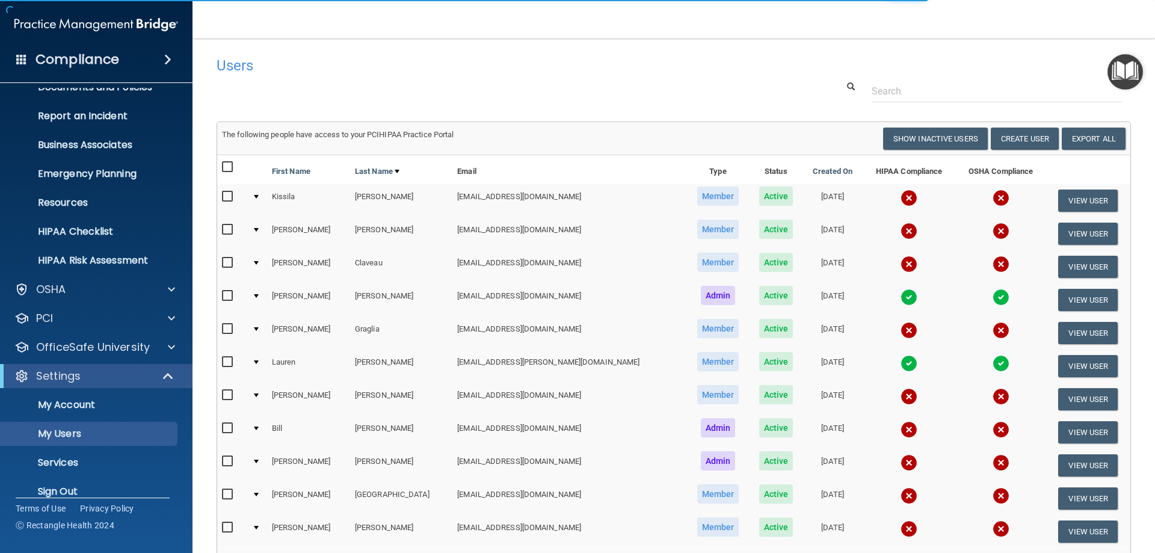
scroll to position [62, 0]
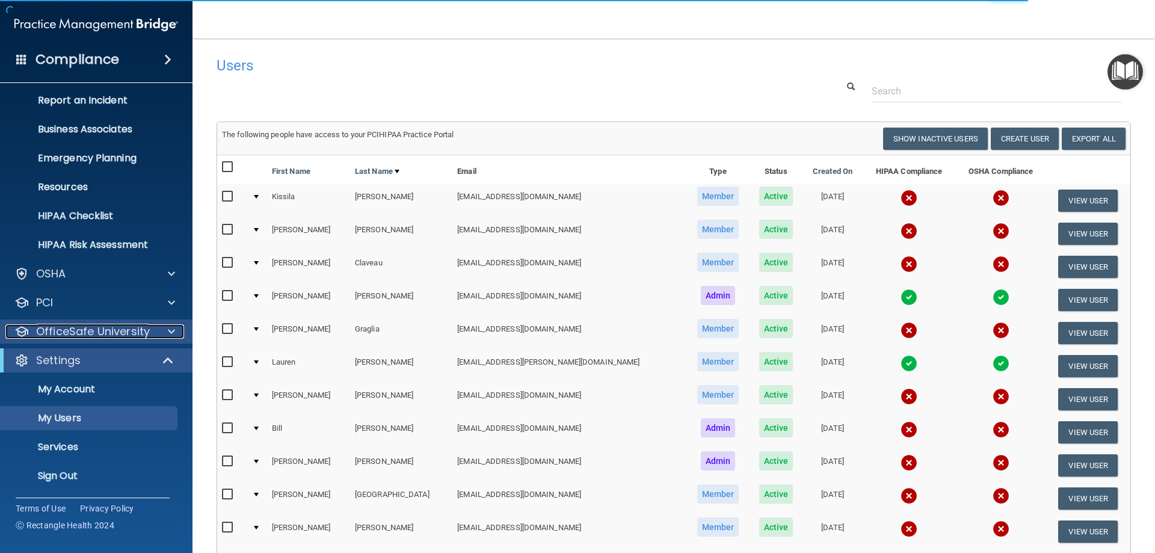
click at [128, 327] on p "OfficeSafe University" at bounding box center [93, 331] width 114 height 14
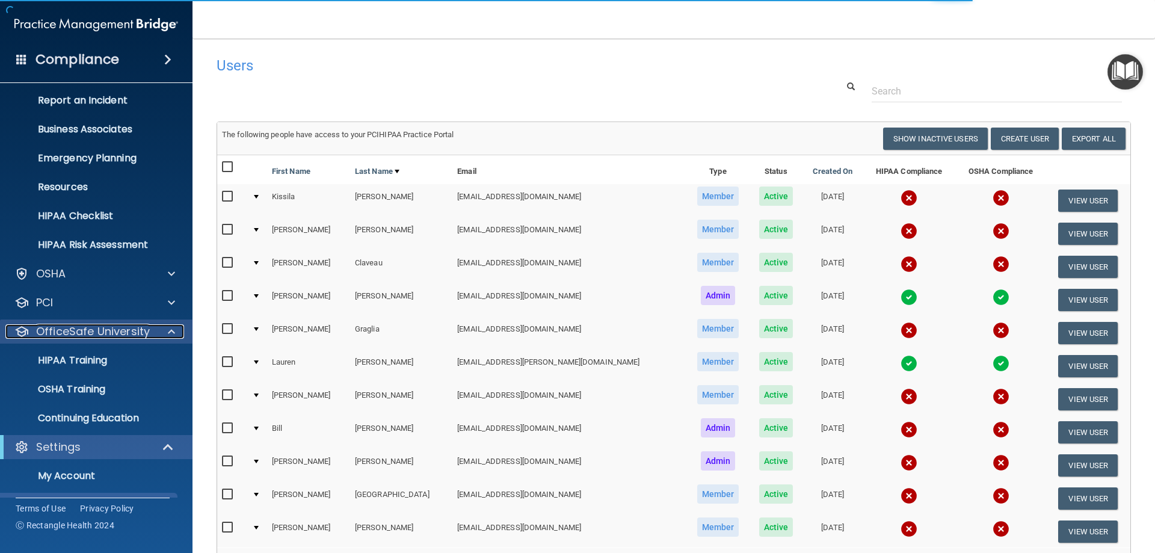
drag, startPoint x: 128, startPoint y: 355, endPoint x: 134, endPoint y: 326, distance: 29.5
click at [134, 326] on p "OfficeSafe University" at bounding box center [93, 331] width 114 height 14
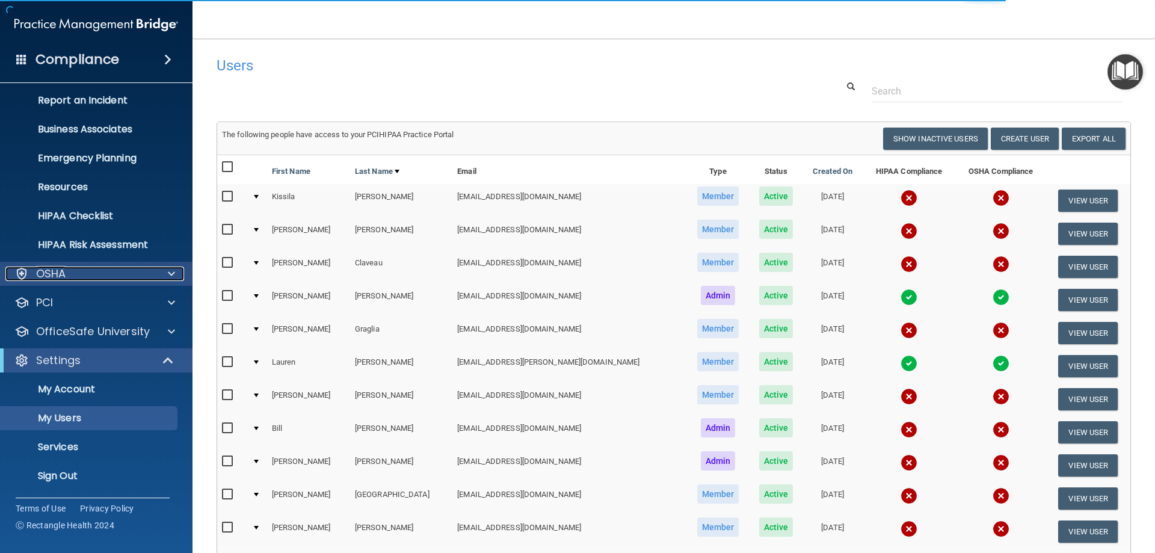
click at [146, 276] on div "OSHA" at bounding box center [79, 274] width 149 height 14
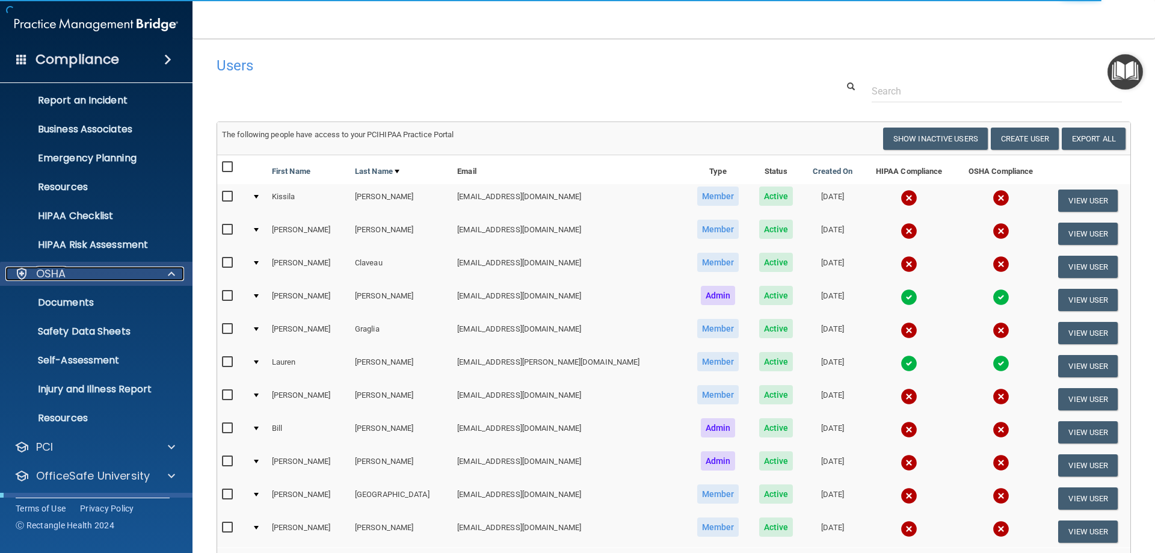
drag, startPoint x: 135, startPoint y: 377, endPoint x: 134, endPoint y: 271, distance: 105.9
click at [134, 271] on div "OSHA" at bounding box center [79, 274] width 149 height 14
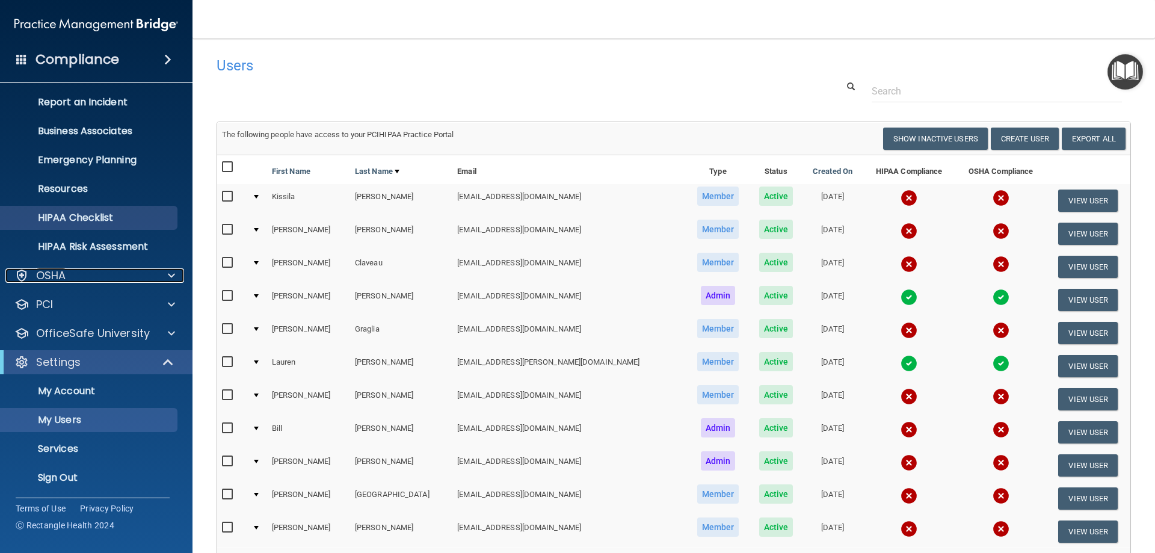
scroll to position [0, 0]
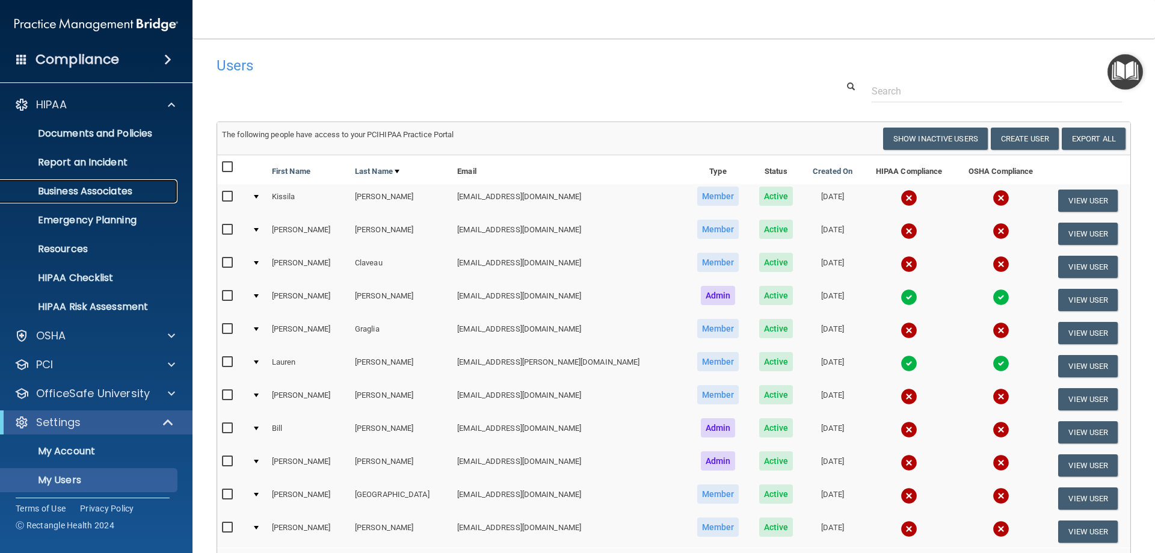
click at [107, 196] on p "Business Associates" at bounding box center [90, 191] width 164 height 12
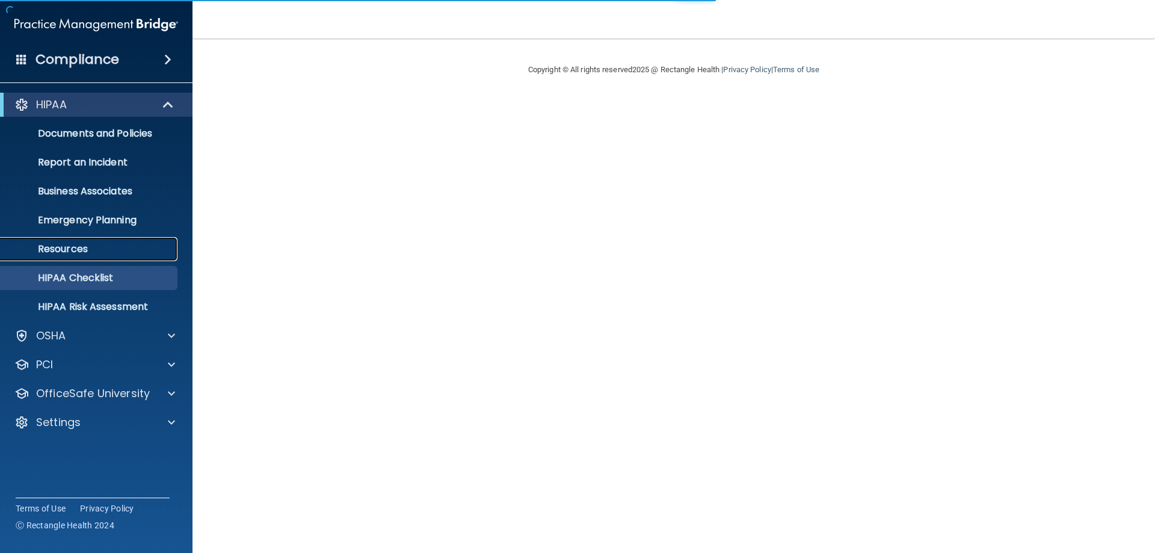
click at [89, 249] on p "Resources" at bounding box center [90, 249] width 164 height 12
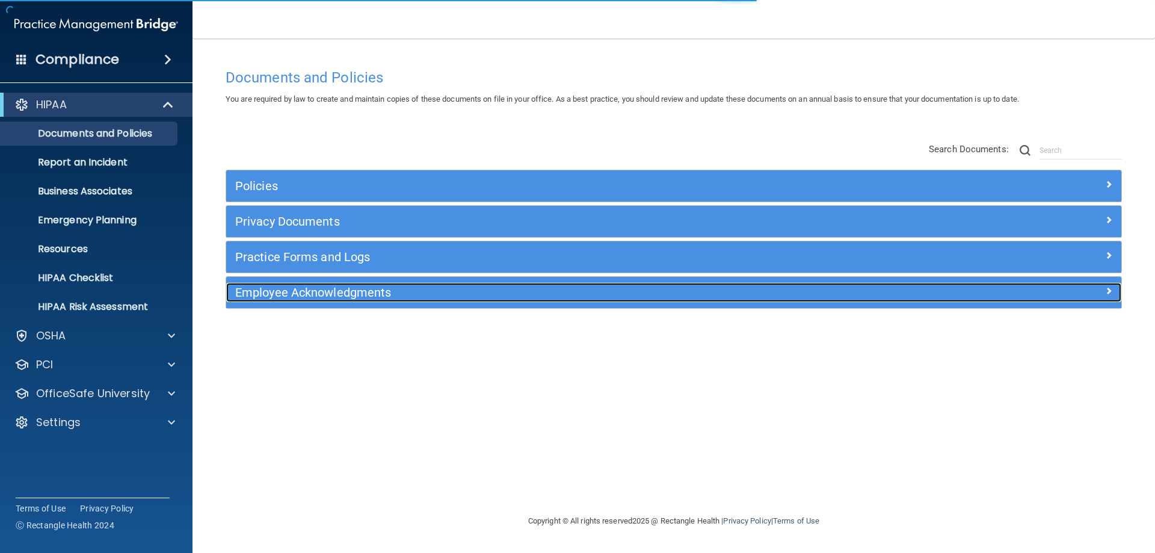
click at [348, 294] on h5 "Employee Acknowledgments" at bounding box center [562, 292] width 654 height 13
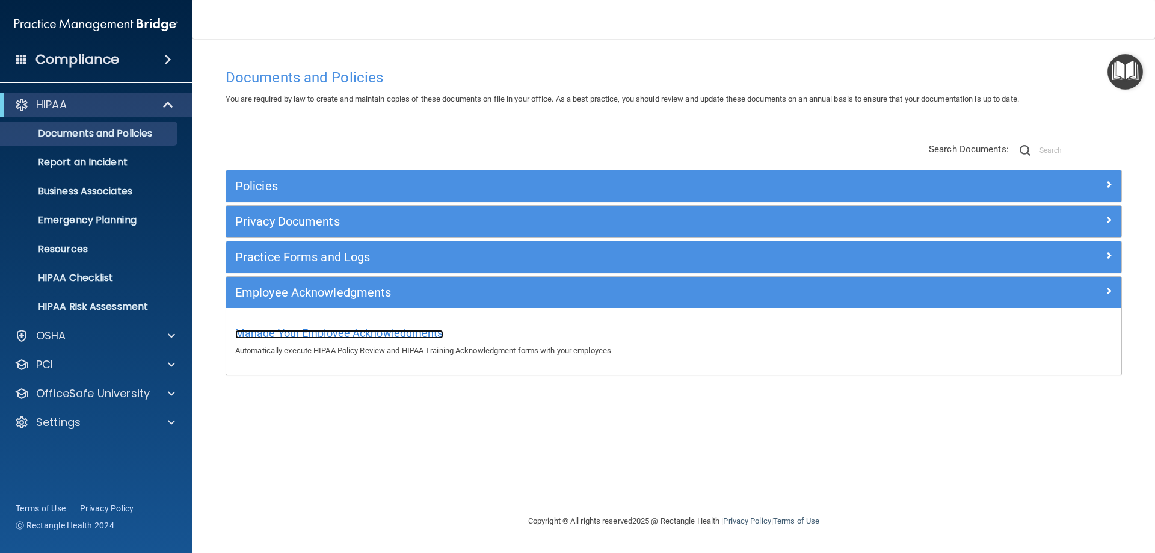
click at [392, 332] on span "Manage Your Employee Acknowledgments" at bounding box center [339, 333] width 208 height 13
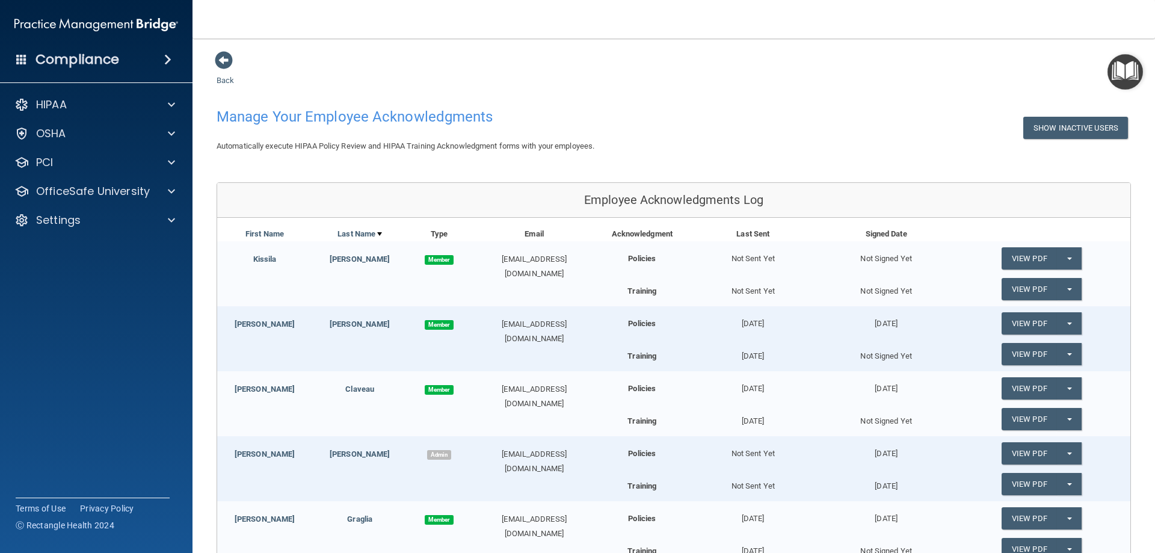
click at [223, 73] on div "Back Manage Your Employee Acknowledgments Show Inactive Users Automatically exe…" at bounding box center [674, 532] width 915 height 962
click at [223, 66] on span at bounding box center [224, 60] width 18 height 18
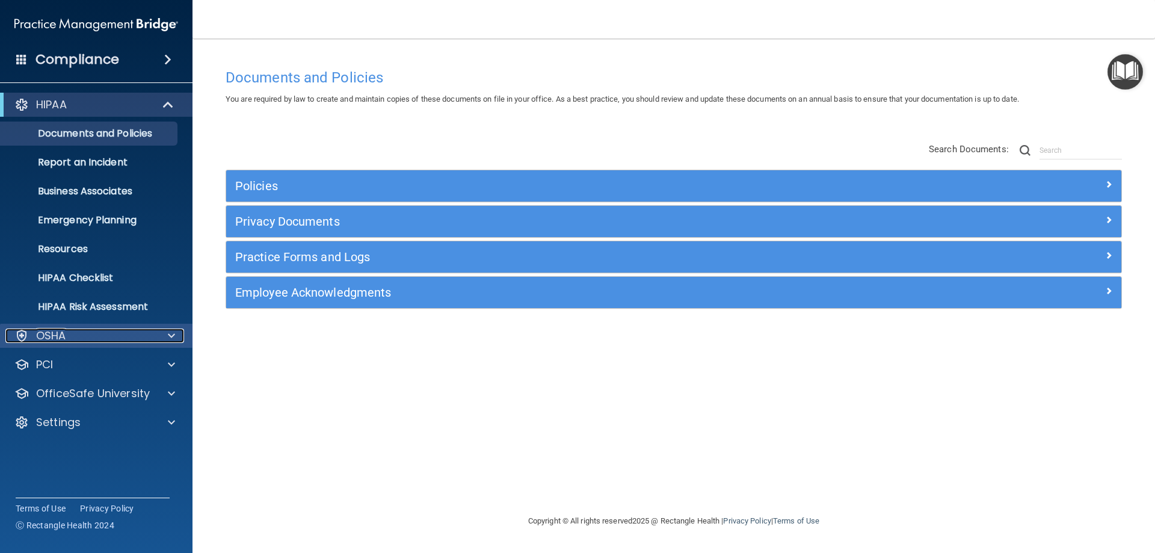
click at [147, 332] on div "OSHA" at bounding box center [79, 336] width 149 height 14
click at [149, 341] on div "OSHA" at bounding box center [79, 336] width 149 height 14
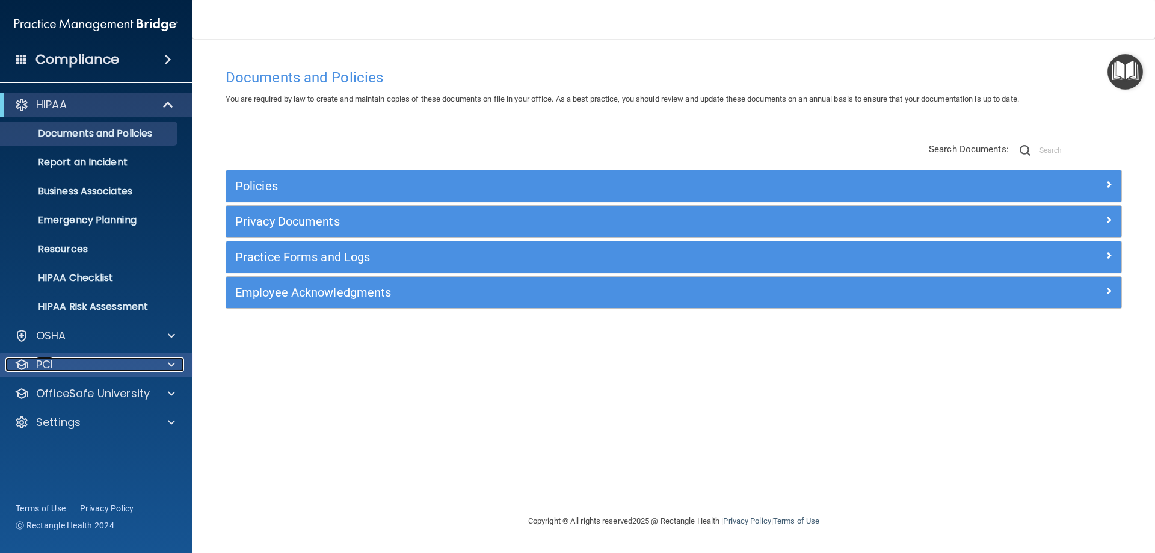
click at [168, 359] on span at bounding box center [171, 364] width 7 height 14
click at [170, 366] on span at bounding box center [171, 364] width 7 height 14
click at [166, 394] on div at bounding box center [170, 393] width 30 height 14
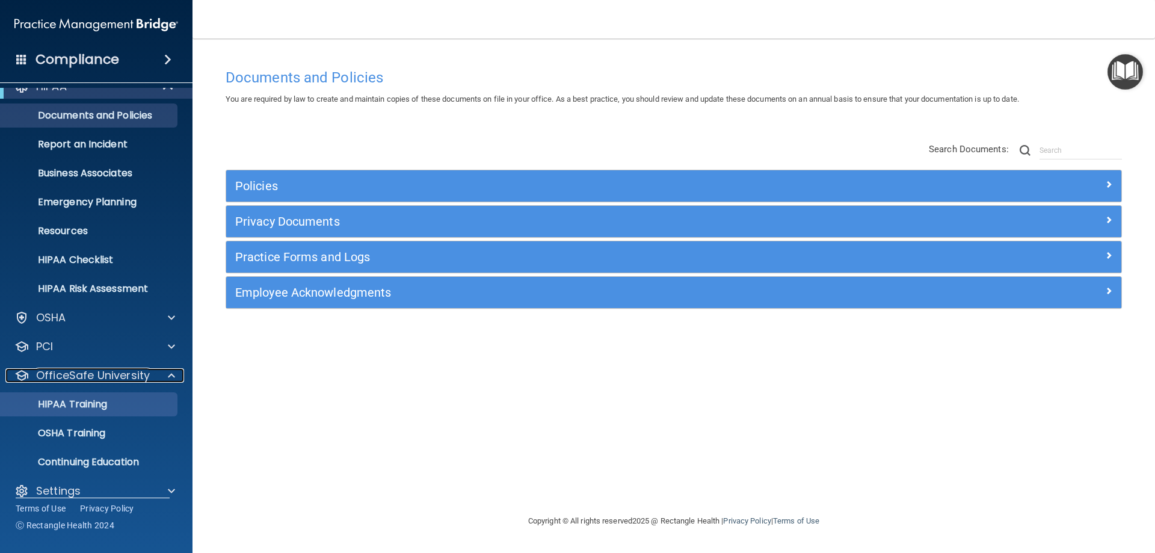
scroll to position [33, 0]
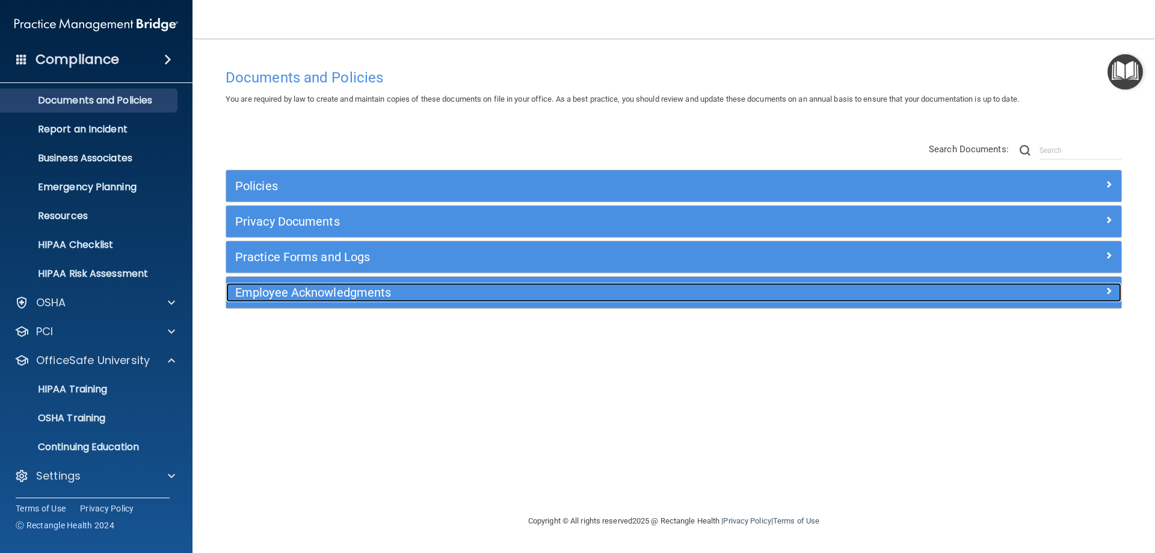
click at [434, 286] on h5 "Employee Acknowledgments" at bounding box center [562, 292] width 654 height 13
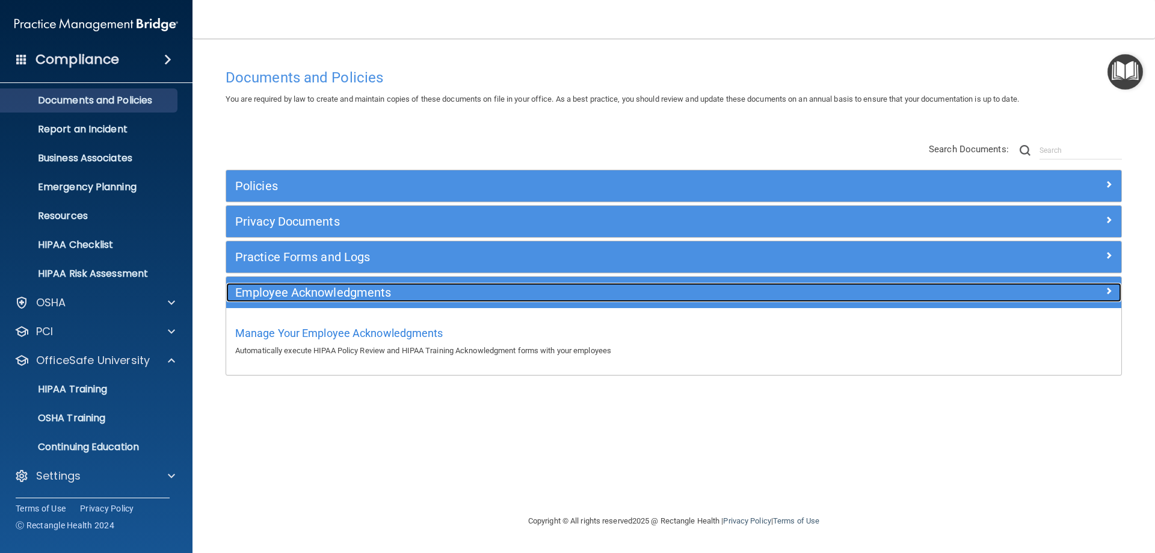
click at [445, 293] on h5 "Employee Acknowledgments" at bounding box center [562, 292] width 654 height 13
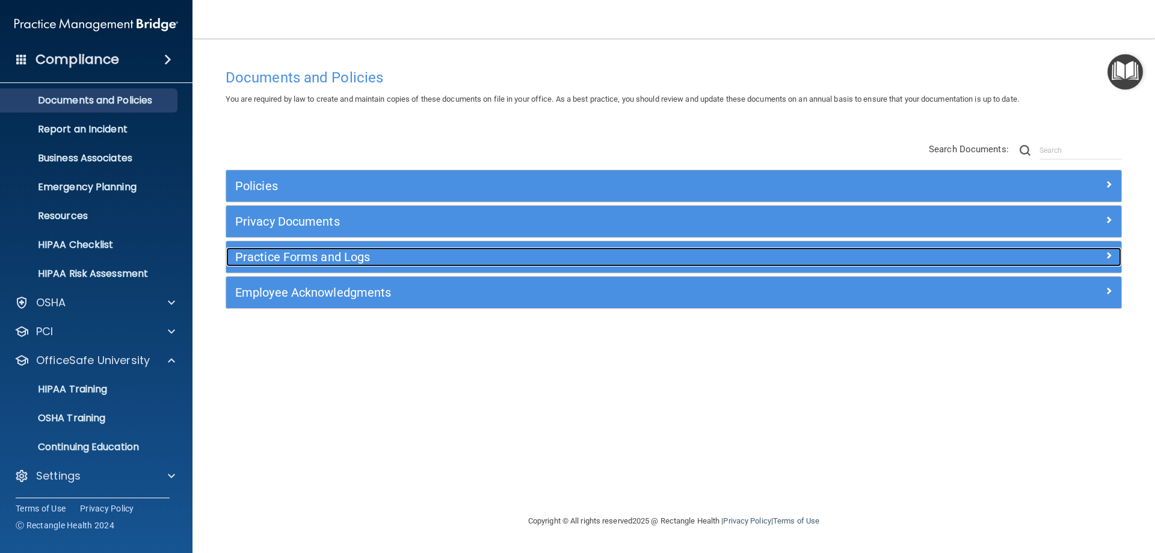
click at [442, 256] on h5 "Practice Forms and Logs" at bounding box center [562, 256] width 654 height 13
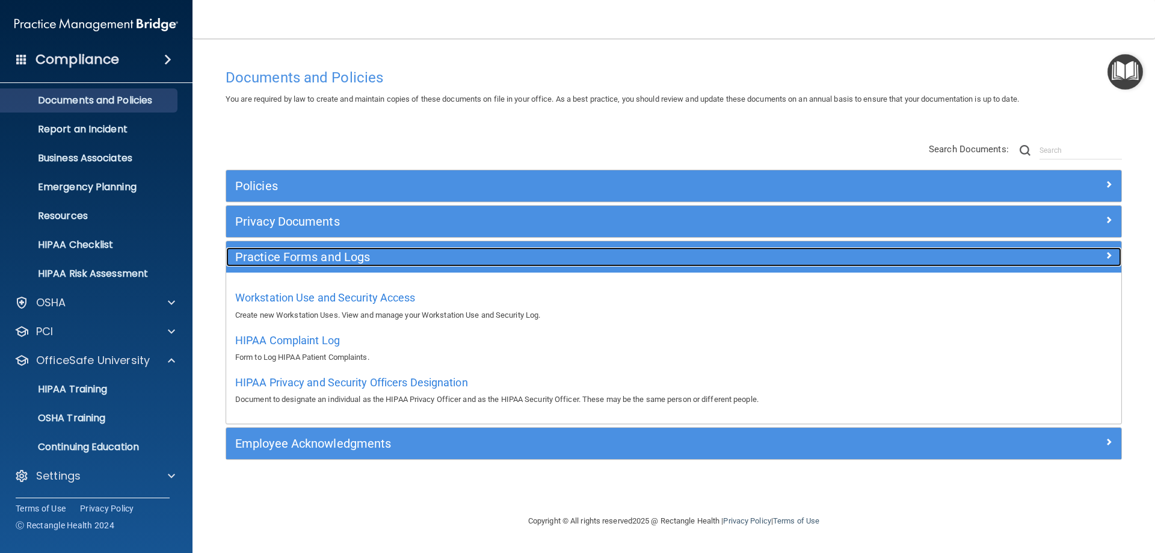
click at [440, 260] on h5 "Practice Forms and Logs" at bounding box center [562, 256] width 654 height 13
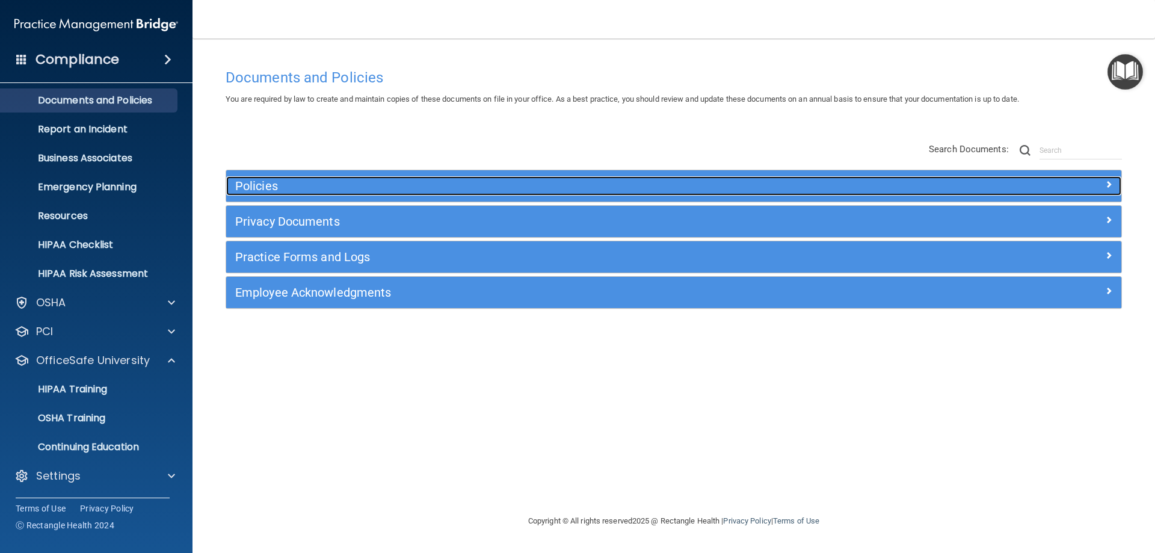
click at [350, 180] on h5 "Policies" at bounding box center [562, 185] width 654 height 13
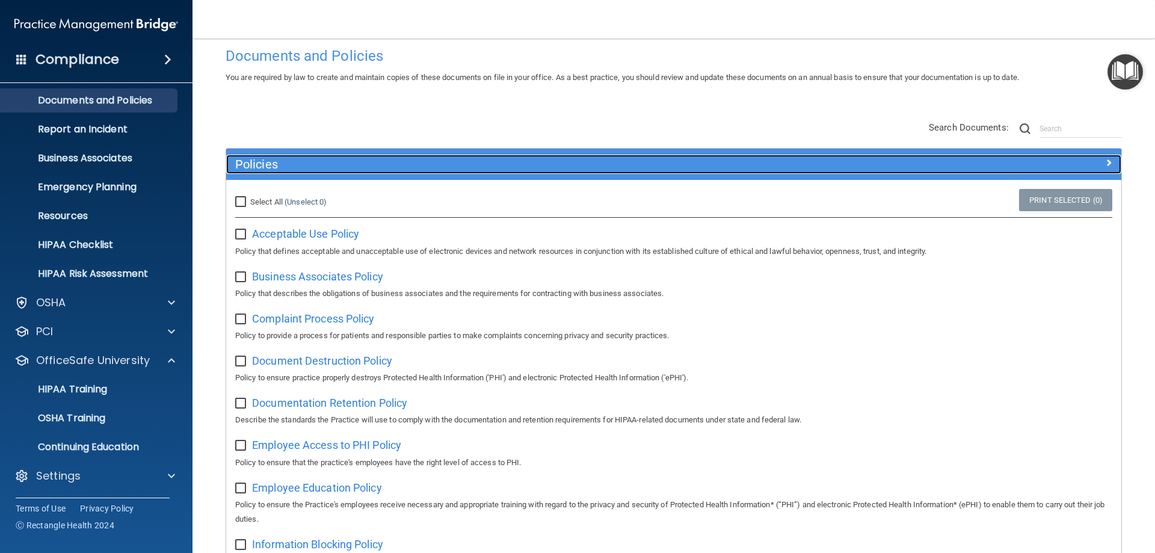
scroll to position [0, 0]
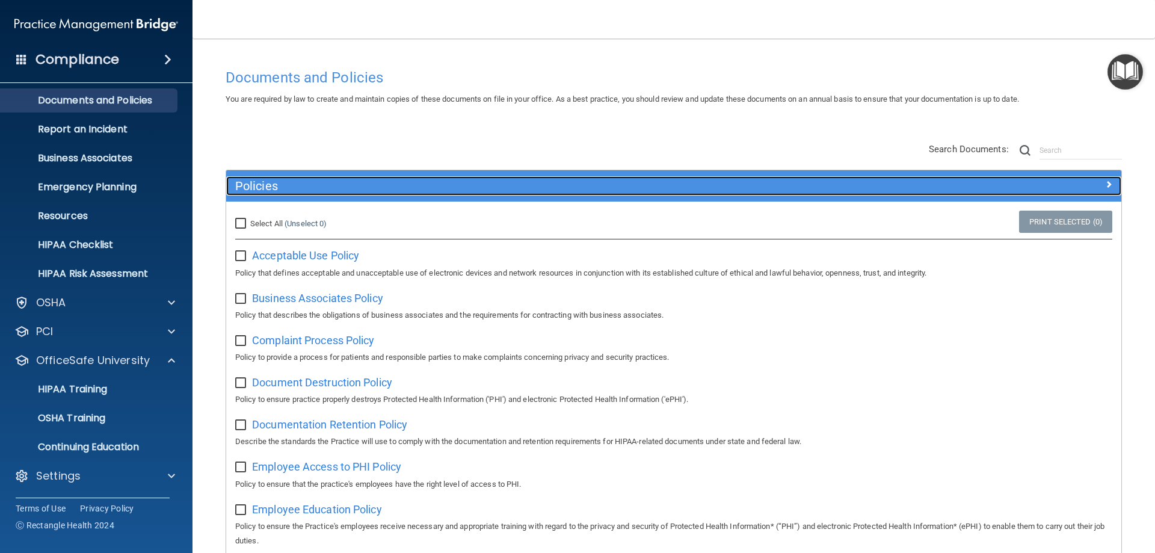
click at [338, 196] on div "Policies" at bounding box center [562, 185] width 672 height 19
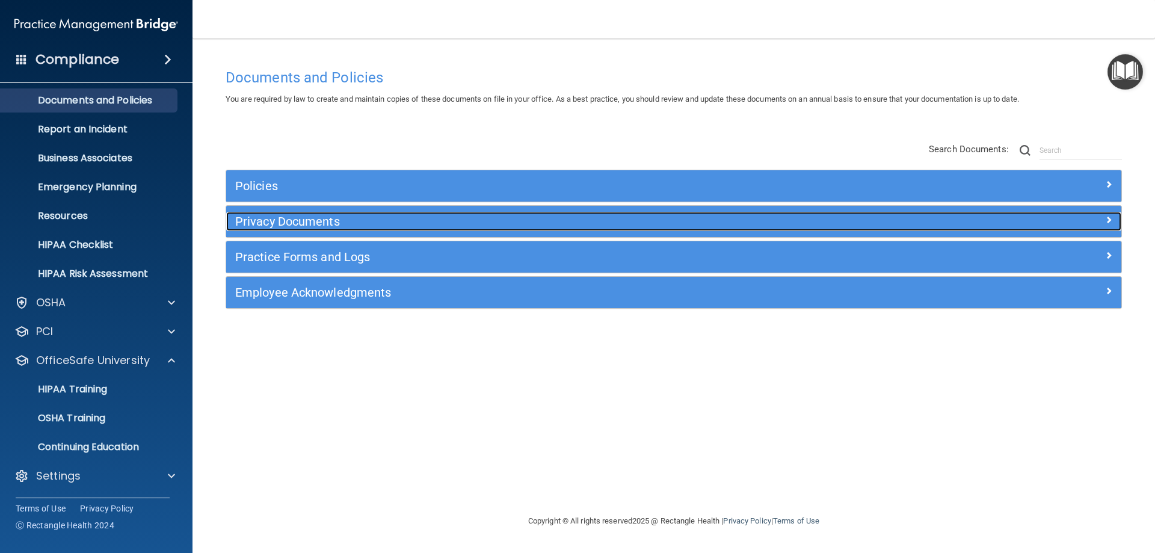
click at [350, 222] on h5 "Privacy Documents" at bounding box center [562, 221] width 654 height 13
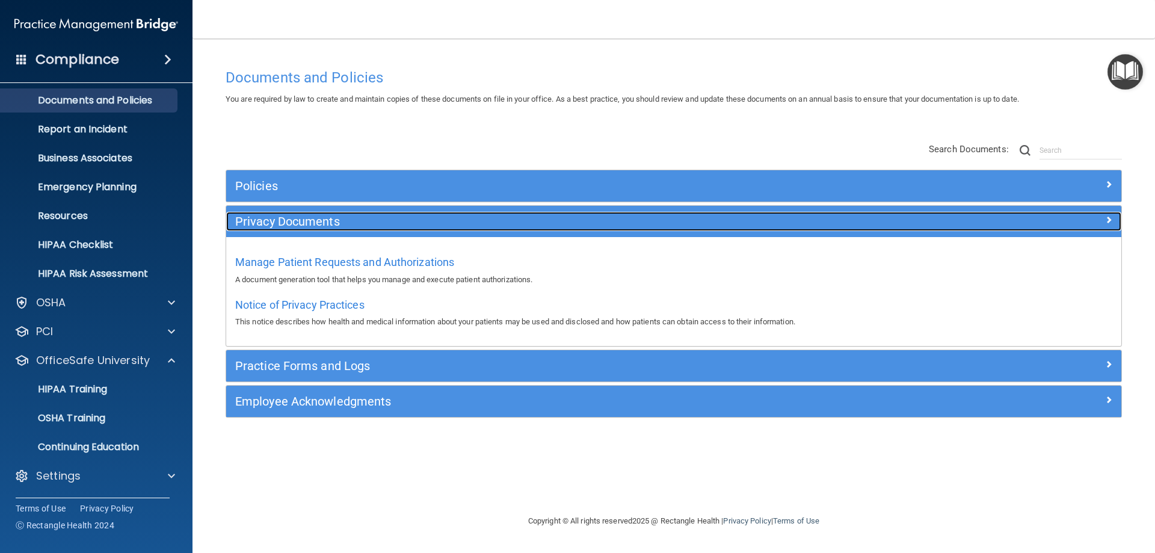
click at [369, 227] on h5 "Privacy Documents" at bounding box center [562, 221] width 654 height 13
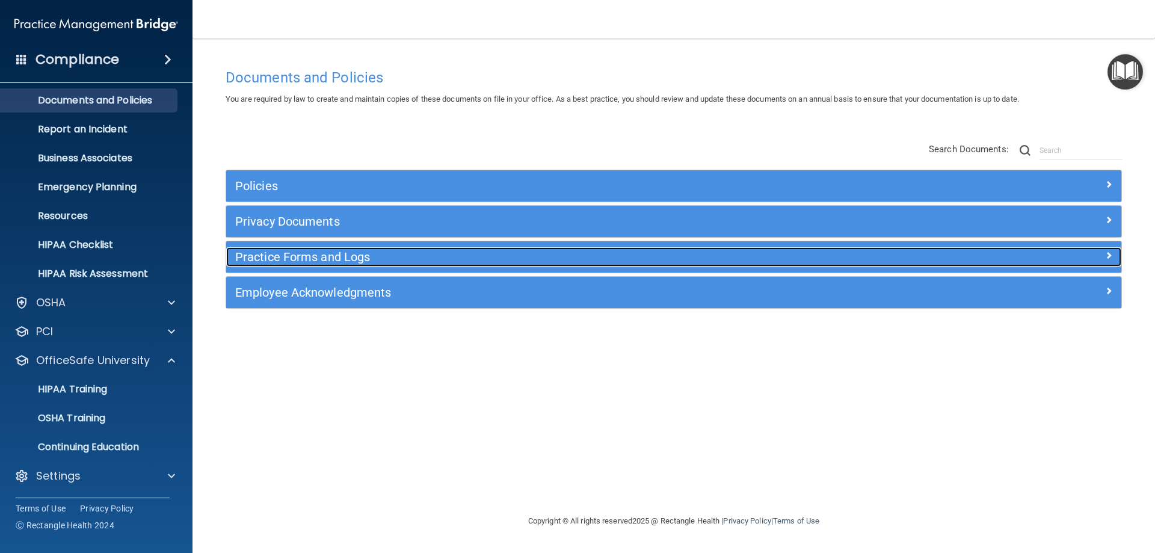
click at [406, 251] on h5 "Practice Forms and Logs" at bounding box center [562, 256] width 654 height 13
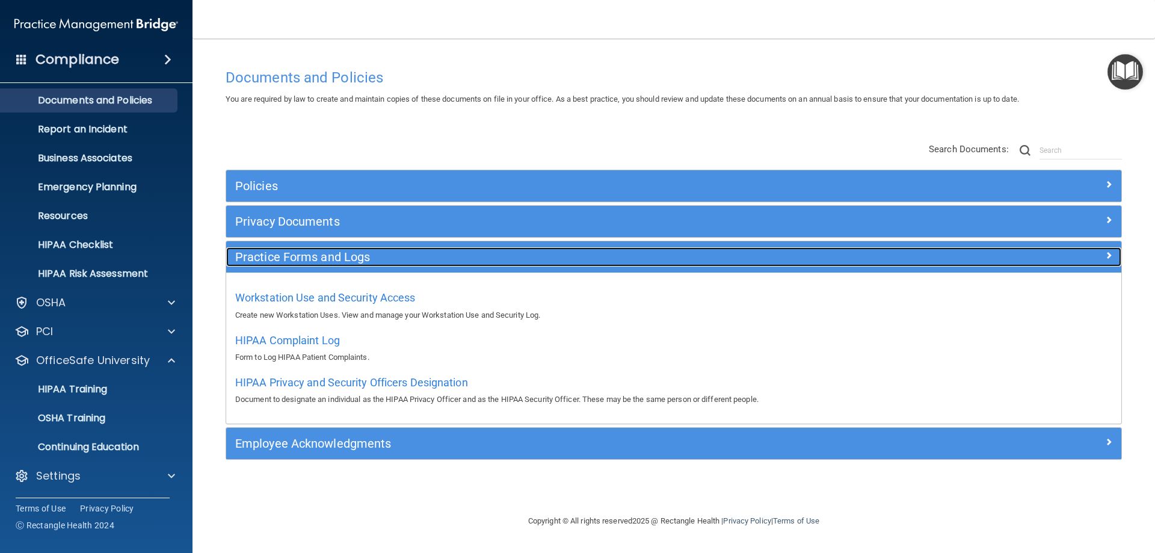
click at [403, 261] on h5 "Practice Forms and Logs" at bounding box center [562, 256] width 654 height 13
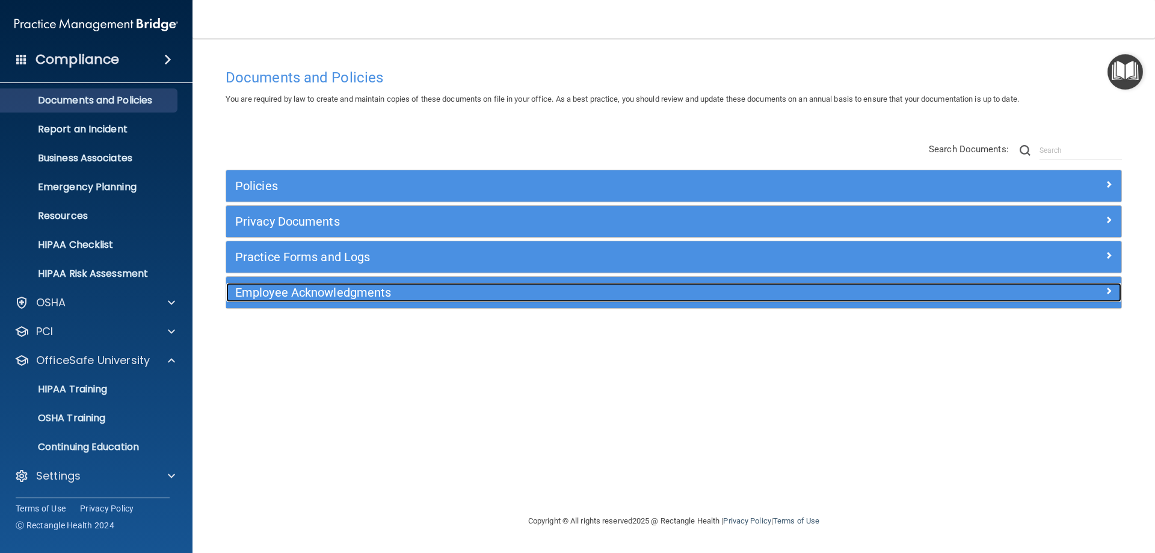
click at [394, 292] on h5 "Employee Acknowledgments" at bounding box center [562, 292] width 654 height 13
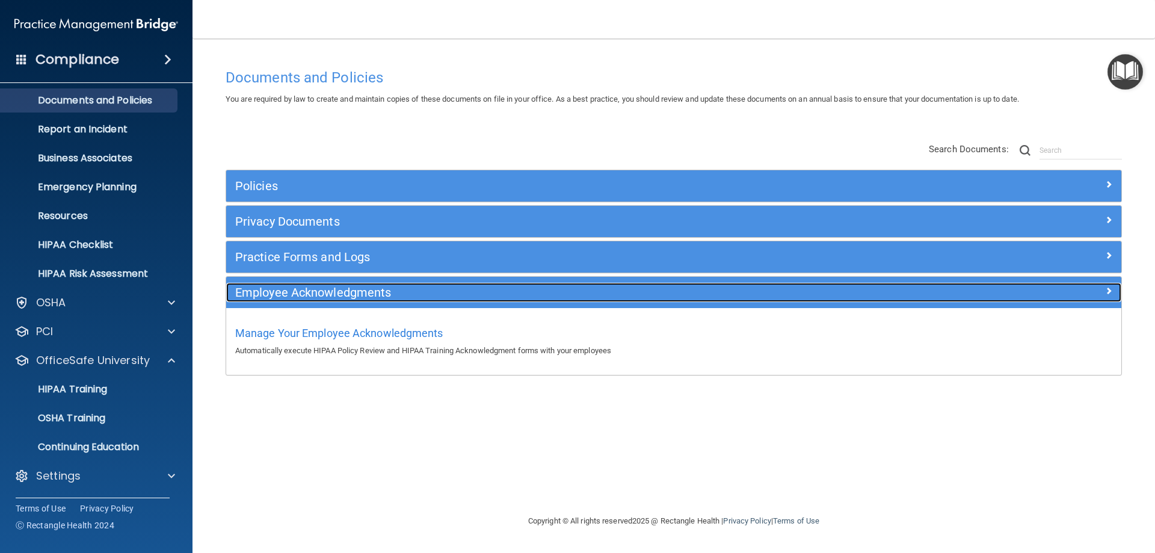
click at [410, 289] on h5 "Employee Acknowledgments" at bounding box center [562, 292] width 654 height 13
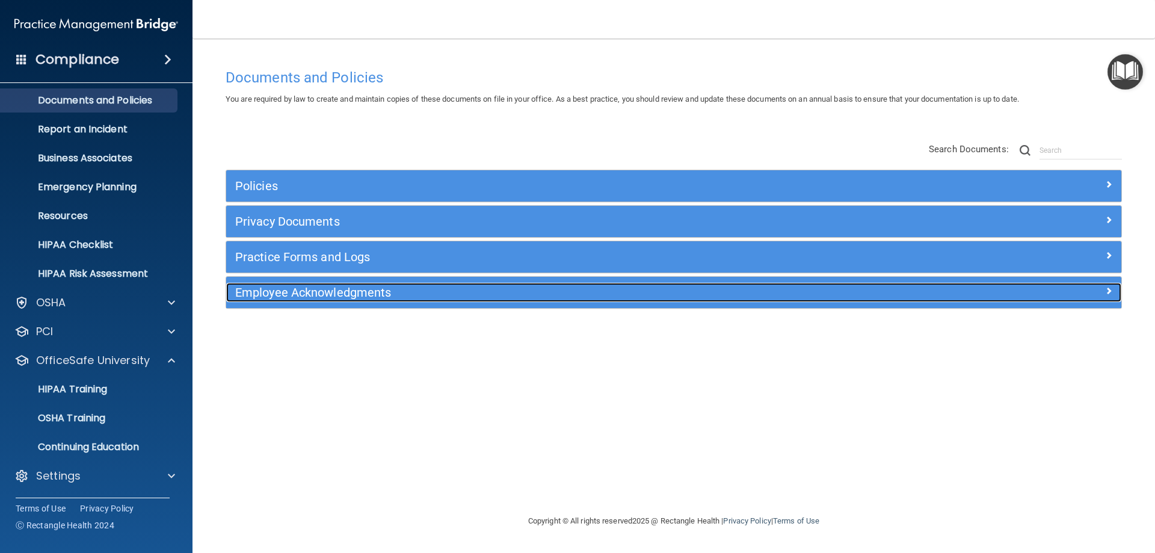
click at [417, 288] on h5 "Employee Acknowledgments" at bounding box center [562, 292] width 654 height 13
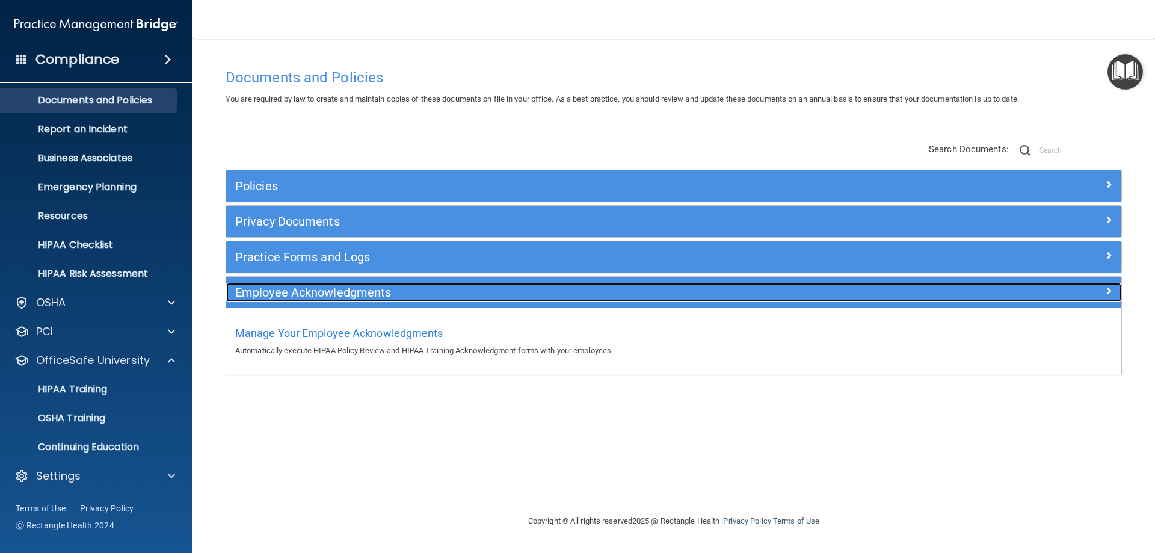
click at [418, 288] on h5 "Employee Acknowledgments" at bounding box center [562, 292] width 654 height 13
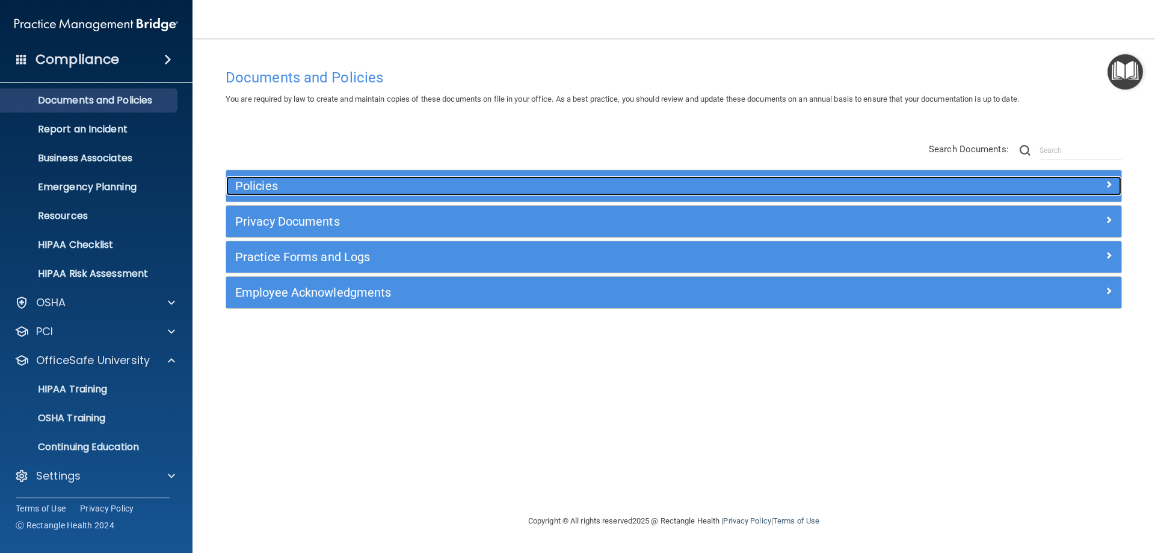
click at [265, 180] on h5 "Policies" at bounding box center [562, 185] width 654 height 13
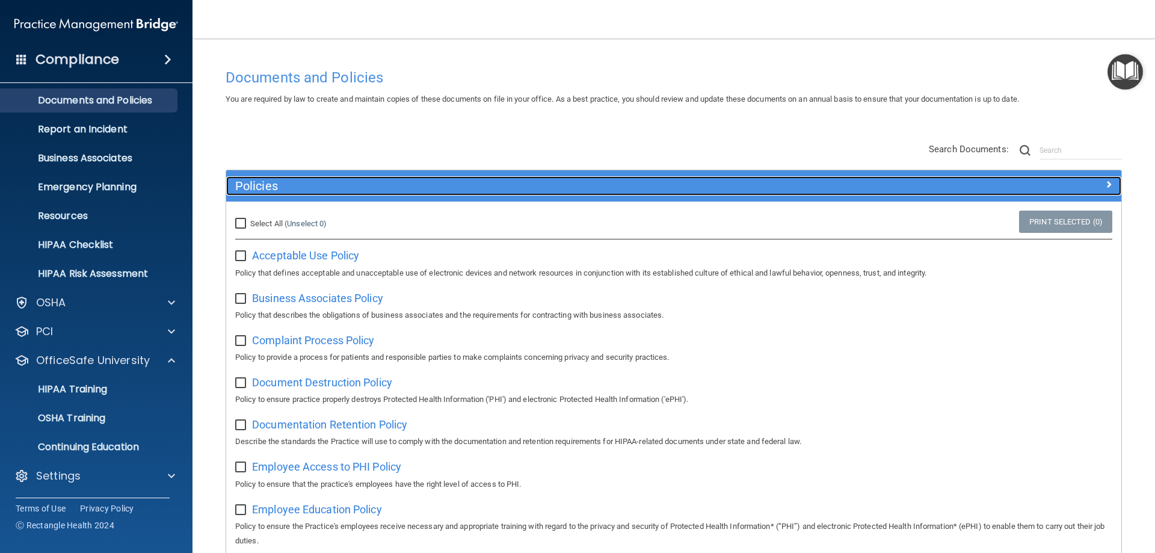
click at [265, 180] on h5 "Policies" at bounding box center [562, 185] width 654 height 13
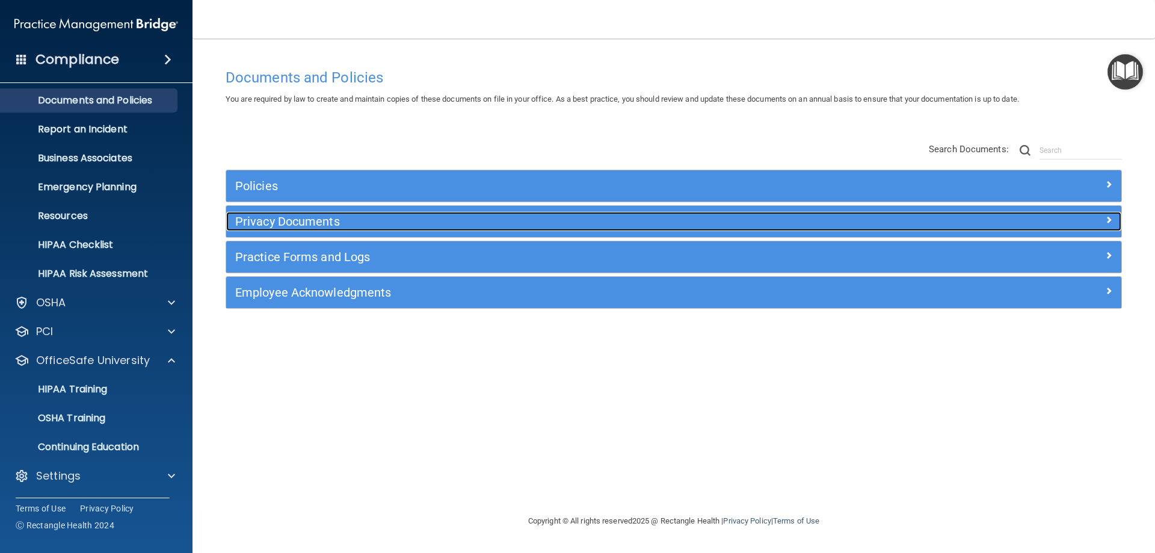
click at [282, 221] on h5 "Privacy Documents" at bounding box center [562, 221] width 654 height 13
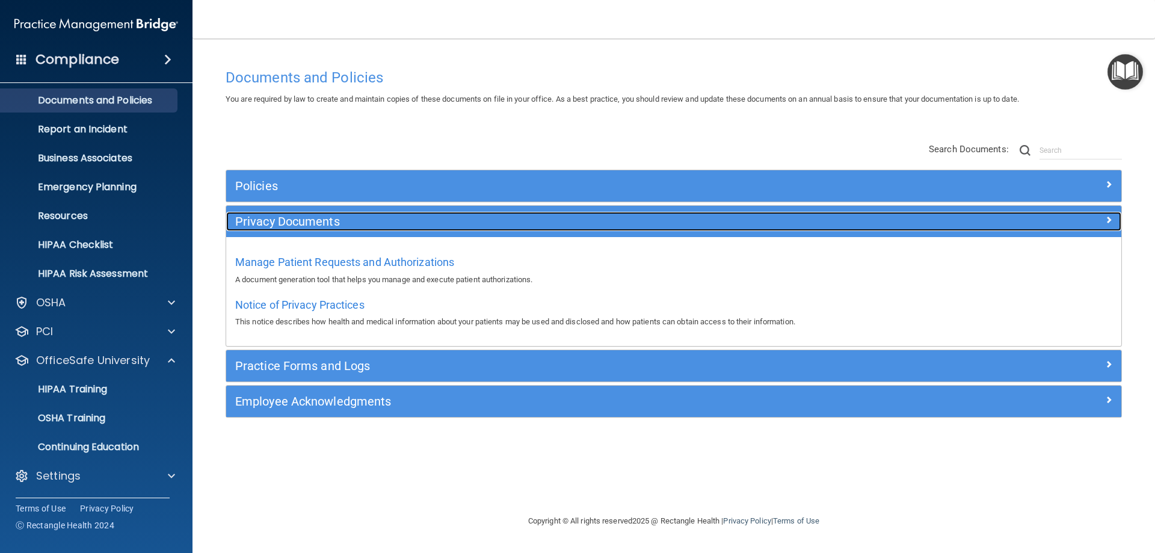
click at [282, 221] on h5 "Privacy Documents" at bounding box center [562, 221] width 654 height 13
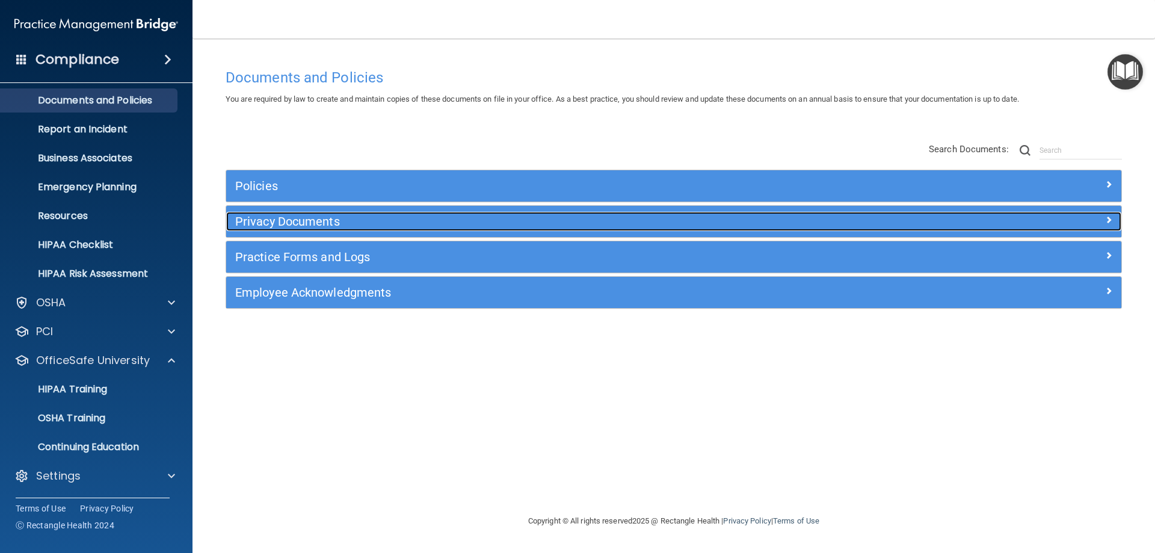
click at [282, 221] on h5 "Privacy Documents" at bounding box center [562, 221] width 654 height 13
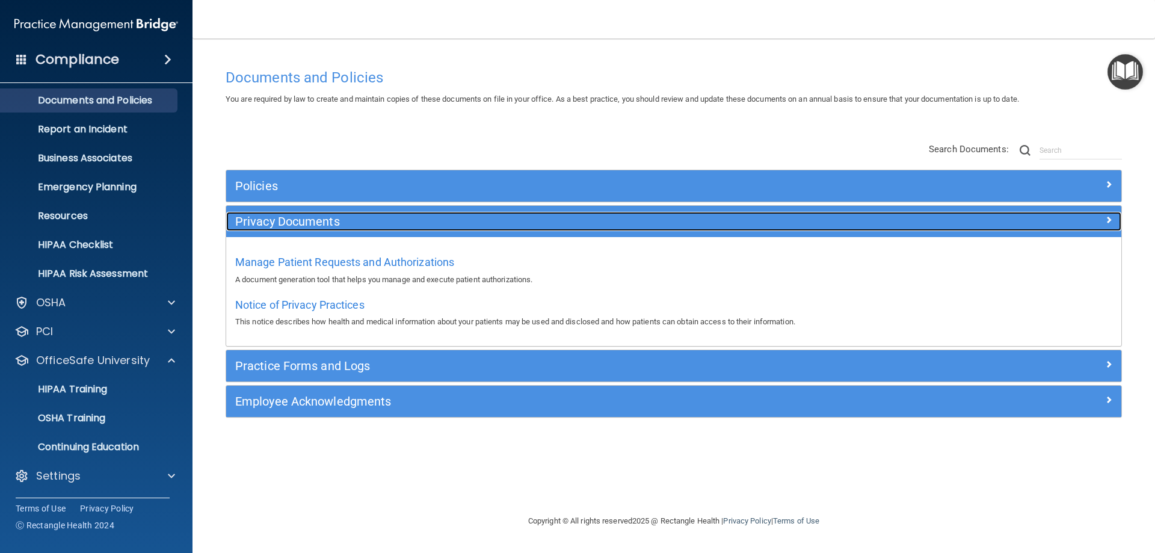
click at [283, 226] on h5 "Privacy Documents" at bounding box center [562, 221] width 654 height 13
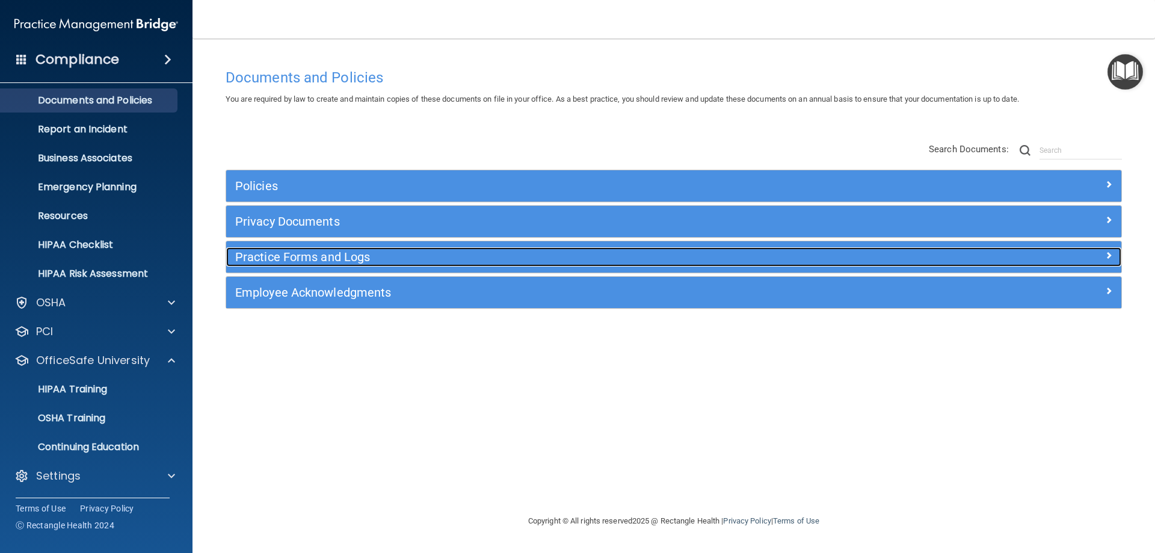
click at [301, 258] on h5 "Practice Forms and Logs" at bounding box center [562, 256] width 654 height 13
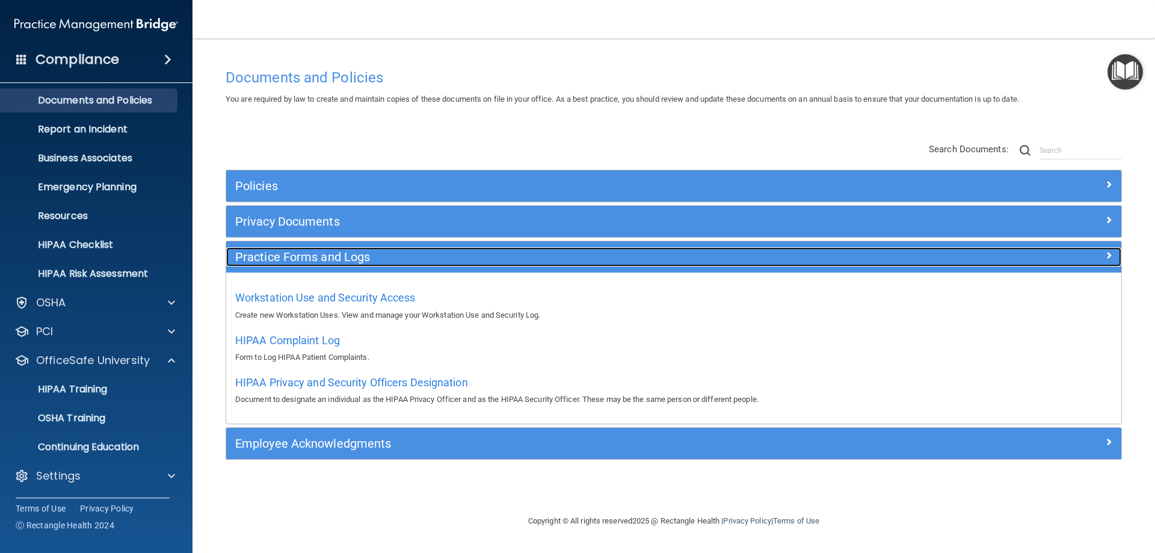
click at [302, 252] on h5 "Practice Forms and Logs" at bounding box center [562, 256] width 654 height 13
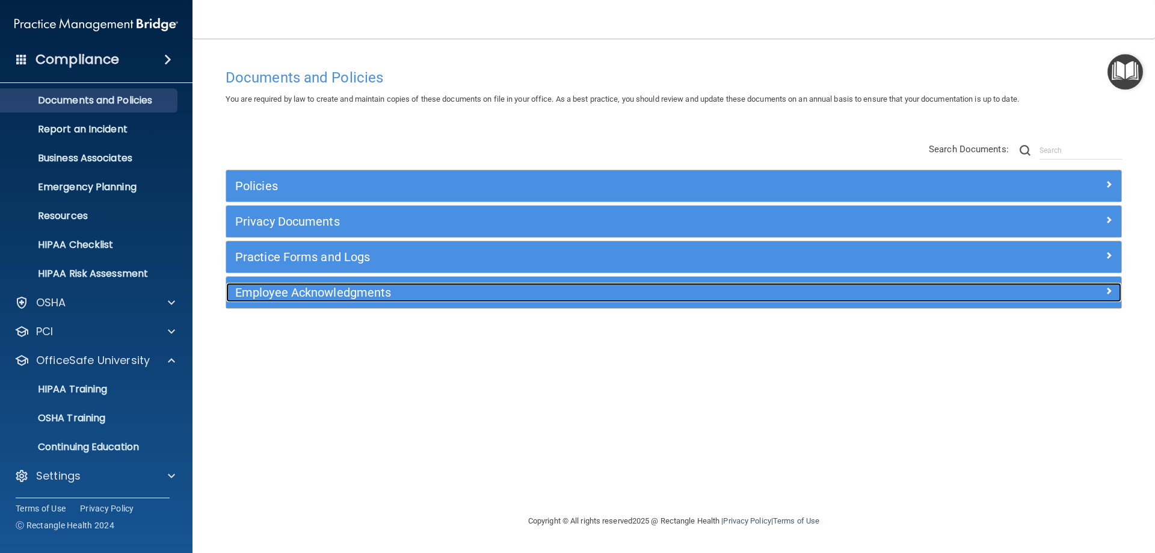
click at [311, 288] on h5 "Employee Acknowledgments" at bounding box center [562, 292] width 654 height 13
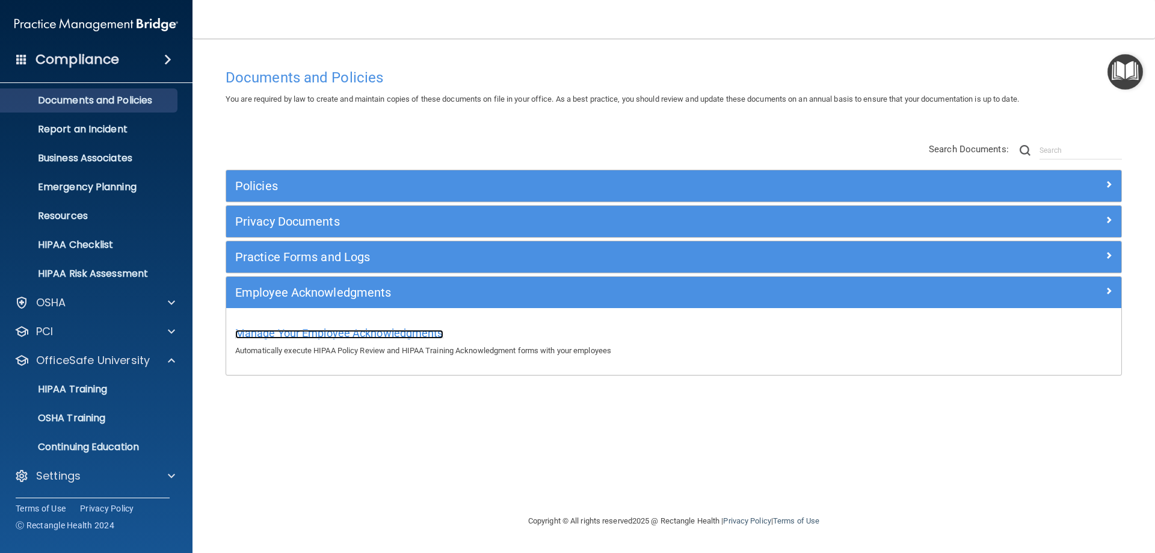
click at [332, 334] on span "Manage Your Employee Acknowledgments" at bounding box center [339, 333] width 208 height 13
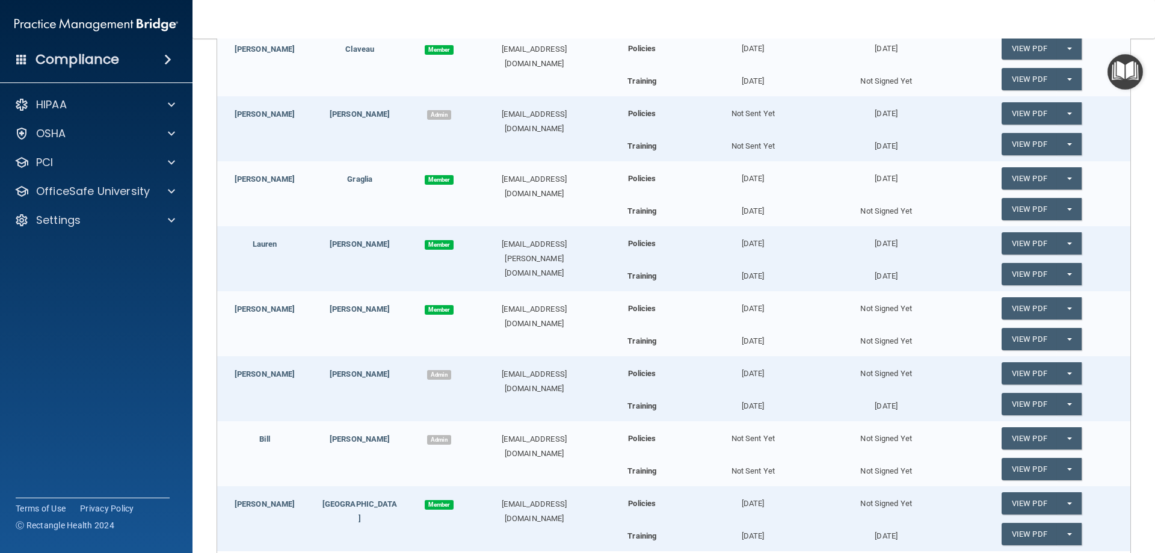
scroll to position [301, 0]
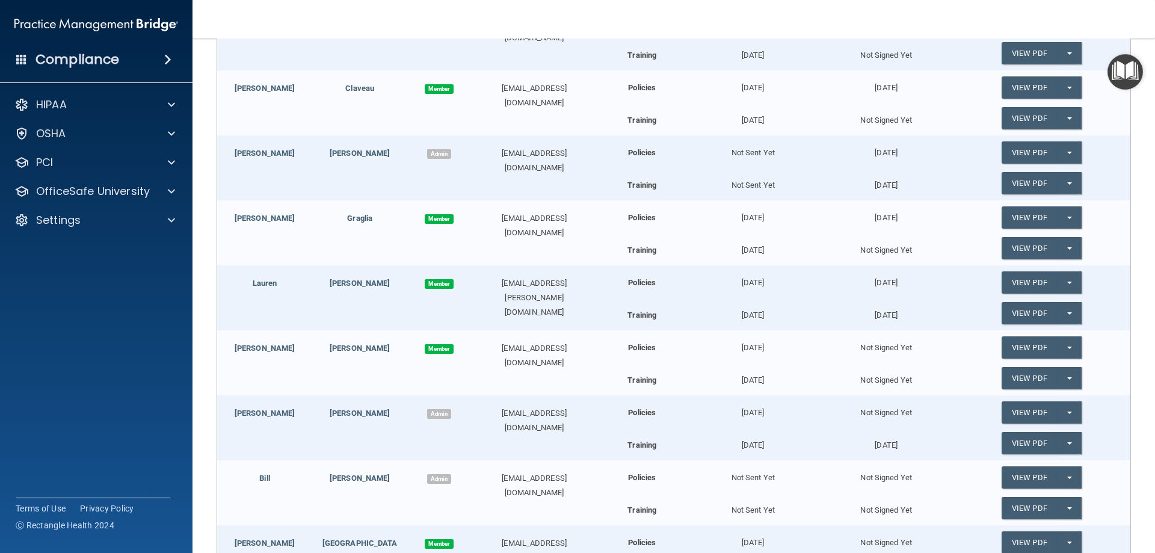
drag, startPoint x: 323, startPoint y: 413, endPoint x: 297, endPoint y: 58, distance: 356.0
click at [297, 58] on div "[PERSON_NAME] Member [EMAIL_ADDRESS][DOMAIN_NAME] Policies [DATE] [DATE] View P…" at bounding box center [673, 37] width 913 height 65
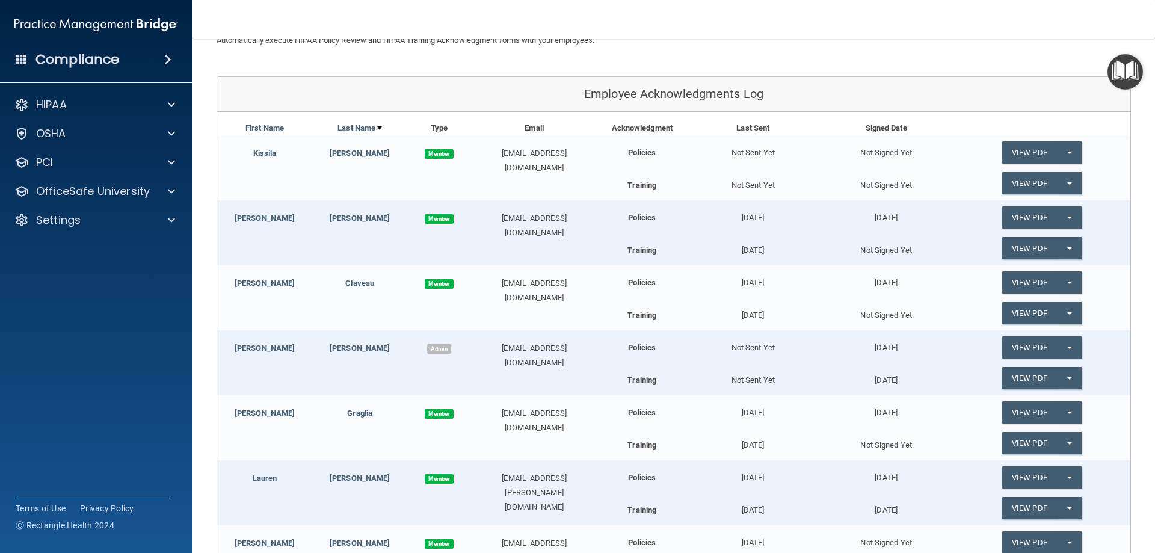
scroll to position [120, 0]
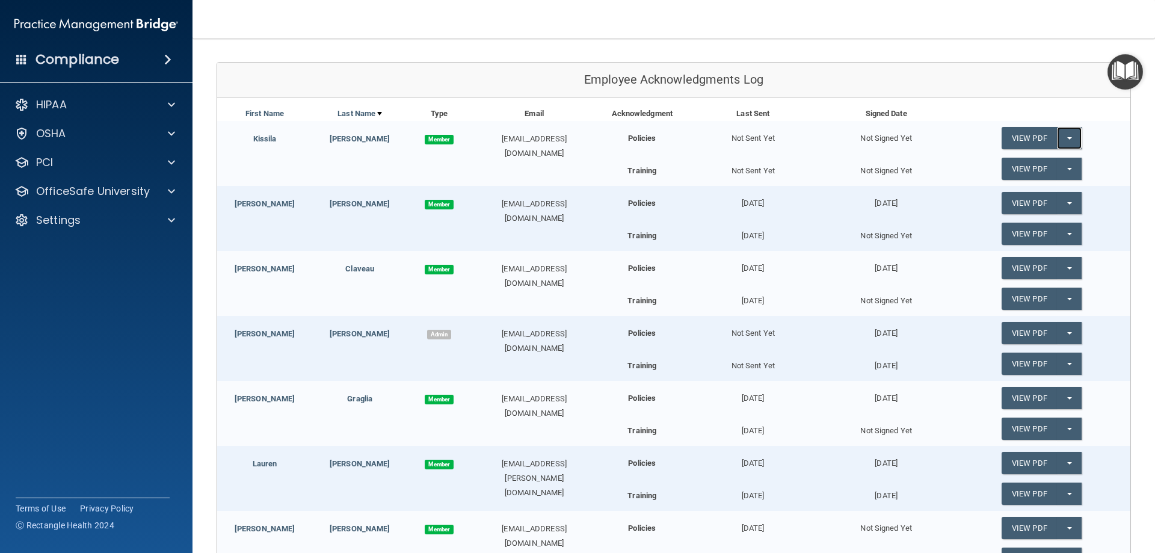
click at [1068, 139] on button "Split button!" at bounding box center [1069, 138] width 25 height 22
click at [1065, 138] on button "Split button!" at bounding box center [1069, 138] width 25 height 22
click at [1065, 162] on button "Split button!" at bounding box center [1069, 169] width 25 height 22
click at [1065, 166] on button "Split button!" at bounding box center [1069, 169] width 25 height 22
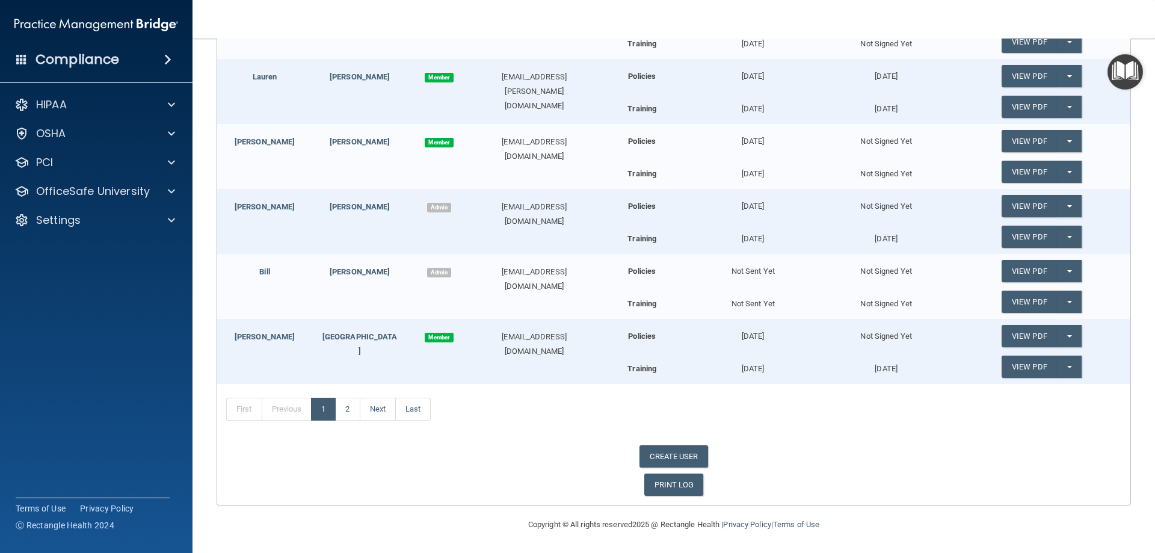
scroll to position [508, 0]
click at [350, 416] on link "2" at bounding box center [347, 408] width 25 height 23
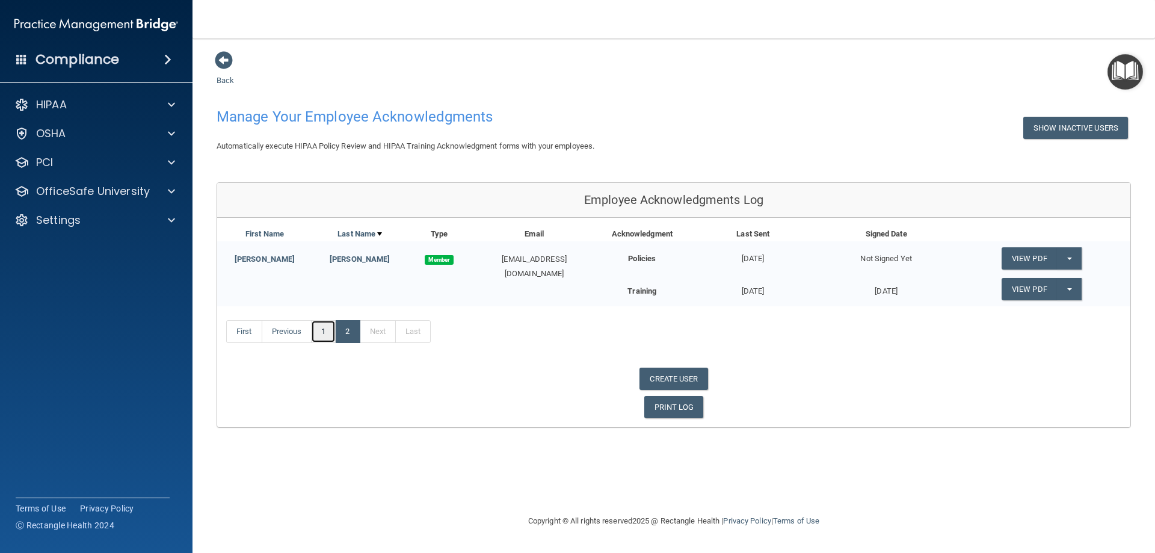
click at [325, 333] on link "1" at bounding box center [323, 331] width 25 height 23
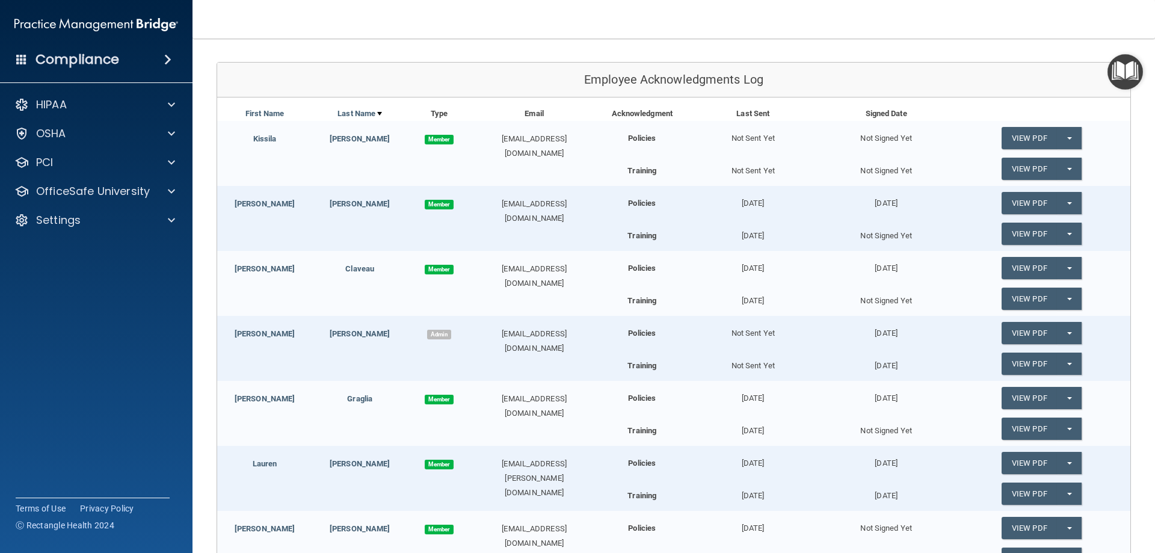
scroll to position [60, 0]
